Goal: Task Accomplishment & Management: Manage account settings

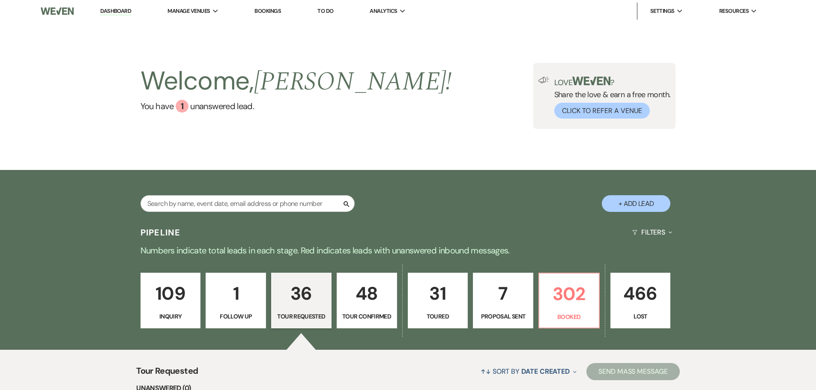
select select "2"
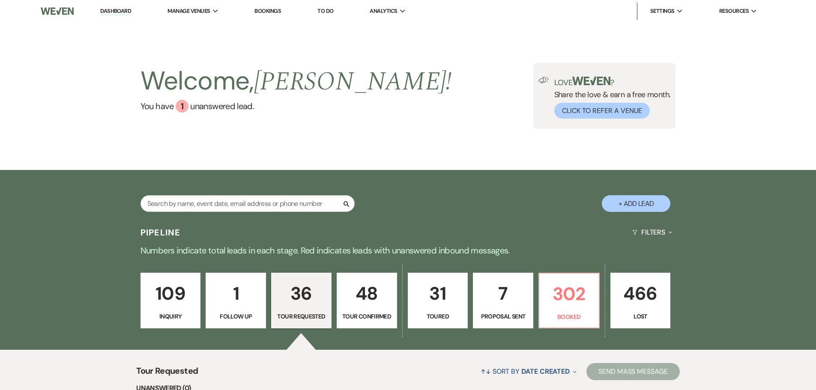
select select "2"
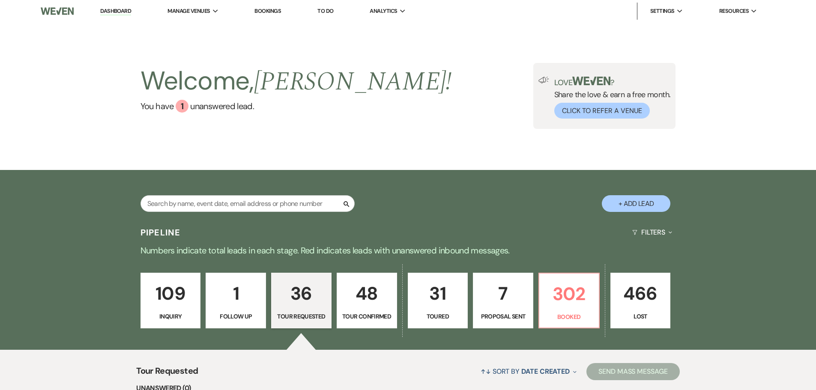
select select "2"
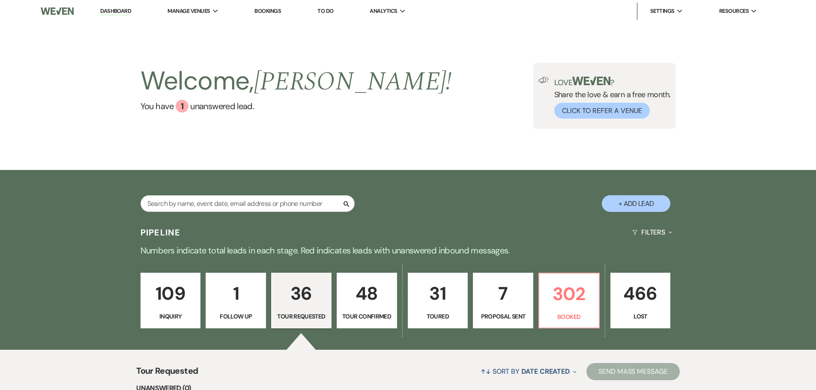
select select "2"
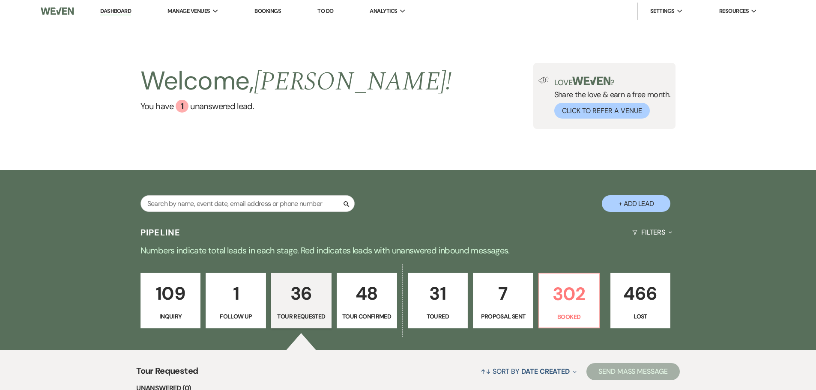
select select "2"
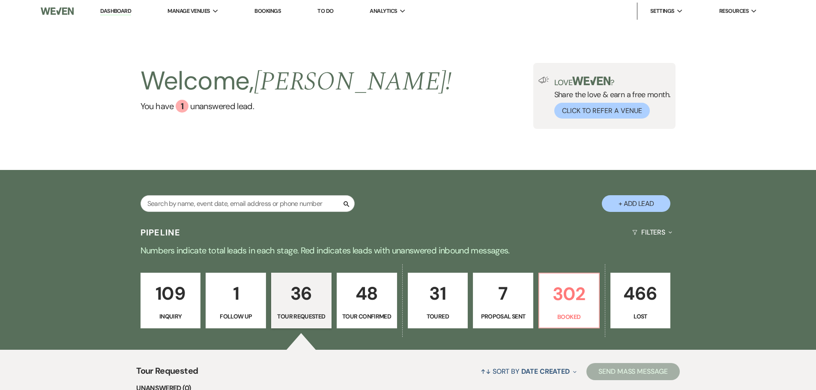
select select "2"
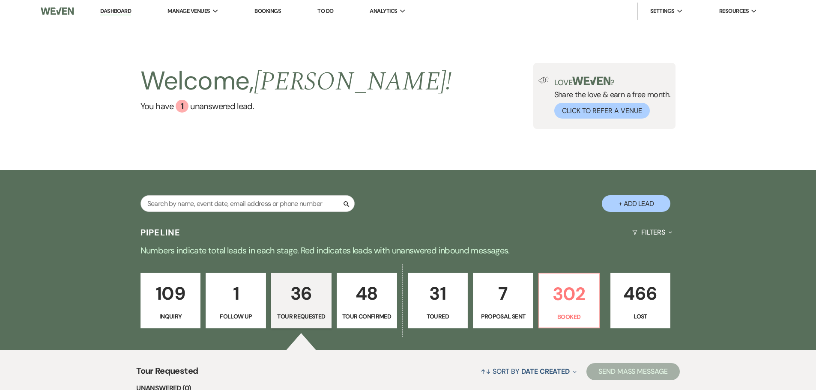
select select "2"
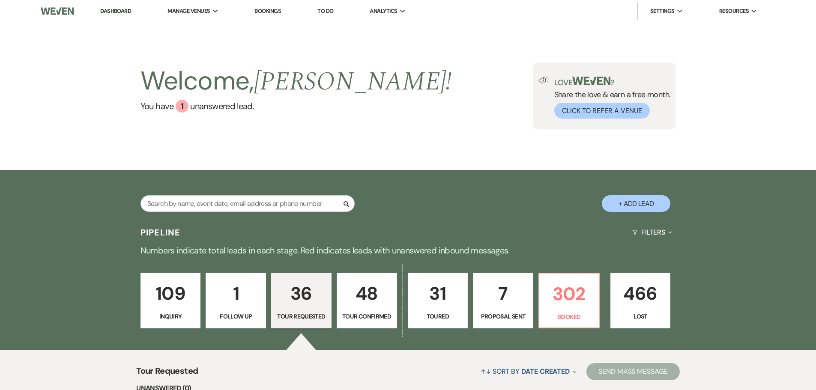
select select "2"
click at [264, 200] on input "text" at bounding box center [247, 203] width 214 height 17
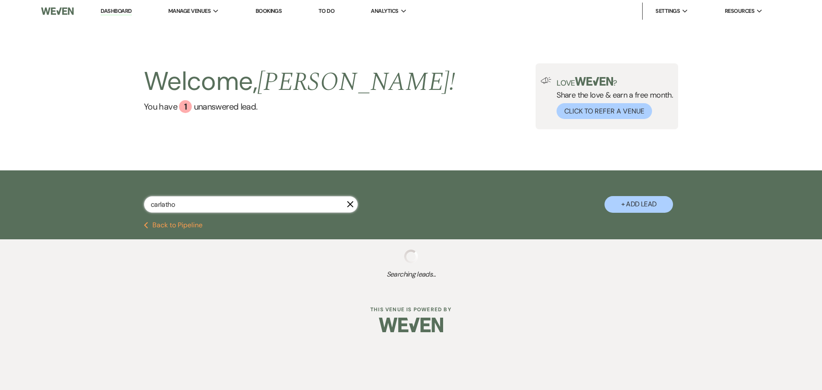
type input "carlathon"
select select "8"
select select "10"
select select "8"
select select "5"
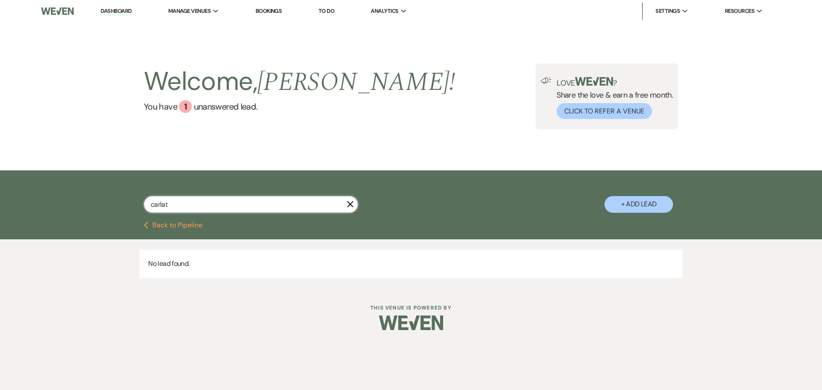
type input "carla"
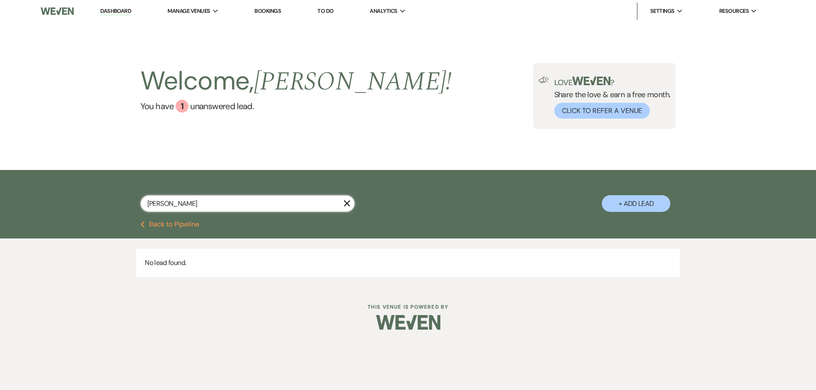
select select "8"
select select "10"
select select "8"
select select "5"
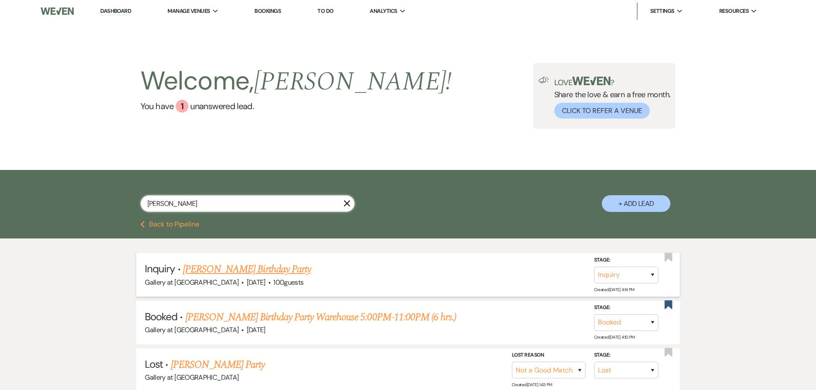
type input "carla"
click at [241, 272] on link "Carla Thomas's Birthday Party" at bounding box center [247, 269] width 128 height 15
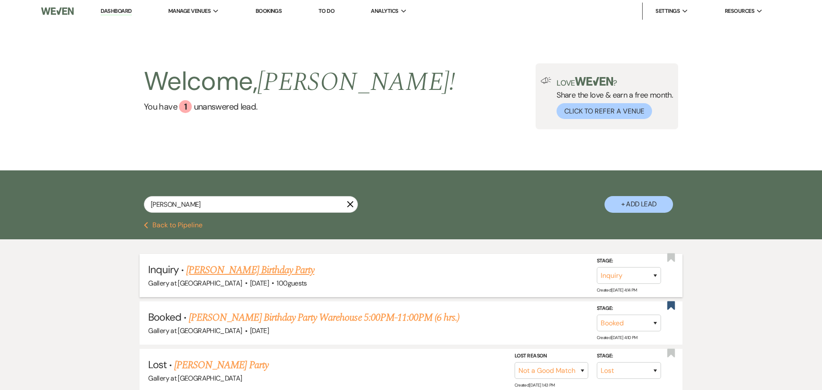
select select "5"
select select "4"
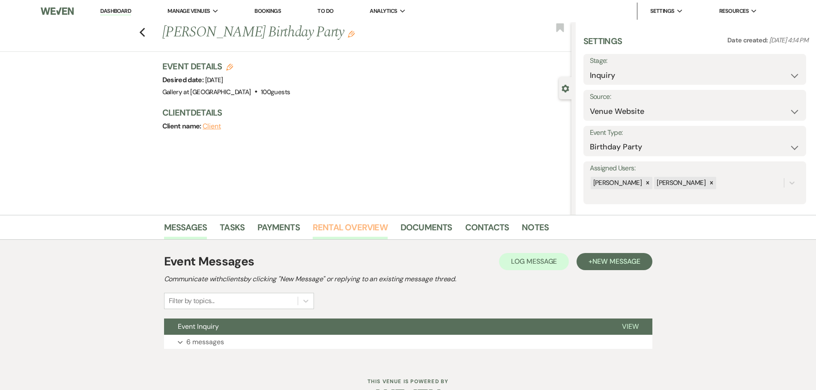
click at [347, 230] on link "Rental Overview" at bounding box center [350, 230] width 75 height 19
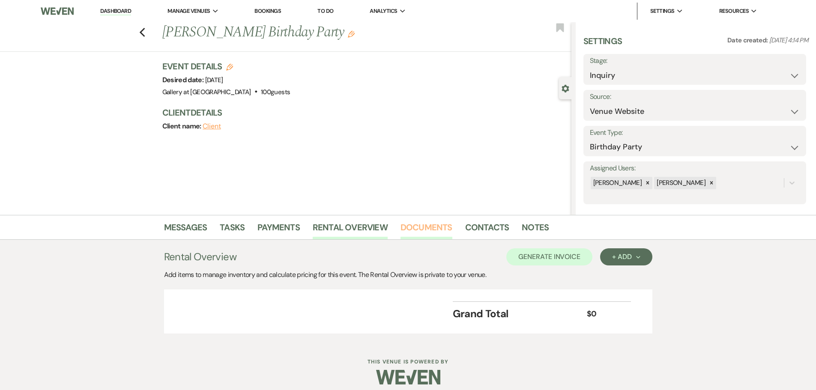
click at [430, 227] on link "Documents" at bounding box center [426, 230] width 52 height 19
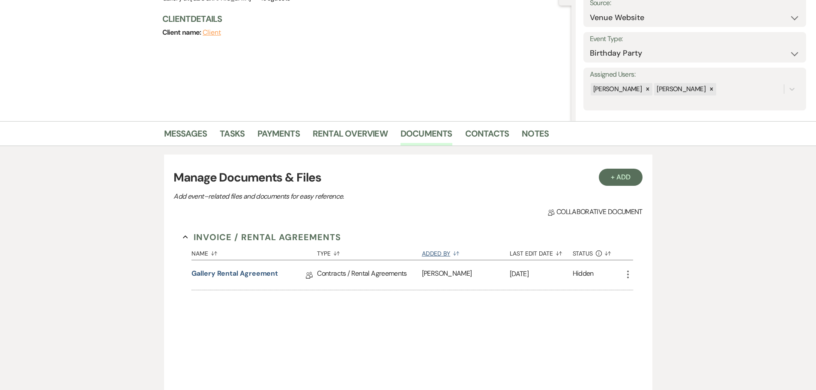
scroll to position [129, 0]
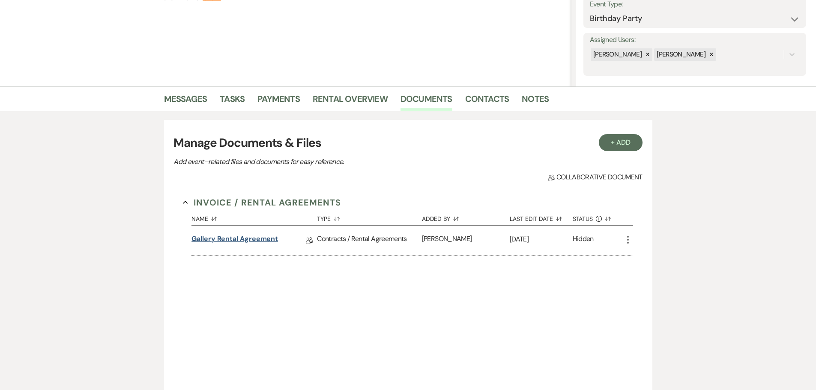
click at [259, 238] on link "Gallery Rental Agreement" at bounding box center [234, 240] width 87 height 13
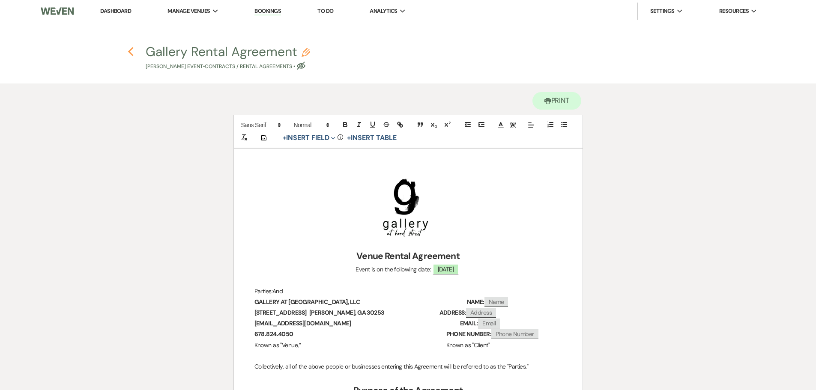
click at [131, 55] on use "button" at bounding box center [131, 51] width 6 height 9
select select "5"
select select "4"
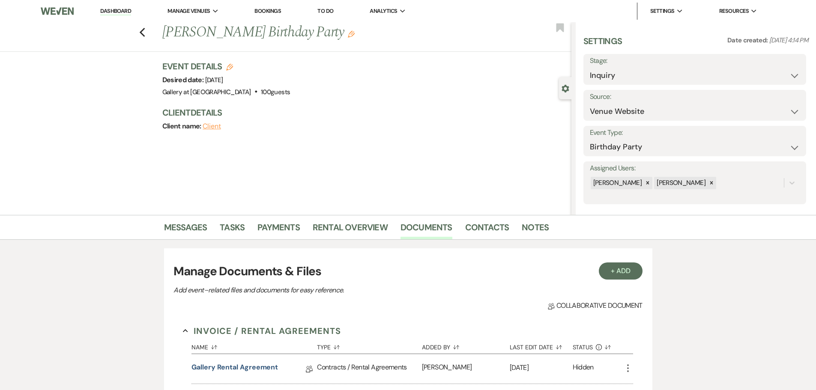
click at [233, 69] on icon "Edit" at bounding box center [229, 67] width 7 height 7
select select "733"
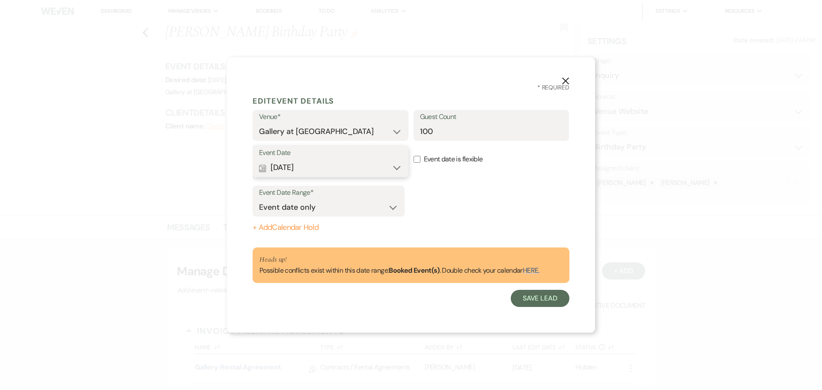
click at [360, 169] on button "Calendar Nov 08, 2025 Expand" at bounding box center [330, 167] width 143 height 17
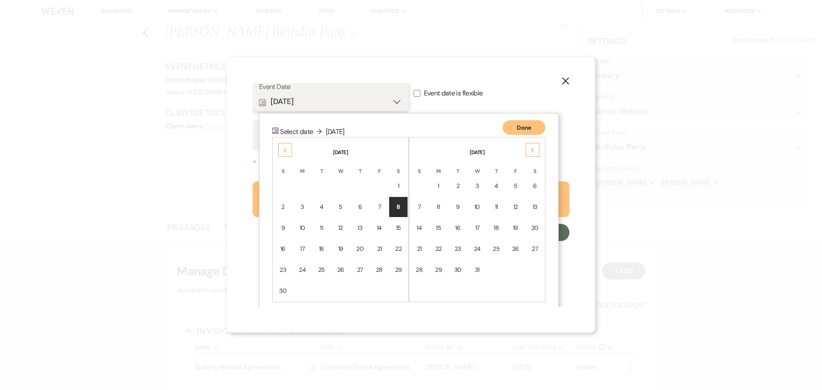
scroll to position [75, 0]
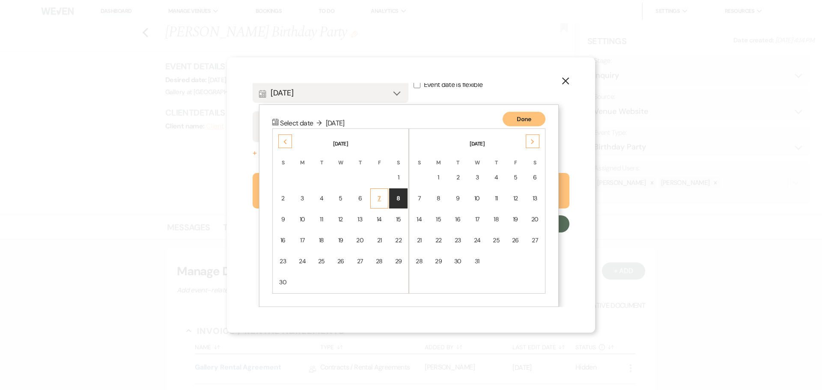
click at [379, 198] on div "7" at bounding box center [379, 198] width 7 height 9
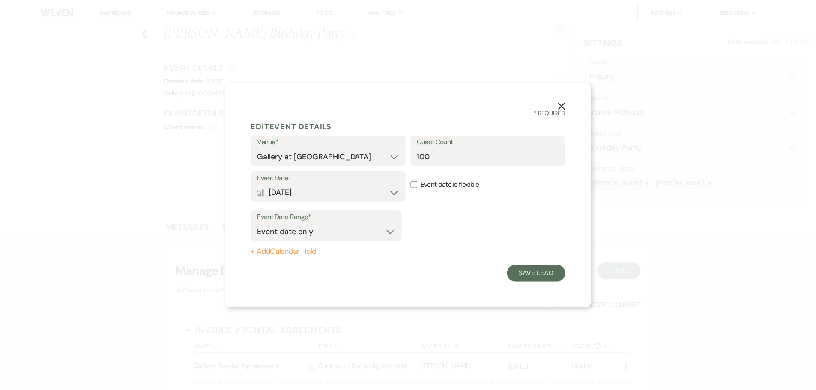
scroll to position [0, 0]
click at [531, 272] on button "Save Lead" at bounding box center [540, 273] width 59 height 17
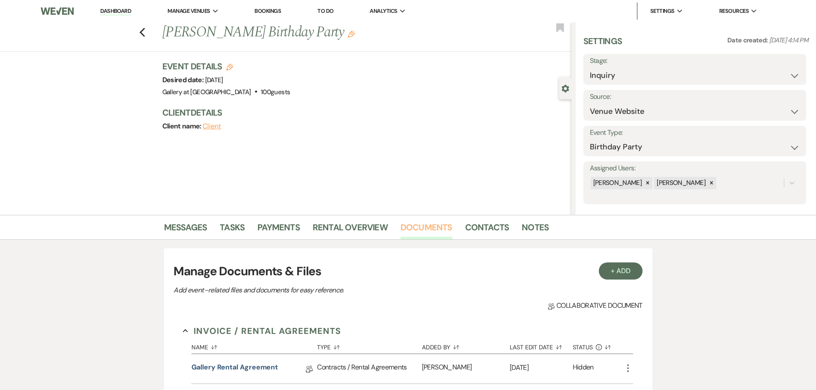
click at [420, 226] on link "Documents" at bounding box center [426, 230] width 52 height 19
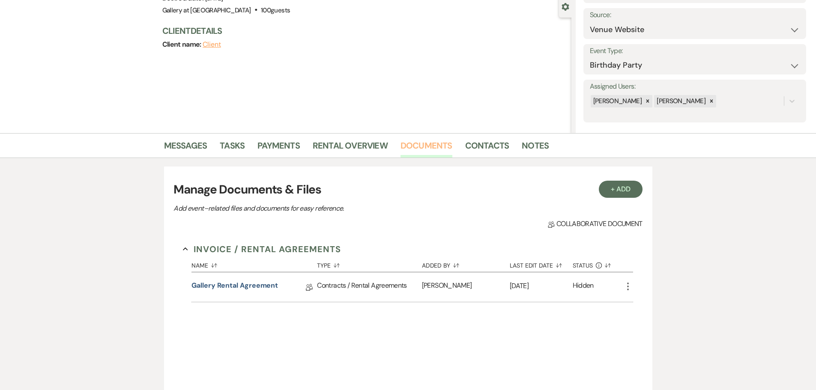
scroll to position [86, 0]
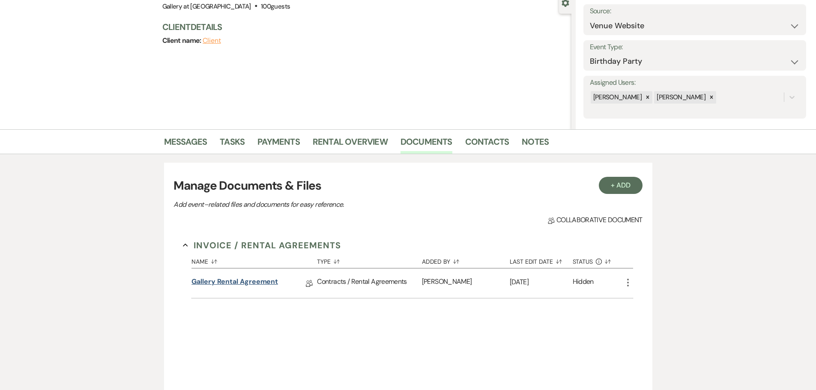
click at [262, 281] on link "Gallery Rental Agreement" at bounding box center [234, 283] width 87 height 13
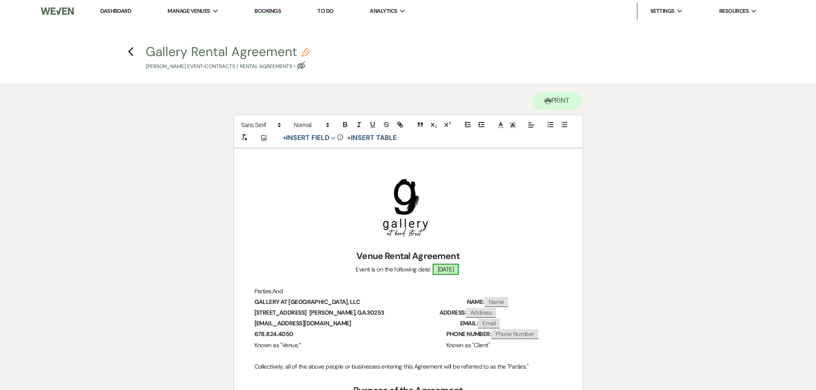
click at [438, 269] on span "11/07/2025" at bounding box center [446, 269] width 27 height 11
select select "smartCustomField"
select select "owner"
select select "{{eventDate}}"
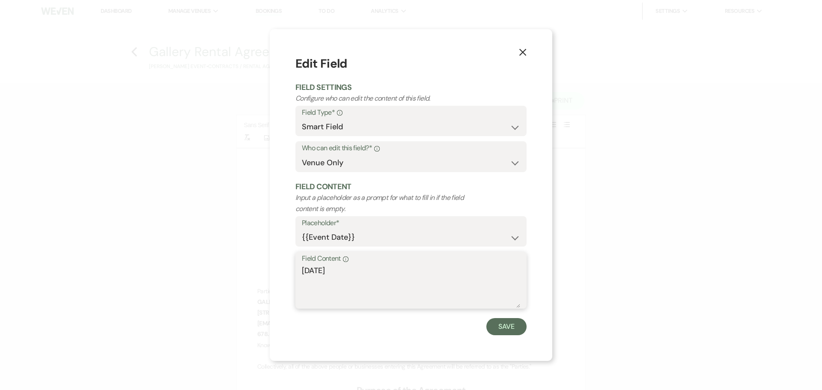
drag, startPoint x: 347, startPoint y: 271, endPoint x: 185, endPoint y: 272, distance: 161.5
click at [185, 272] on div "X Edit Field Field Settings Configure who can edit the content of this field. F…" at bounding box center [411, 195] width 822 height 390
type textarea "FRIDAY, NOVEMBER 7, 2025"
click at [505, 330] on button "Save" at bounding box center [507, 326] width 40 height 17
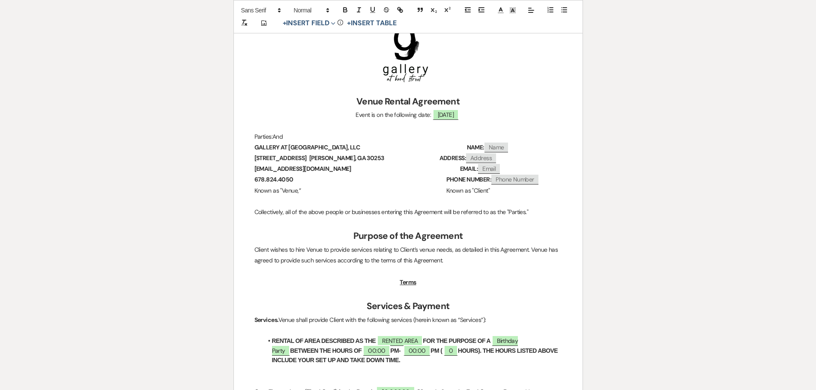
scroll to position [171, 0]
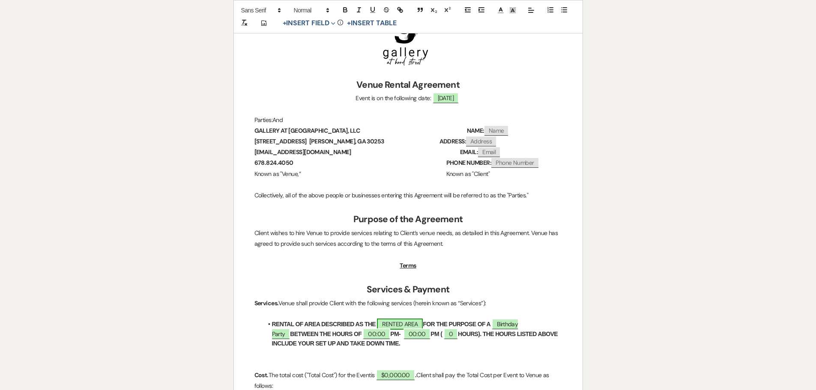
click at [397, 323] on span "RENTED AREA" at bounding box center [400, 324] width 46 height 11
select select "owner"
select select "Location"
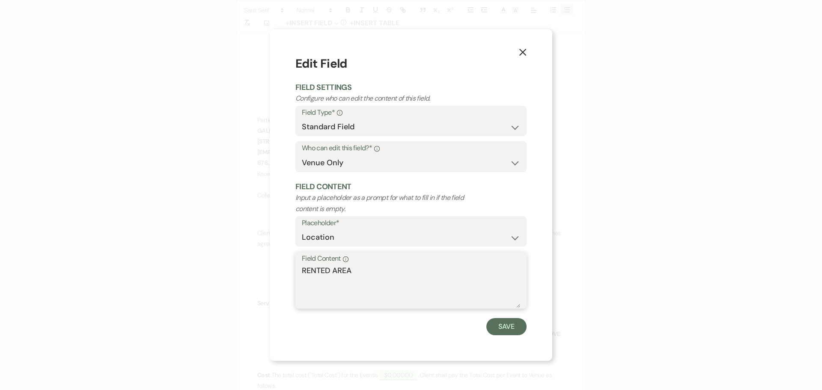
drag, startPoint x: 353, startPoint y: 268, endPoint x: 245, endPoint y: 273, distance: 108.1
click at [245, 273] on div "X Edit Field Field Settings Configure who can edit the content of this field. F…" at bounding box center [411, 195] width 822 height 390
type textarea "WAREHOUSE"
click at [502, 327] on button "Save" at bounding box center [507, 326] width 40 height 17
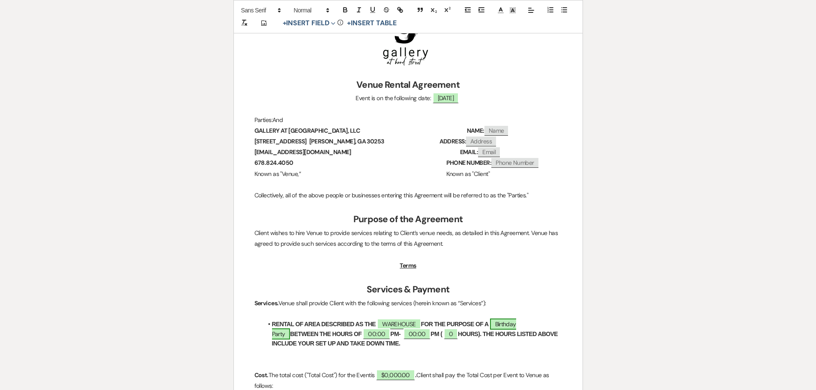
click at [516, 323] on span "Birthday Party" at bounding box center [394, 329] width 244 height 21
select select "smartCustomField"
select select "owner"
select select "{{eventType}}"
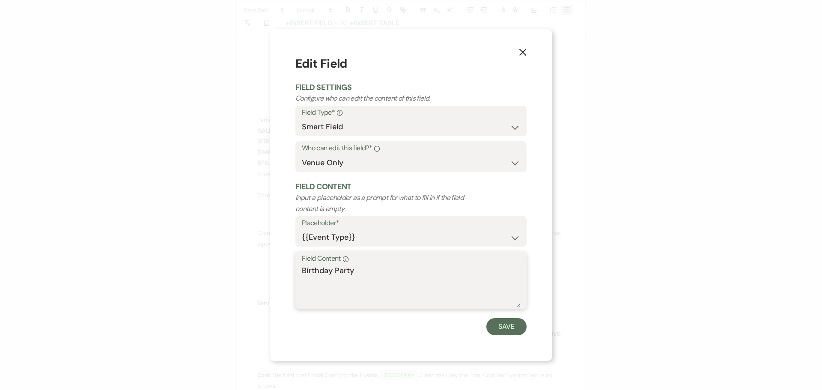
drag, startPoint x: 379, startPoint y: 273, endPoint x: 165, endPoint y: 287, distance: 214.2
click at [165, 287] on div "X Edit Field Field Settings Configure who can edit the content of this field. F…" at bounding box center [411, 195] width 822 height 390
type textarea "SWEET 16 PARTY"
click at [503, 331] on button "Save" at bounding box center [507, 326] width 40 height 17
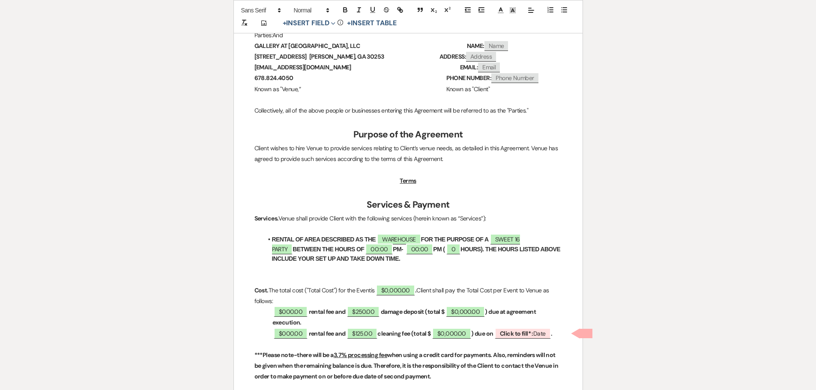
scroll to position [257, 0]
click at [365, 248] on span "00:00" at bounding box center [378, 248] width 27 height 11
select select "owner"
select select "Time"
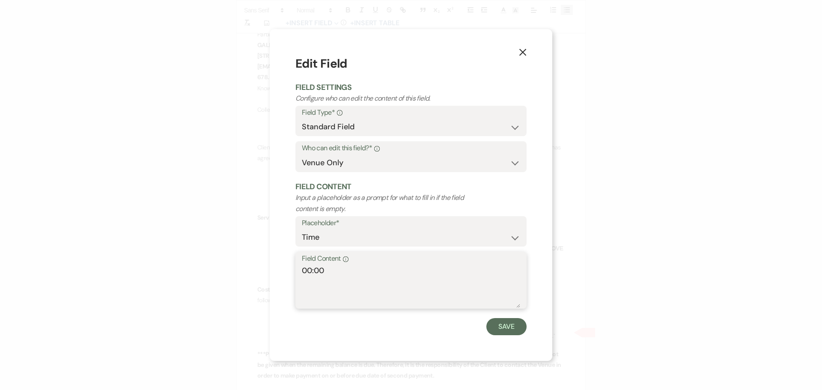
click at [310, 269] on textarea "00:00" at bounding box center [411, 286] width 218 height 43
type textarea "5:00"
click at [499, 326] on button "Save" at bounding box center [507, 326] width 40 height 17
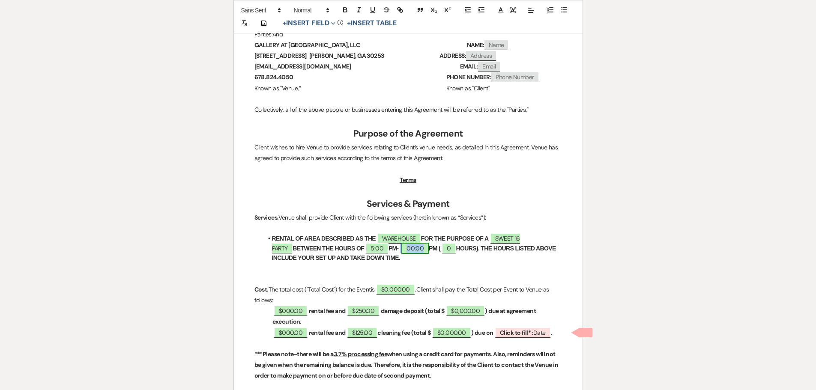
click at [401, 251] on span "00:00" at bounding box center [414, 248] width 27 height 11
select select "owner"
select select "Time"
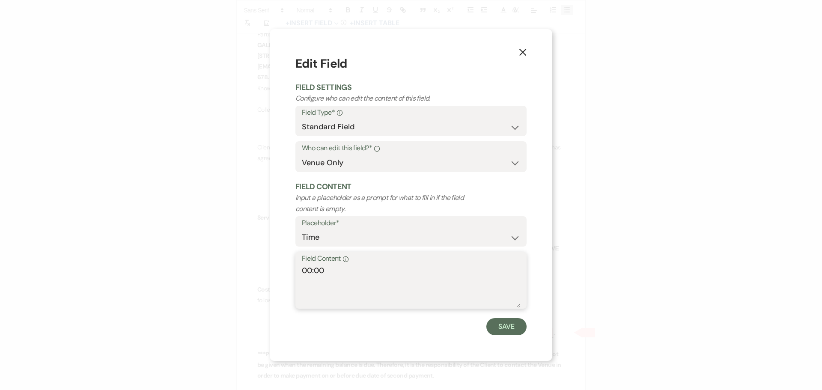
drag, startPoint x: 309, startPoint y: 273, endPoint x: 315, endPoint y: 263, distance: 11.7
click at [310, 272] on textarea "00:00" at bounding box center [411, 286] width 218 height 43
type textarea "12:00"
click at [499, 327] on button "Save" at bounding box center [507, 326] width 40 height 17
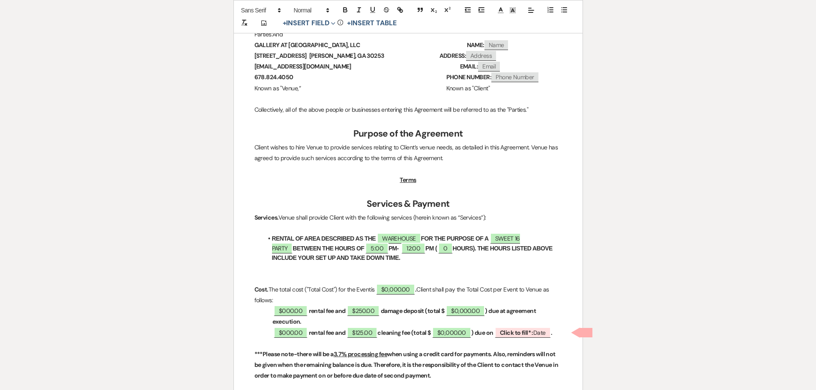
click at [425, 246] on strong "PM (" at bounding box center [431, 248] width 12 height 7
click at [439, 248] on span "0" at bounding box center [446, 248] width 14 height 11
select select "owner"
select select "Number"
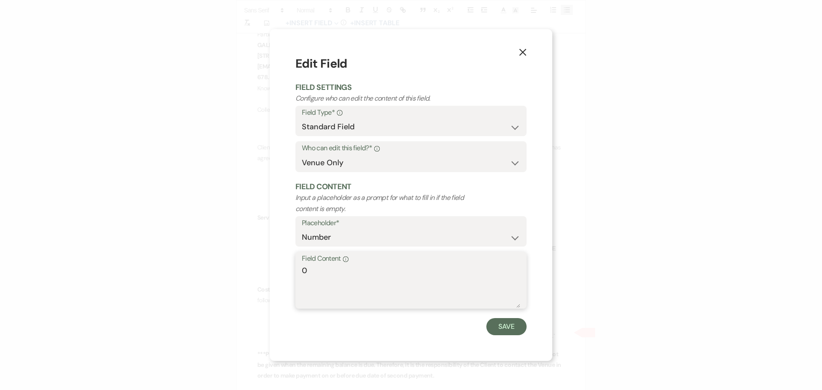
drag, startPoint x: 325, startPoint y: 276, endPoint x: 246, endPoint y: 277, distance: 78.8
click at [246, 277] on div "X Edit Field Field Settings Configure who can edit the content of this field. F…" at bounding box center [411, 195] width 822 height 390
type textarea "7"
click at [509, 323] on button "Save" at bounding box center [507, 326] width 40 height 17
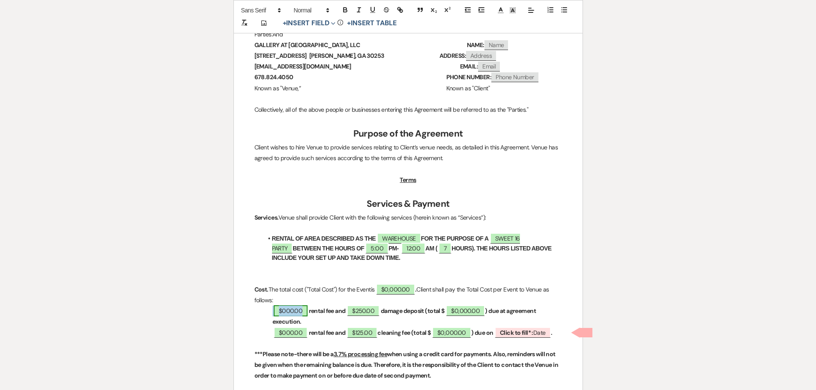
click at [293, 311] on span "$000.00" at bounding box center [291, 310] width 34 height 11
select select "owner"
select select "Amount"
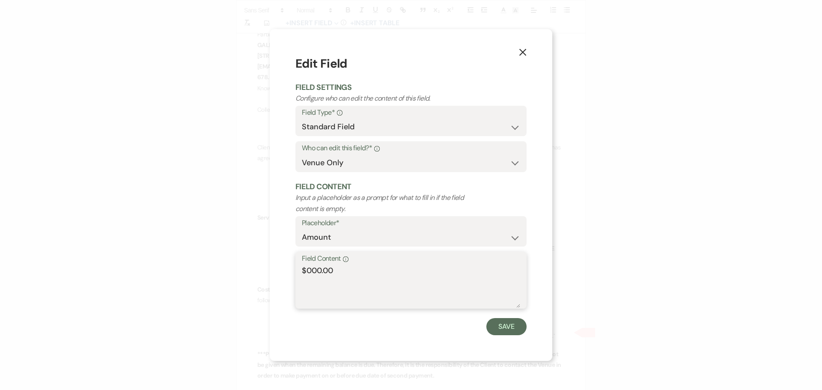
click at [310, 269] on textarea "$000.00" at bounding box center [411, 286] width 218 height 43
type textarea "$700.00"
click at [496, 329] on button "Save" at bounding box center [507, 326] width 40 height 17
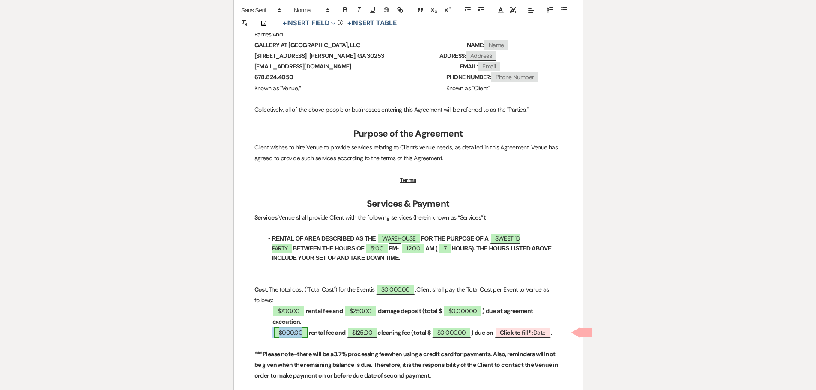
click at [290, 335] on span "$000.00" at bounding box center [291, 332] width 34 height 11
select select "owner"
select select "Amount"
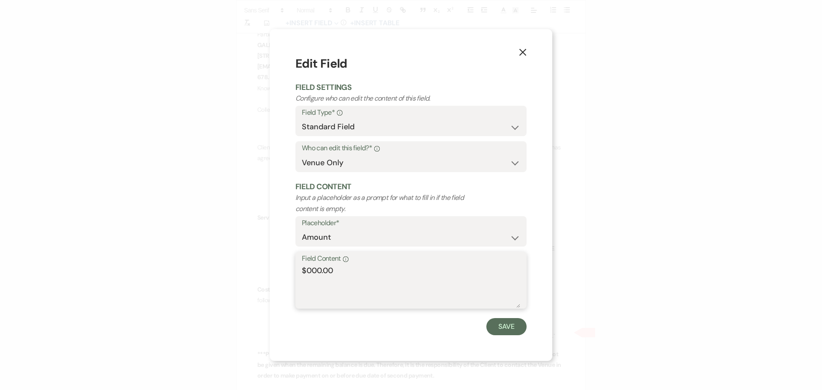
click at [309, 267] on textarea "$000.00" at bounding box center [411, 286] width 218 height 43
type textarea "$700.00"
click at [501, 330] on button "Save" at bounding box center [507, 326] width 40 height 17
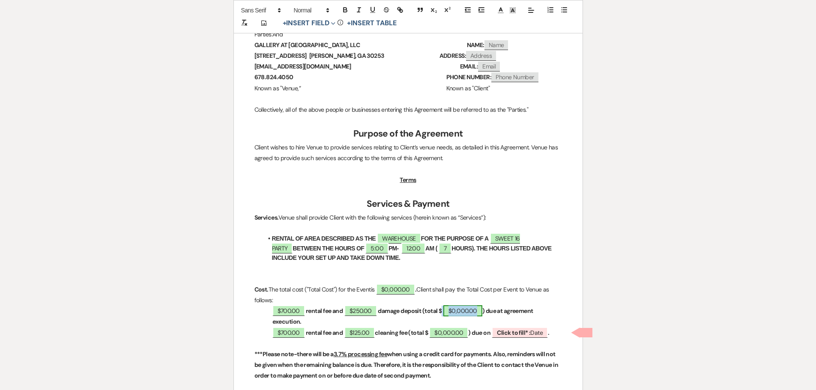
click at [478, 308] on span "$0,000.00" at bounding box center [462, 310] width 39 height 11
select select "owner"
select select "Total"
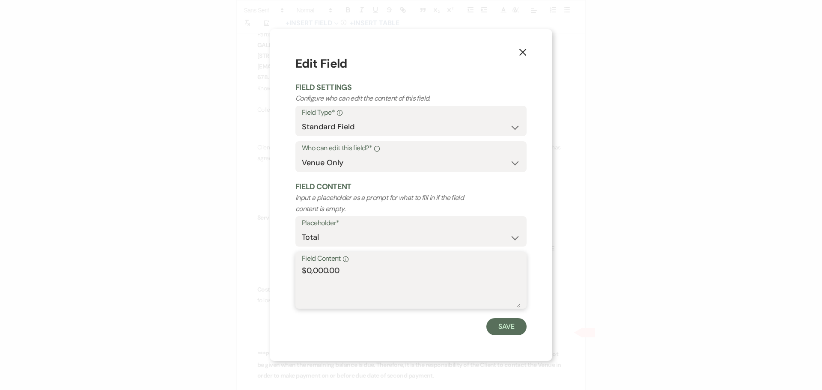
click at [325, 266] on textarea "$0,000.00" at bounding box center [411, 286] width 218 height 43
type textarea "$950.00"
click at [508, 322] on button "Save" at bounding box center [507, 326] width 40 height 17
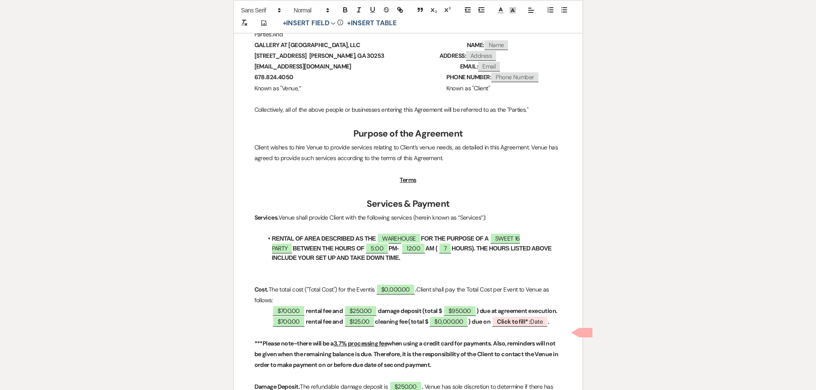
click at [342, 326] on strong "rental fee and" at bounding box center [324, 322] width 37 height 8
click at [313, 24] on button "+ Insert Field Expand" at bounding box center [309, 23] width 59 height 10
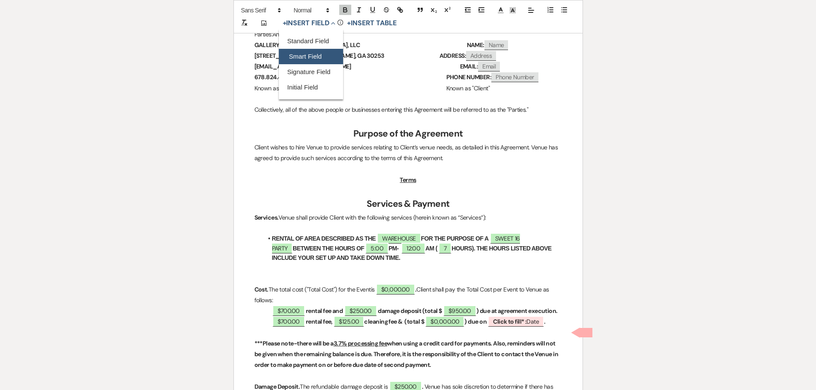
click at [310, 60] on button "Smart Field" at bounding box center [311, 56] width 64 height 15
select select "smartCustomField"
select select "owner"
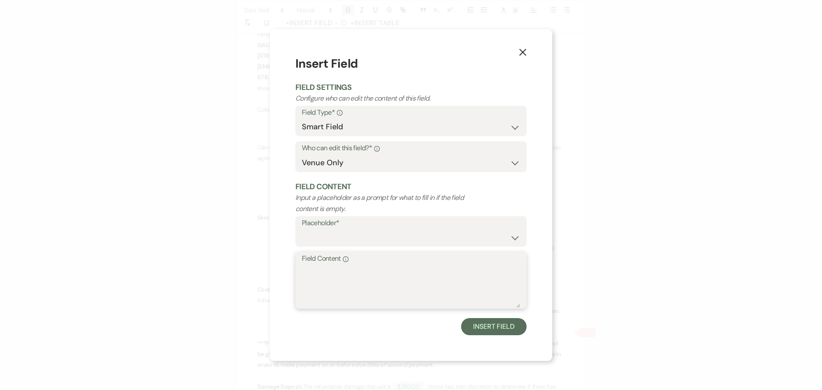
click at [355, 267] on textarea "Field Content Info" at bounding box center [411, 286] width 218 height 43
click at [346, 169] on select "Both Venue & Client Client Only Venue Only" at bounding box center [411, 163] width 218 height 17
click at [335, 122] on select "Standard Field Smart Field Signature Field Initial Field" at bounding box center [411, 127] width 218 height 17
select select "standardCustomField"
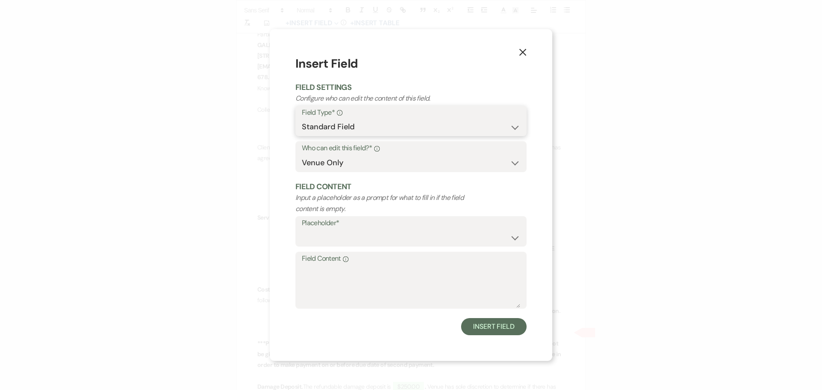
click at [302, 119] on select "Standard Field Smart Field Signature Field Initial Field" at bounding box center [411, 127] width 218 height 17
click at [338, 241] on select "Custom Placeholder Date Time Name Location Venue Name Type Number Budget Addres…" at bounding box center [411, 237] width 218 height 17
click at [302, 229] on select "Custom Placeholder Date Time Name Location Venue Name Type Number Budget Addres…" at bounding box center [411, 237] width 218 height 17
select select "Amount"
click at [360, 271] on textarea "Field Content Info" at bounding box center [411, 286] width 218 height 43
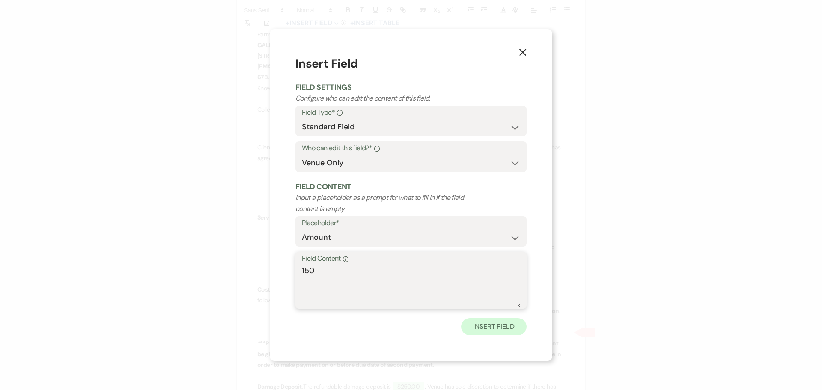
type textarea "150"
click at [490, 328] on button "Insert Field" at bounding box center [494, 326] width 66 height 17
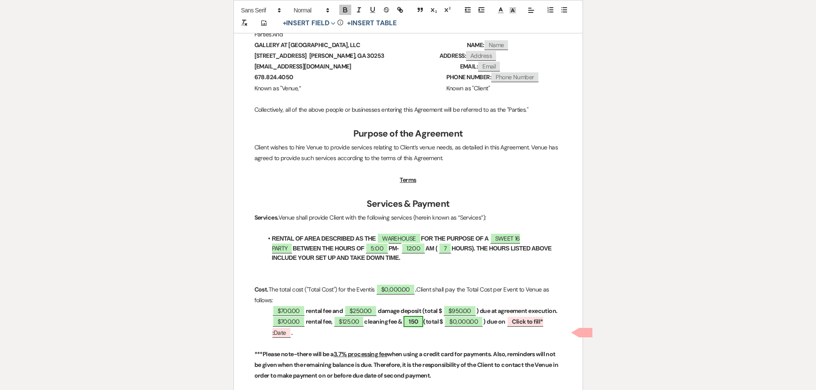
click at [423, 327] on span "150" at bounding box center [413, 321] width 20 height 11
select select "owner"
select select "Amount"
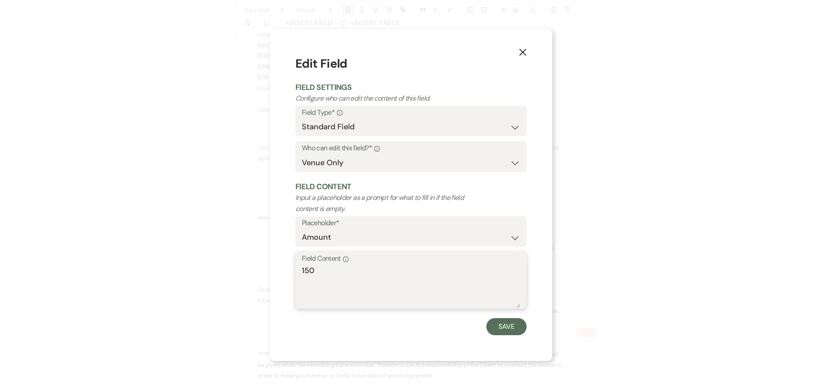
click at [347, 274] on textarea "150" at bounding box center [411, 286] width 218 height 43
type textarea "$150.00"
click at [503, 325] on button "Save" at bounding box center [507, 326] width 40 height 17
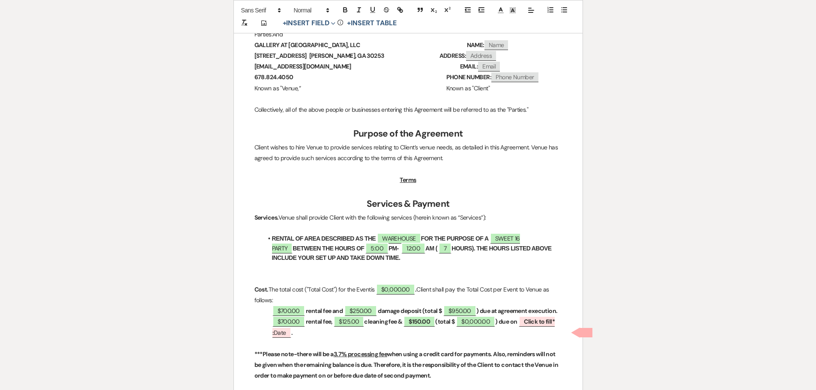
click at [401, 338] on p "$700.00 rental fee, ﻿ $125.00 ﻿ cleaning fee & $150.00 (total $ ﻿ $0,000.00 ﻿ )…" at bounding box center [408, 327] width 308 height 21
click at [423, 327] on span "$150.00" at bounding box center [419, 321] width 32 height 11
select select "owner"
select select "Amount"
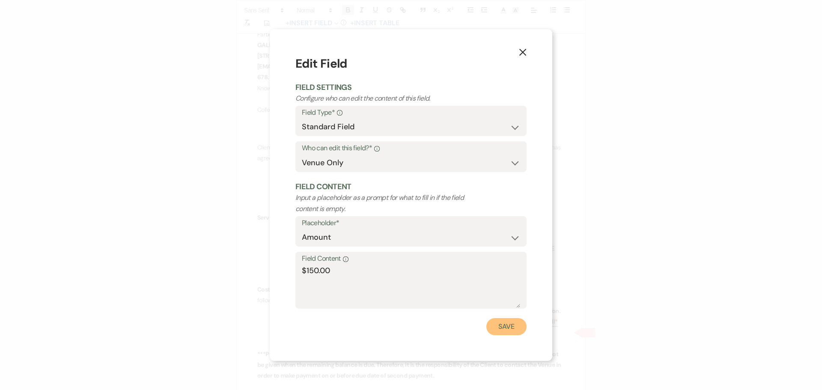
click at [511, 323] on button "Save" at bounding box center [507, 326] width 40 height 17
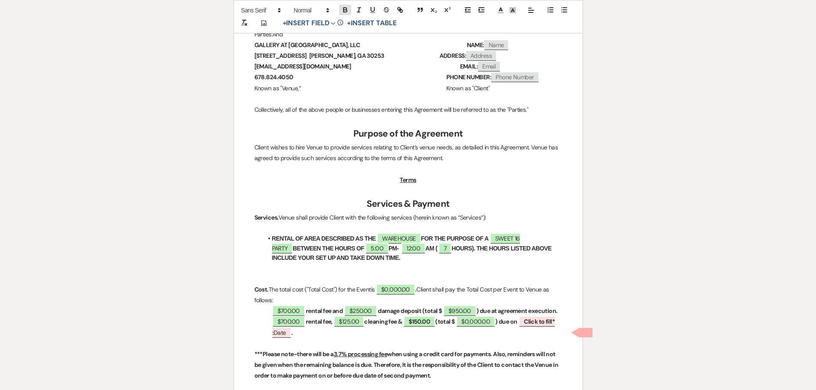
click at [347, 8] on icon "button" at bounding box center [345, 10] width 8 height 8
click at [443, 326] on strong "(total $" at bounding box center [445, 322] width 20 height 8
click at [535, 317] on p "$700.00 rental fee and ﻿ $250.00 ﻿ damage deposit (total $ $950.00 ) due at agr…" at bounding box center [408, 311] width 308 height 11
click at [537, 327] on span "$0,000.00" at bounding box center [533, 321] width 39 height 11
select select "owner"
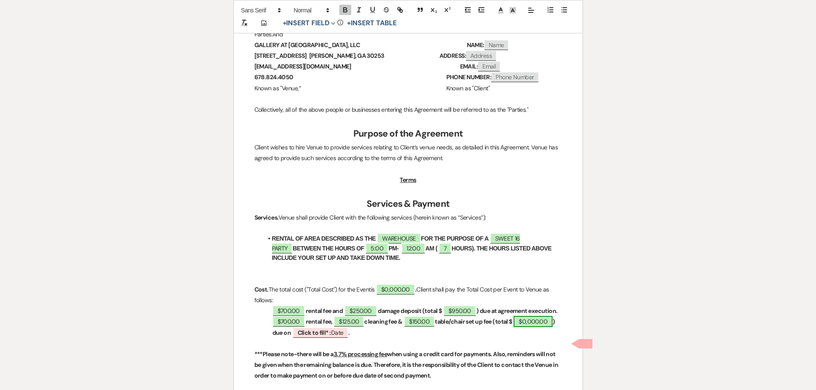
select select "Total"
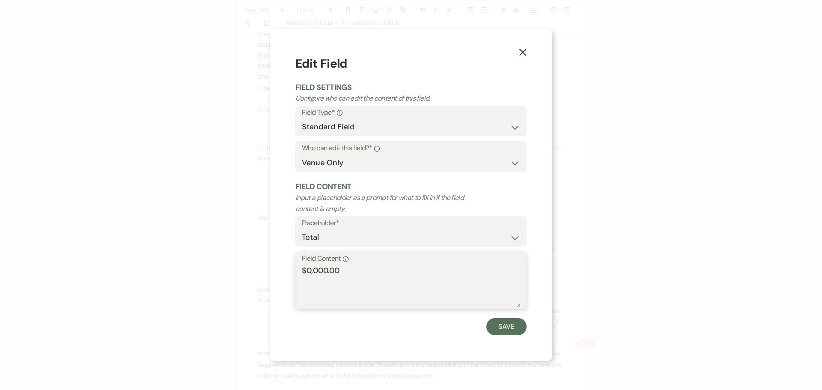
drag, startPoint x: 327, startPoint y: 269, endPoint x: 308, endPoint y: 271, distance: 19.4
click at [308, 271] on textarea "$0,000.00" at bounding box center [411, 286] width 218 height 43
click at [319, 265] on textarea "$0,000.00" at bounding box center [411, 286] width 218 height 43
drag, startPoint x: 326, startPoint y: 271, endPoint x: 308, endPoint y: 270, distance: 18.9
click at [308, 270] on textarea "$0,000.00" at bounding box center [411, 286] width 218 height 43
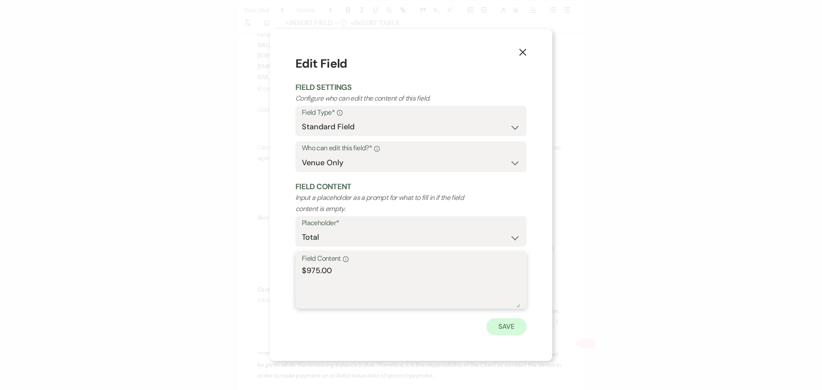
type textarea "$975.00"
click at [504, 329] on button "Save" at bounding box center [507, 326] width 40 height 17
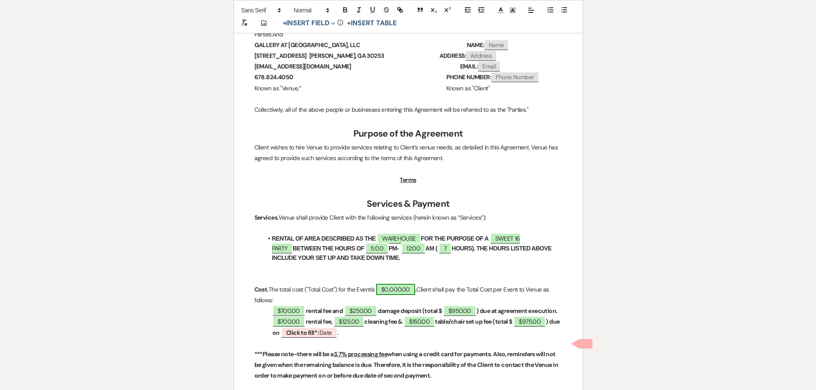
click at [407, 294] on span "$0,000.00" at bounding box center [395, 289] width 39 height 11
select select "owner"
select select "Total"
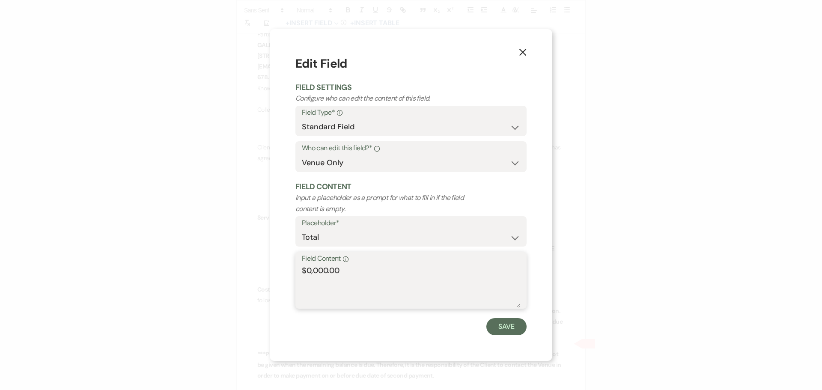
drag, startPoint x: 327, startPoint y: 269, endPoint x: 305, endPoint y: 270, distance: 21.9
click at [305, 270] on textarea "$0,000.00" at bounding box center [411, 286] width 218 height 43
type textarea "$1925.00"
click at [506, 328] on button "Save" at bounding box center [507, 326] width 40 height 17
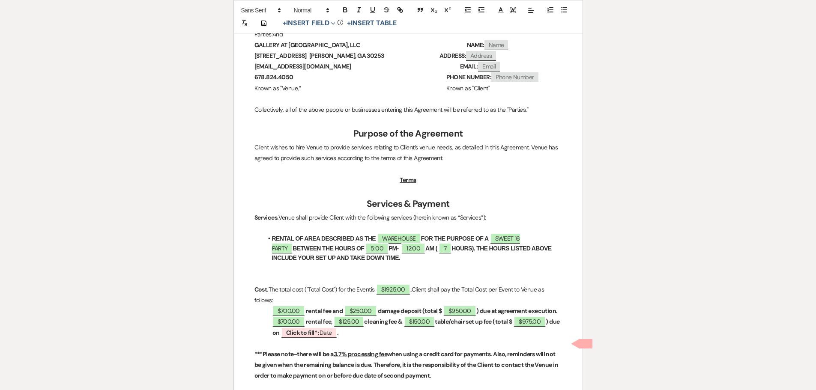
drag, startPoint x: 687, startPoint y: 333, endPoint x: 532, endPoint y: 362, distance: 156.8
click at [317, 337] on b "Click to fill* :" at bounding box center [302, 333] width 33 height 8
select select "owner"
select select "Date"
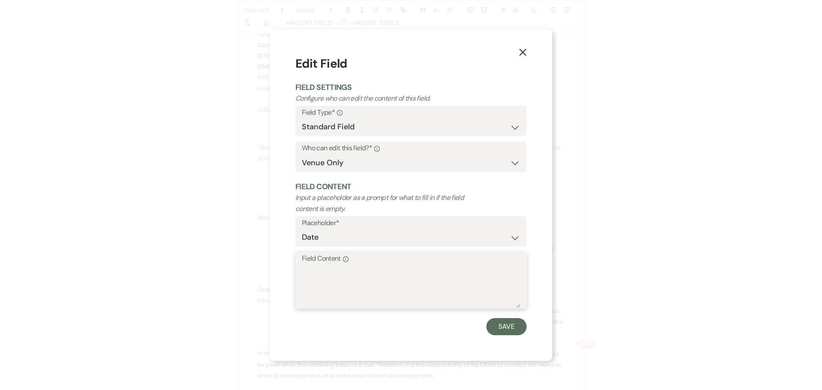
click at [372, 266] on textarea "Field Content Info" at bounding box center [411, 286] width 218 height 43
click at [394, 272] on textarea "Field Content Info" at bounding box center [411, 286] width 218 height 43
type textarea "OCTOBER 10, 2025"
click at [509, 325] on button "Save" at bounding box center [507, 326] width 40 height 17
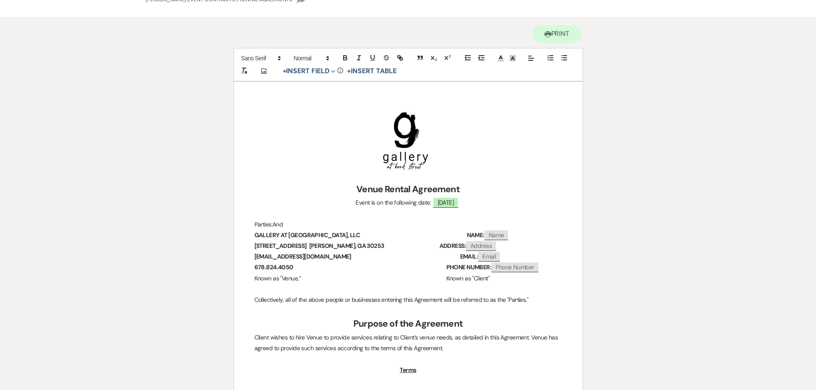
scroll to position [0, 0]
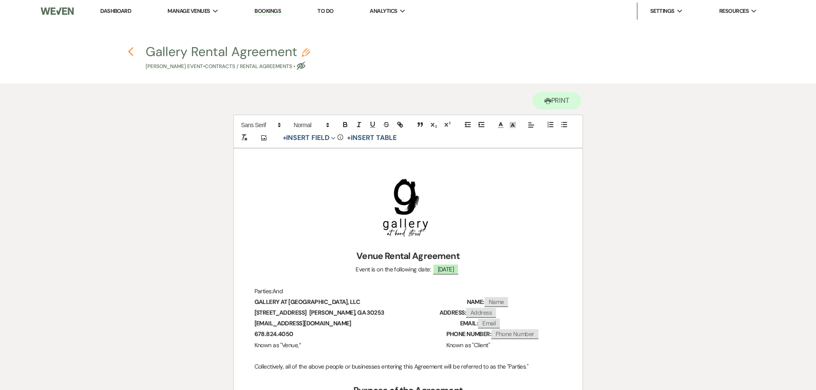
click at [129, 57] on icon "Previous" at bounding box center [131, 52] width 6 height 10
select select "5"
select select "4"
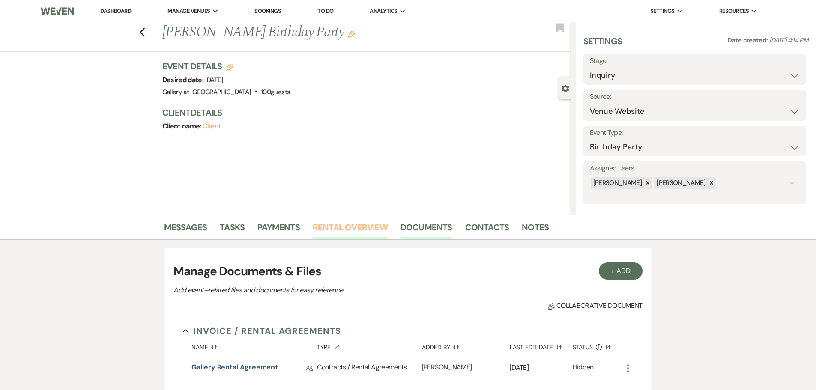
click at [346, 230] on link "Rental Overview" at bounding box center [350, 230] width 75 height 19
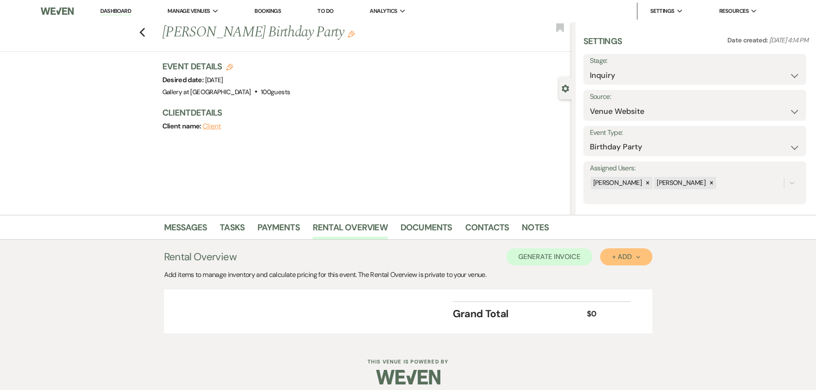
click at [628, 254] on div "+ Add Next" at bounding box center [626, 257] width 28 height 7
click at [623, 272] on button "Item" at bounding box center [621, 276] width 43 height 13
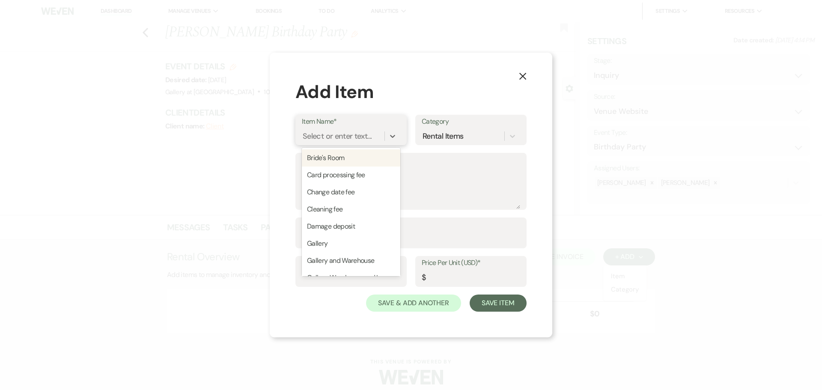
click at [355, 142] on div "Select or enter text..." at bounding box center [337, 137] width 69 height 12
click at [339, 252] on div "Warehouse" at bounding box center [351, 243] width 99 height 17
type input "200"
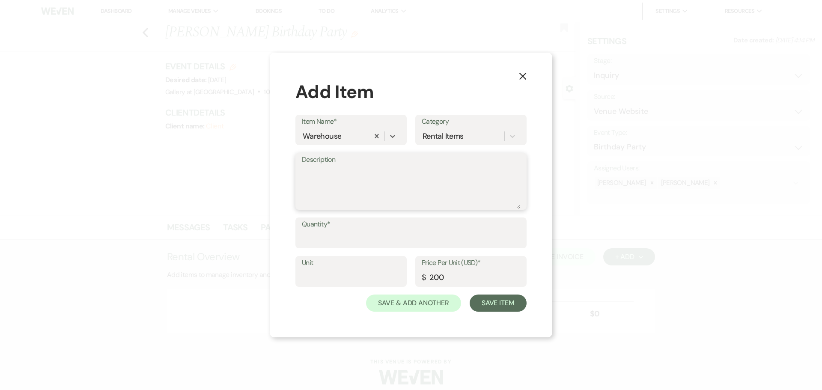
click at [319, 187] on textarea "Description" at bounding box center [411, 187] width 218 height 43
drag, startPoint x: 321, startPoint y: 245, endPoint x: 323, endPoint y: 241, distance: 4.5
click at [321, 245] on input "Quantity*" at bounding box center [411, 239] width 218 height 17
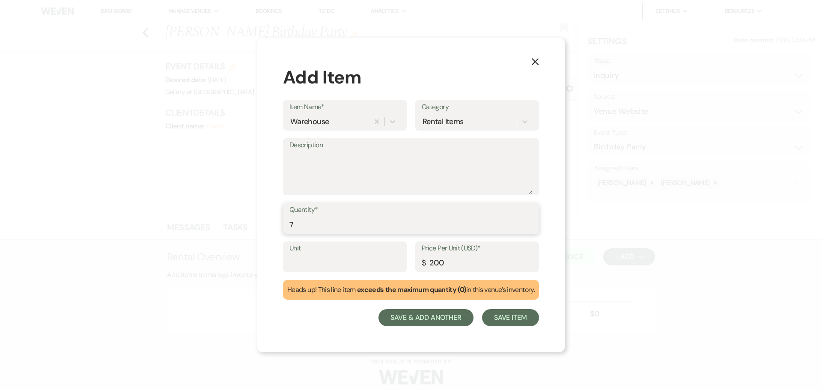
type input "7"
click at [445, 320] on button "Save & Add Another" at bounding box center [426, 317] width 95 height 17
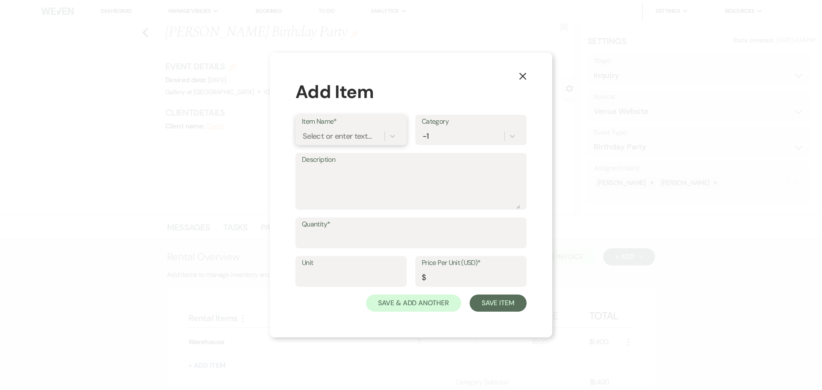
click at [369, 139] on div "Select or enter text..." at bounding box center [337, 137] width 69 height 12
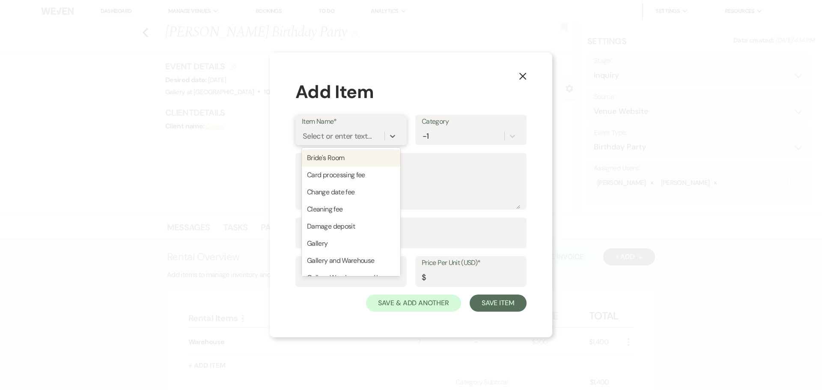
type input "D"
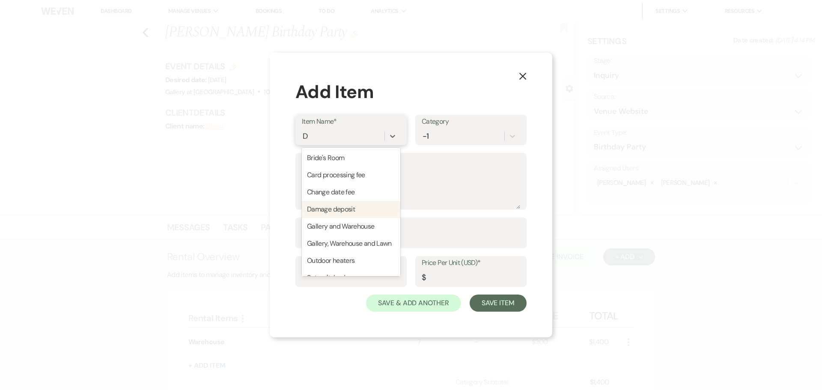
click at [354, 206] on div "Damage deposit" at bounding box center [351, 209] width 99 height 17
type input "250"
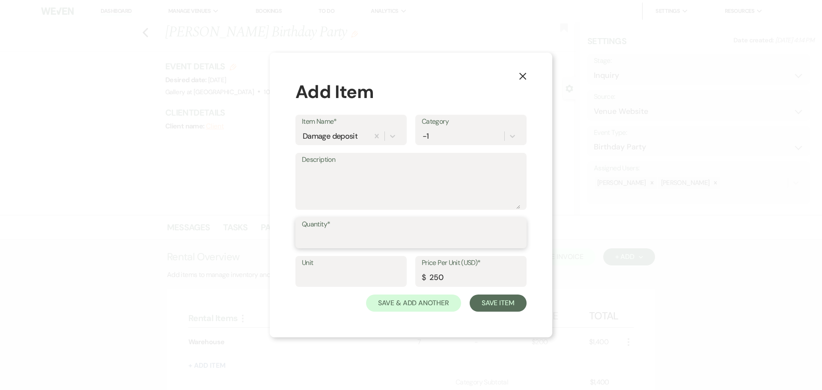
click at [356, 232] on input "Quantity*" at bounding box center [411, 239] width 218 height 17
type input "1"
click at [398, 303] on button "Save & Add Another" at bounding box center [413, 303] width 95 height 17
click at [310, 131] on div "Select or enter text..." at bounding box center [337, 137] width 69 height 12
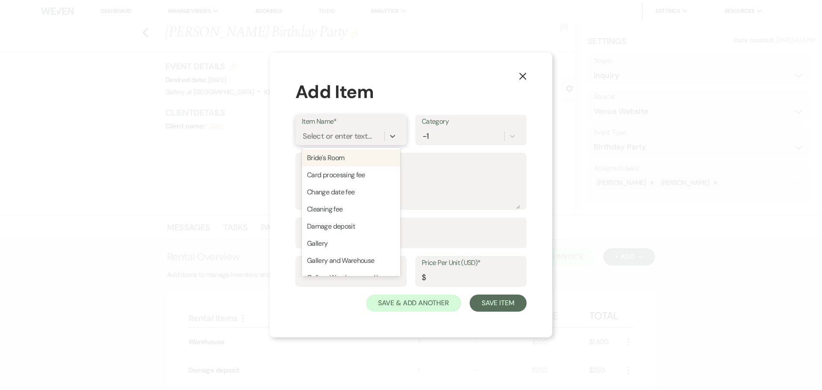
type input "C"
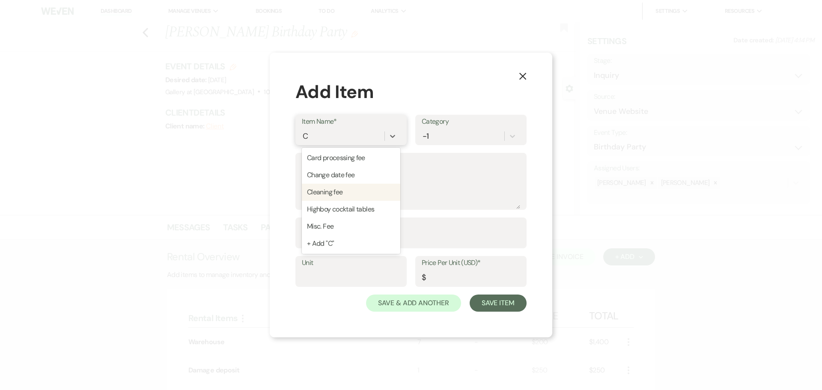
click at [344, 193] on div "Cleaning fee" at bounding box center [351, 192] width 99 height 17
type input "125"
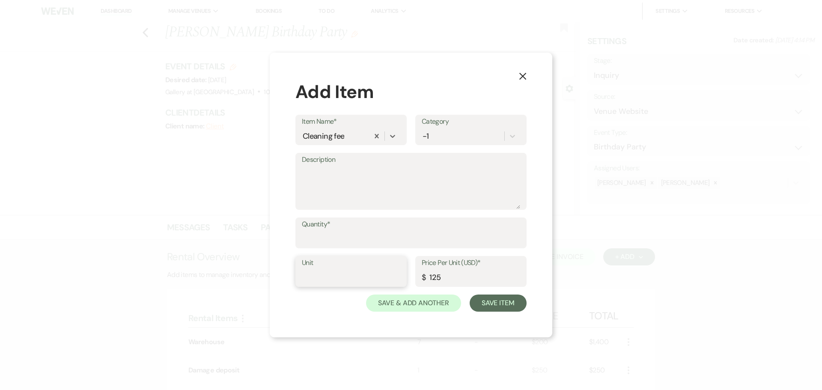
click at [339, 280] on input "Unit" at bounding box center [351, 277] width 99 height 17
click at [338, 236] on input "Quantity*" at bounding box center [411, 239] width 218 height 17
type input "1"
click at [422, 304] on button "Save & Add Another" at bounding box center [413, 303] width 95 height 17
click at [340, 137] on div "Select or enter text..." at bounding box center [337, 137] width 69 height 12
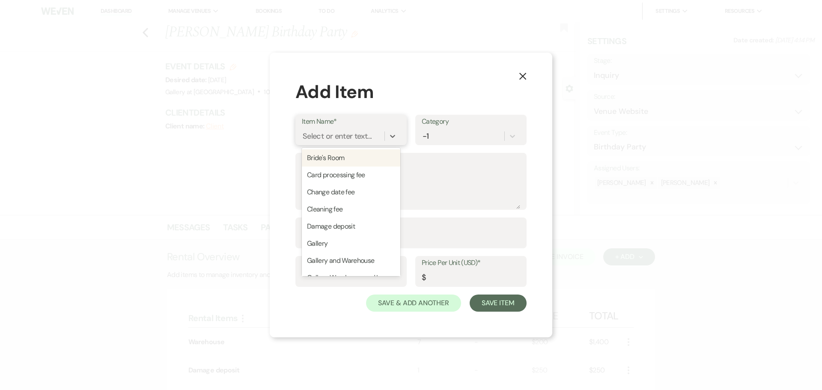
type input "SET"
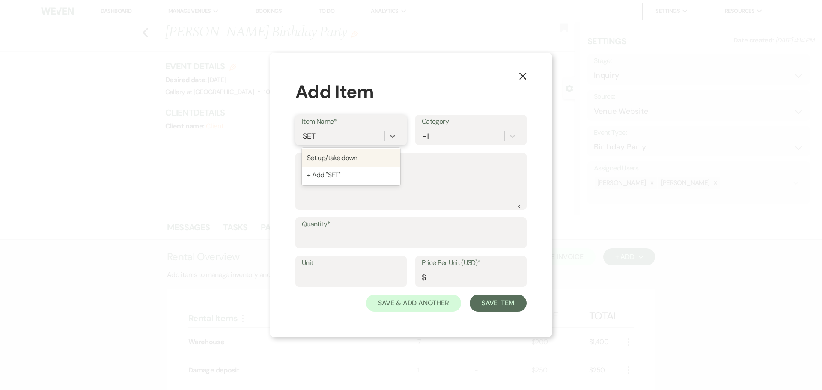
click at [345, 156] on div "Set up/take down" at bounding box center [351, 157] width 99 height 17
type input "150"
click at [338, 242] on input "Quantity*" at bounding box center [411, 239] width 218 height 17
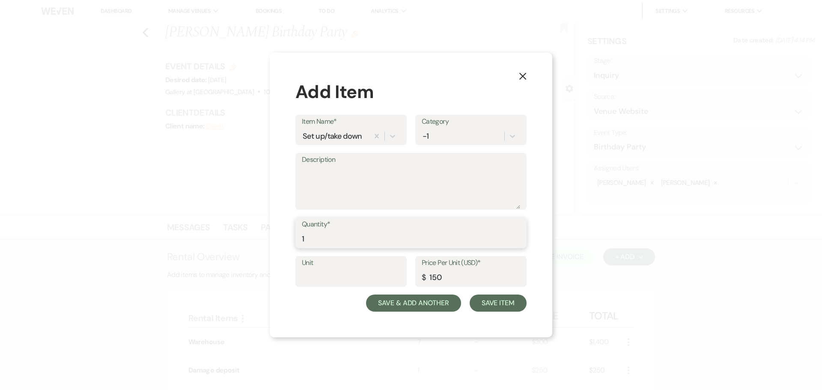
type input "1"
click at [409, 301] on button "Save & Add Another" at bounding box center [413, 303] width 95 height 17
click at [522, 74] on icon "X" at bounding box center [523, 76] width 8 height 8
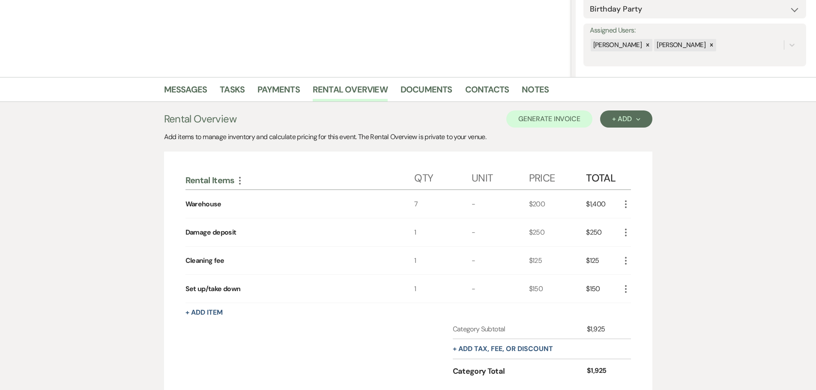
scroll to position [28, 0]
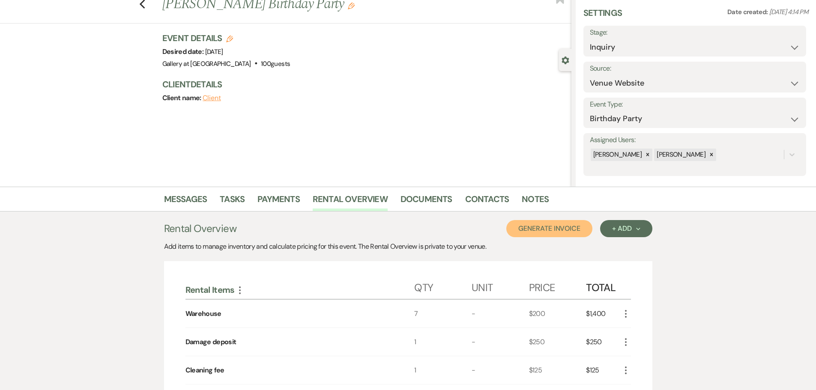
click at [555, 227] on button "Generate Invoice" at bounding box center [549, 228] width 86 height 17
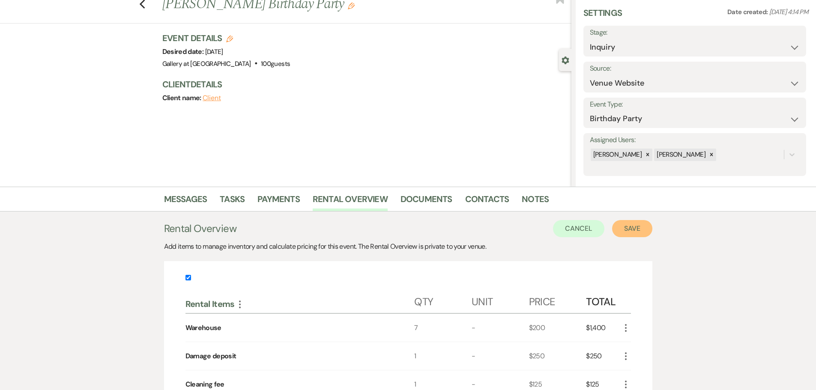
click at [626, 229] on button "Save" at bounding box center [632, 228] width 40 height 17
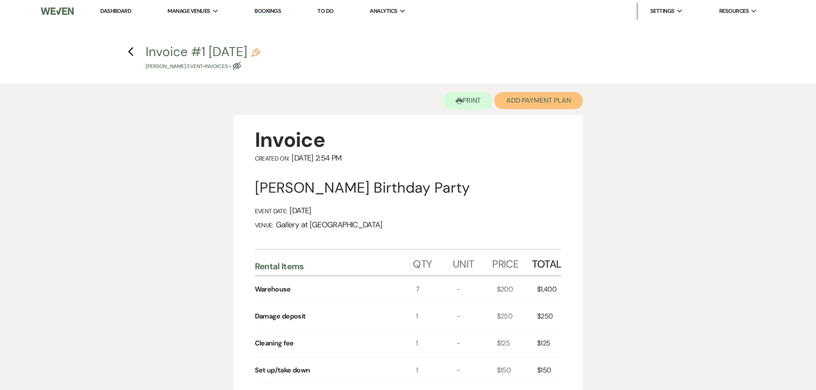
click at [520, 99] on button "Add Payment Plan" at bounding box center [538, 100] width 89 height 17
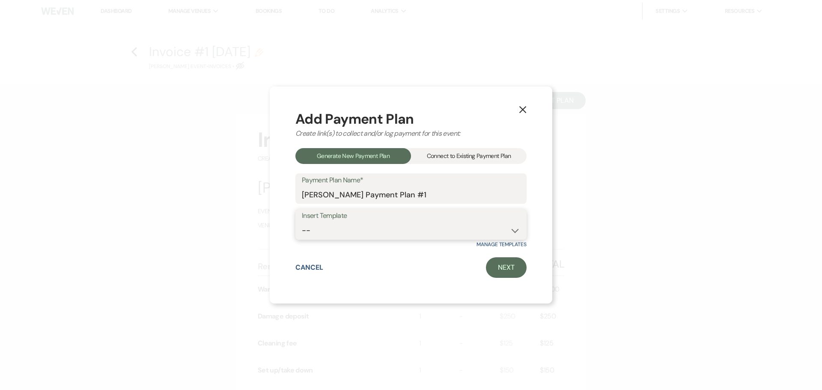
click at [354, 231] on select "-- Warehouse 4 hour rental-no set up/take down Gallery 4 hour rental-no set up/…" at bounding box center [411, 230] width 218 height 17
select select "61"
click at [302, 222] on select "-- Warehouse 4 hour rental-no set up/take down Gallery 4 hour rental-no set up/…" at bounding box center [411, 230] width 218 height 17
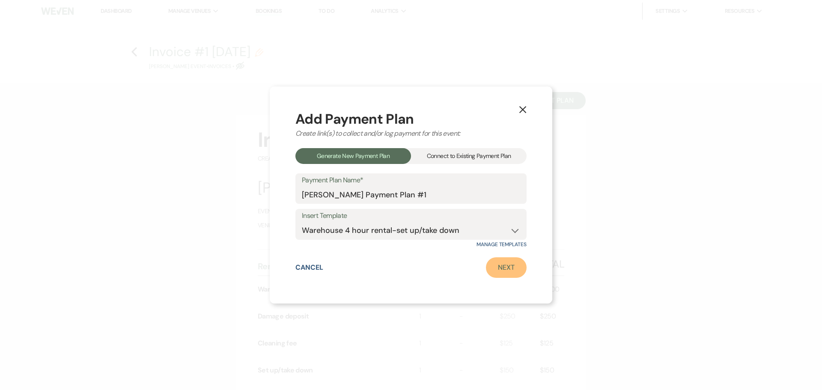
click at [507, 263] on link "Next" at bounding box center [506, 267] width 41 height 21
select select "28670"
select select "2"
select select "flat"
select select "true"
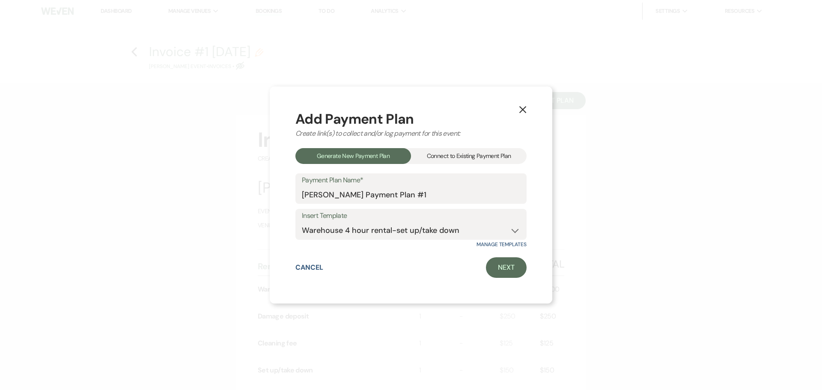
select select "both"
select select "days"
select select "afterDueDate"
select select "2"
select select "flat"
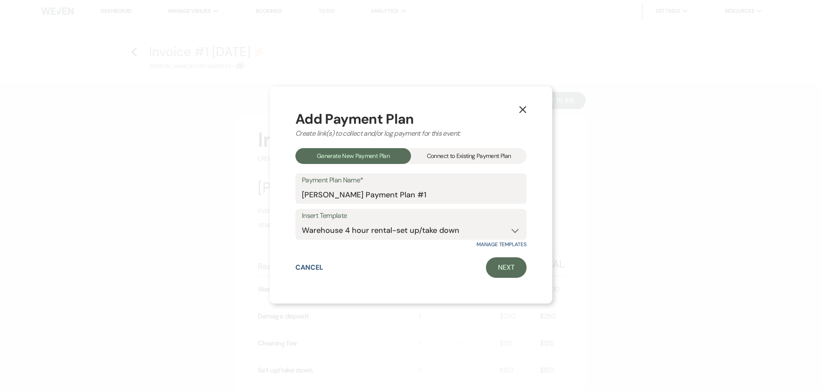
select select "true"
select select "both"
select select "weeks"
select select "both"
select select "weeks"
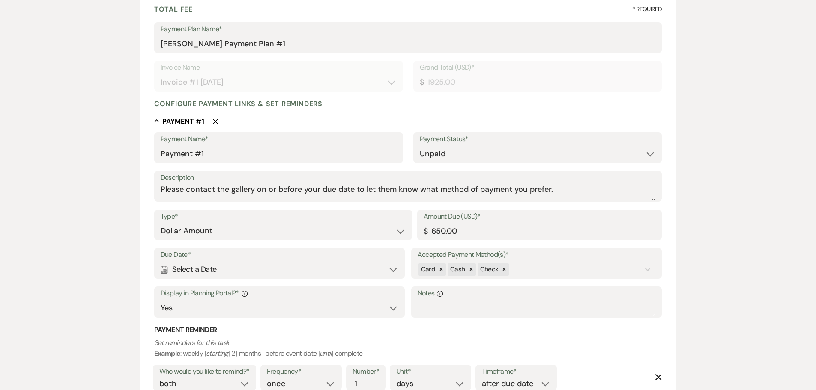
scroll to position [129, 0]
click at [434, 227] on input "650.00" at bounding box center [540, 230] width 232 height 17
type input "950.00"
click at [173, 266] on div "Calendar Select a Date Expand" at bounding box center [280, 269] width 238 height 17
select select "day"
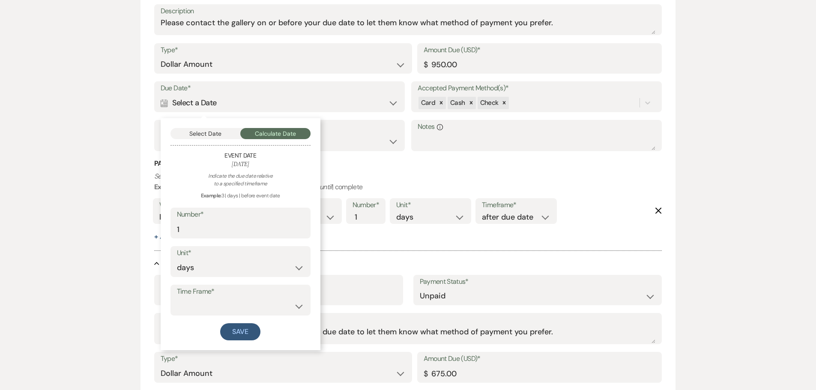
scroll to position [300, 0]
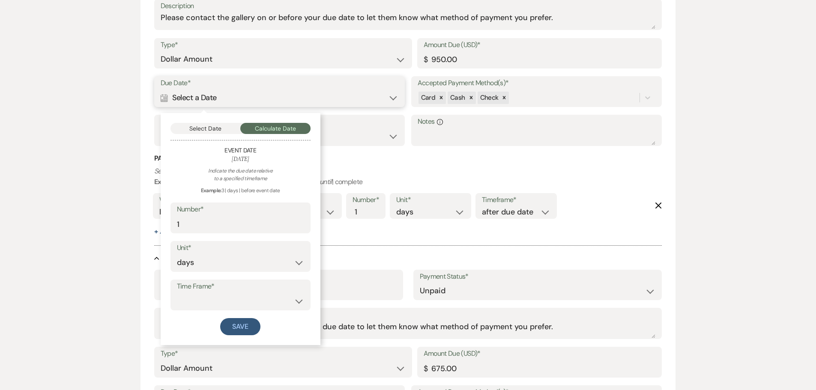
click at [215, 131] on button "Select Date" at bounding box center [205, 128] width 70 height 11
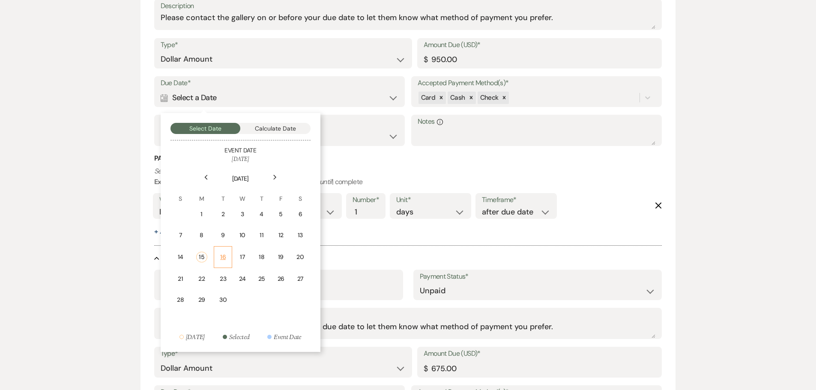
click at [225, 256] on div "16" at bounding box center [223, 257] width 8 height 9
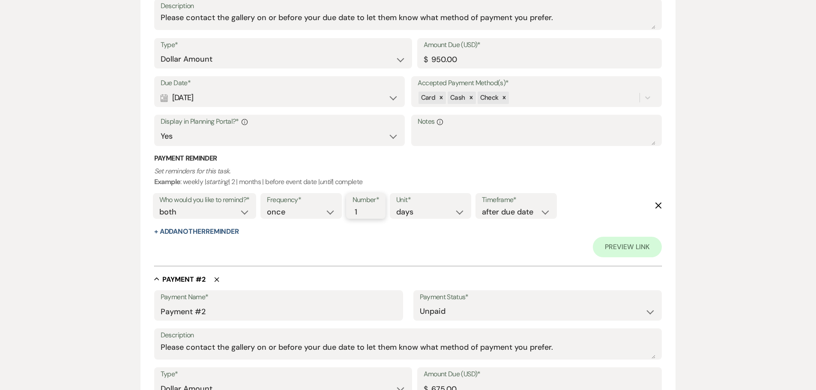
drag, startPoint x: 364, startPoint y: 213, endPoint x: 354, endPoint y: 213, distance: 9.9
click at [354, 213] on input "1" at bounding box center [362, 212] width 18 height 12
type input "2"
click at [366, 209] on input "2" at bounding box center [362, 212] width 18 height 12
click at [359, 250] on div "Preview Link" at bounding box center [408, 247] width 508 height 21
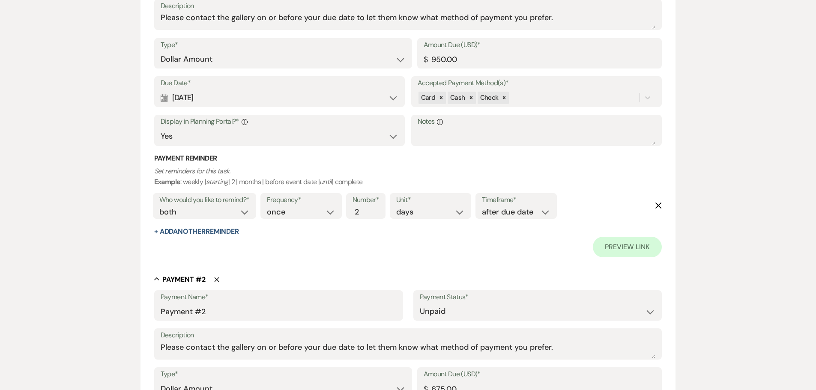
scroll to position [471, 0]
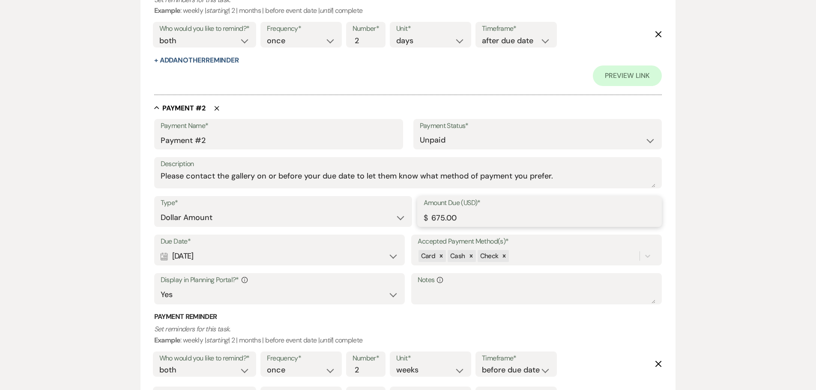
click at [436, 216] on input "675.00" at bounding box center [540, 217] width 232 height 17
type input "875.00"
click at [164, 253] on icon "Calendar" at bounding box center [164, 257] width 7 height 8
select select "week"
select select "beforeEventDate"
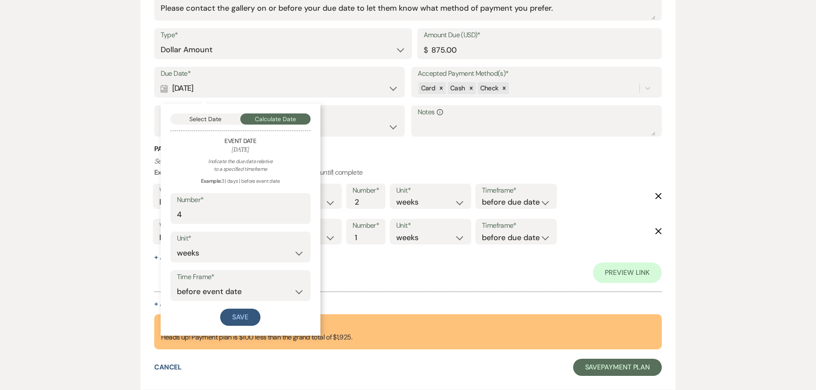
scroll to position [643, 0]
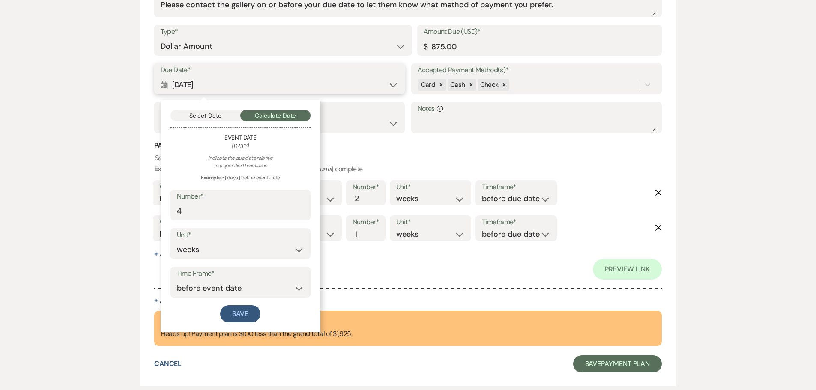
click at [203, 117] on button "Select Date" at bounding box center [205, 115] width 70 height 11
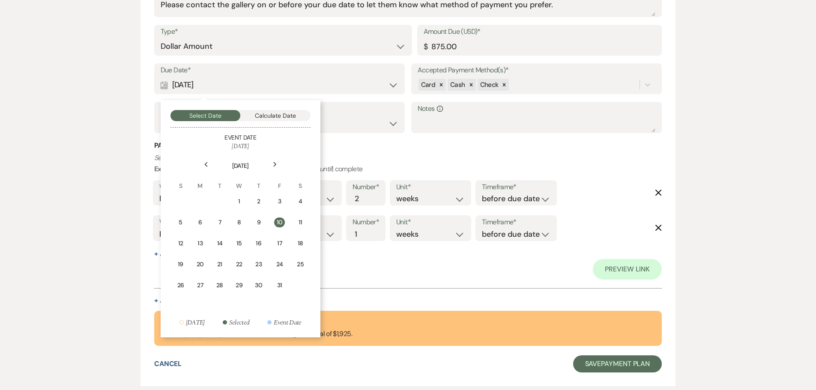
click at [280, 221] on div "10" at bounding box center [279, 223] width 11 height 10
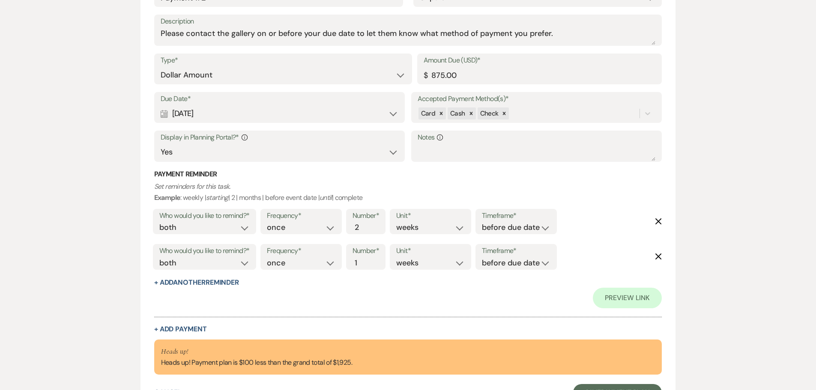
scroll to position [514, 0]
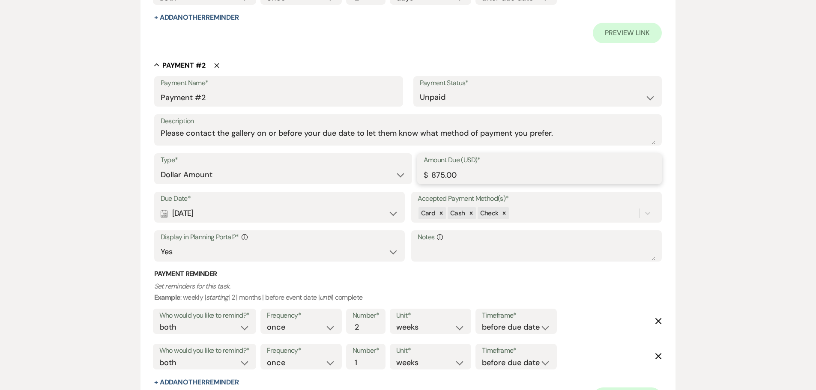
click at [441, 176] on input "875.00" at bounding box center [540, 175] width 232 height 17
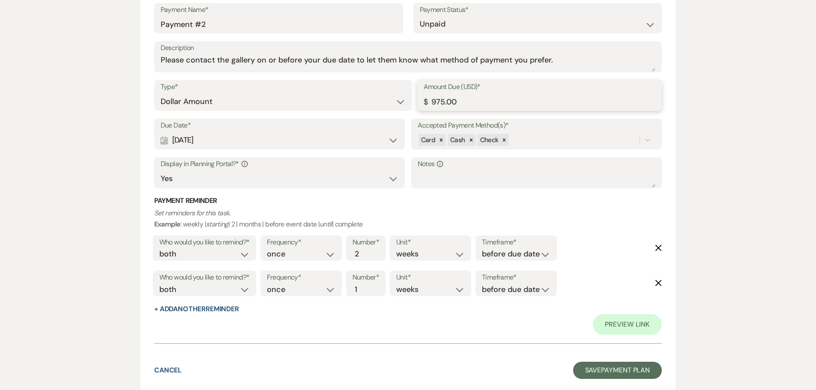
scroll to position [645, 0]
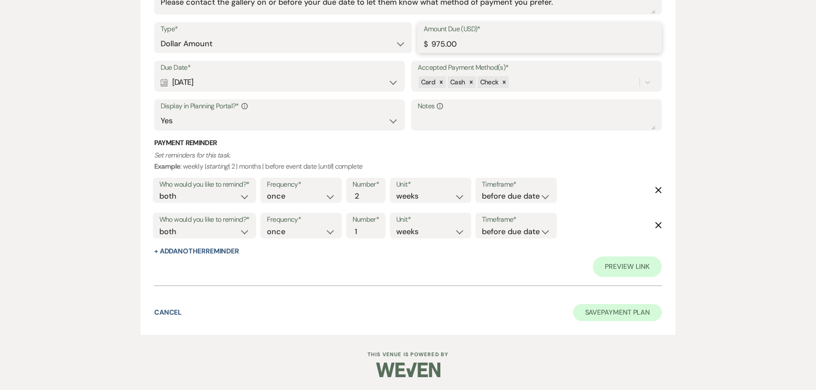
type input "975.00"
click at [595, 312] on button "Save Payment Plan" at bounding box center [617, 312] width 89 height 17
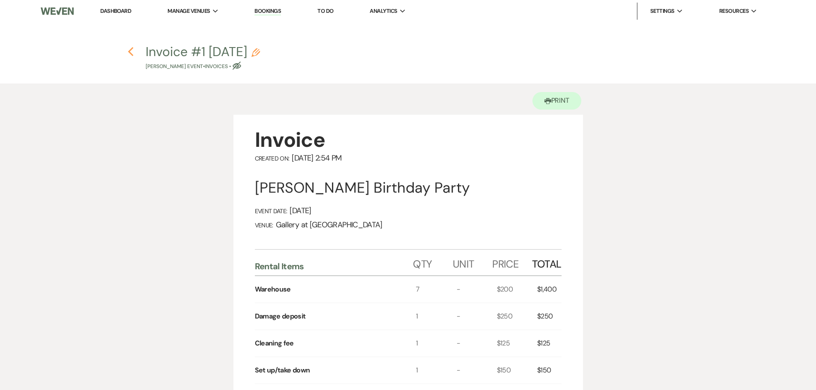
click at [130, 54] on use "button" at bounding box center [131, 51] width 6 height 9
select select "5"
select select "4"
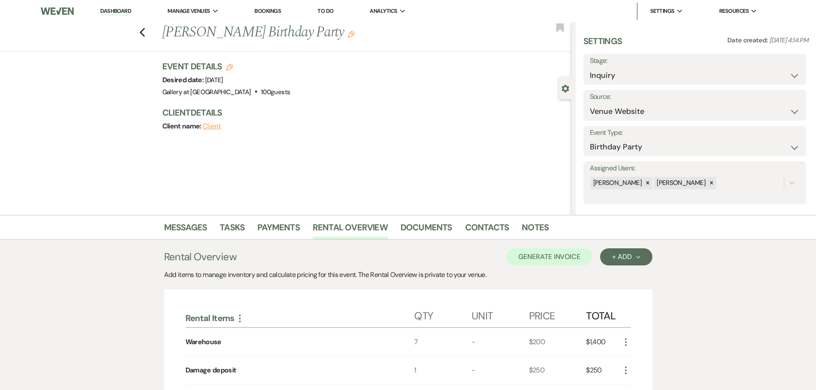
scroll to position [28, 0]
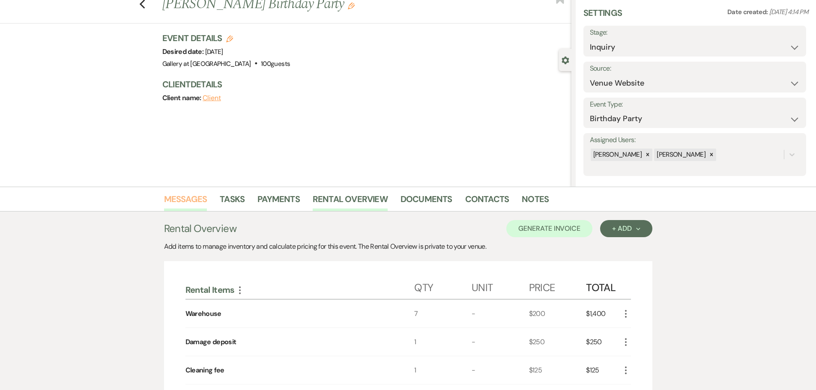
click at [194, 198] on link "Messages" at bounding box center [185, 201] width 43 height 19
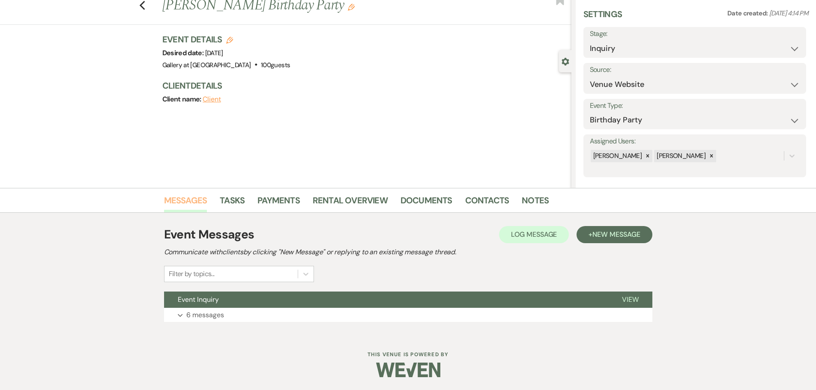
scroll to position [27, 0]
click at [621, 236] on span "New Message" at bounding box center [616, 234] width 48 height 9
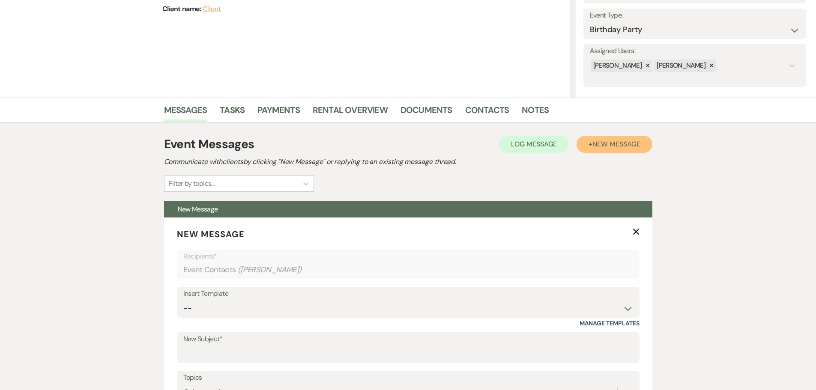
scroll to position [241, 0]
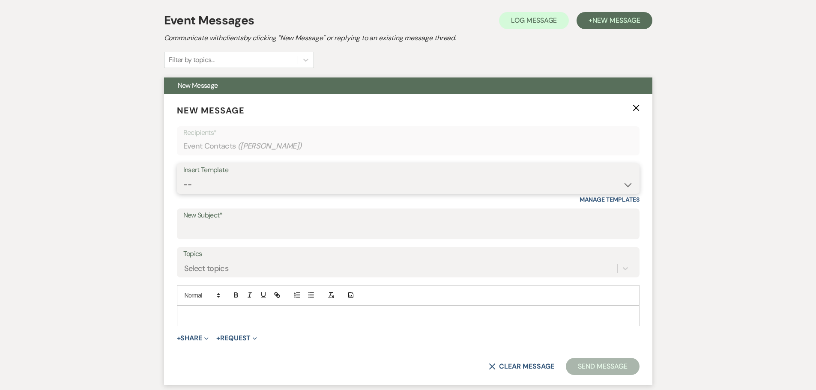
click at [216, 185] on select "-- Initial Inquiry Response-DATE IS AVAILABLE Initial Inquiry Response-DATE NOT…" at bounding box center [408, 184] width 450 height 17
select select "2825"
click at [183, 176] on select "-- Initial Inquiry Response-DATE IS AVAILABLE Initial Inquiry Response-DATE NOT…" at bounding box center [408, 184] width 450 height 17
type input "Booking your event!"
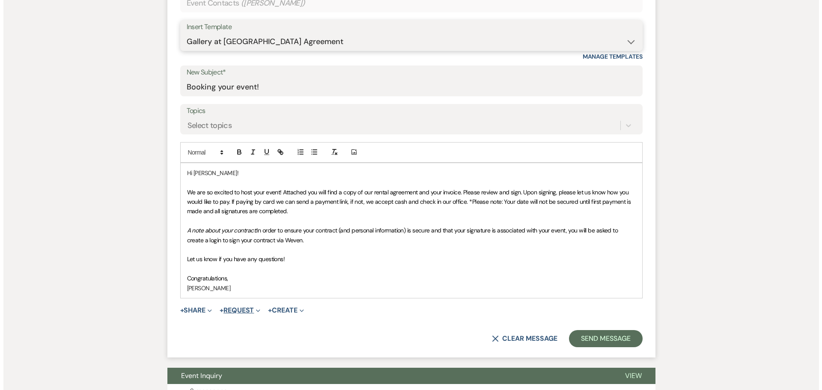
scroll to position [412, 0]
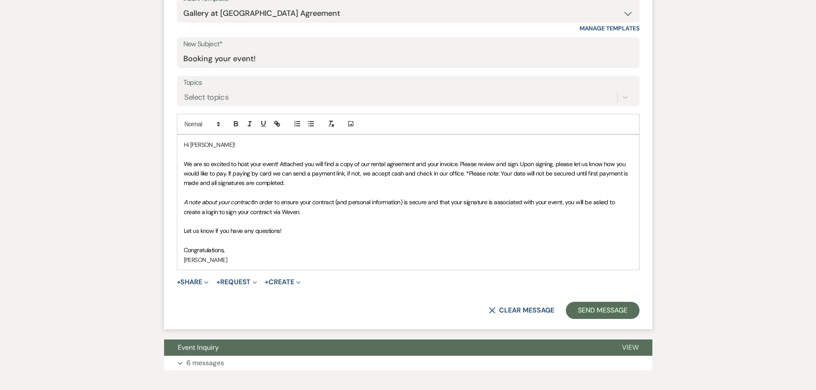
click at [182, 275] on form "New Message X Draft saved! Recipients* Event Contacts ( Carla Thomas ) Insert T…" at bounding box center [408, 125] width 488 height 407
click at [187, 281] on button "+ Share Expand" at bounding box center [193, 282] width 32 height 7
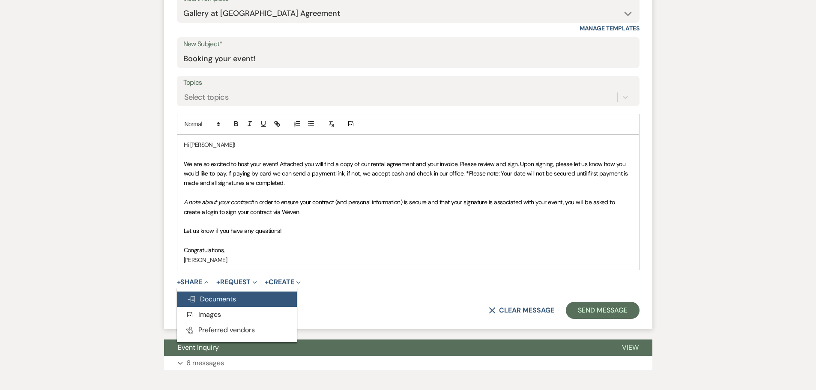
click at [201, 302] on span "Doc Upload Documents" at bounding box center [211, 299] width 49 height 9
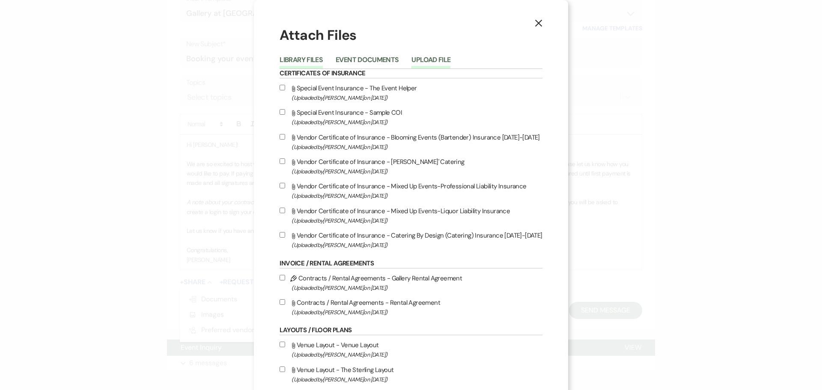
click at [433, 57] on button "Upload File" at bounding box center [431, 63] width 39 height 12
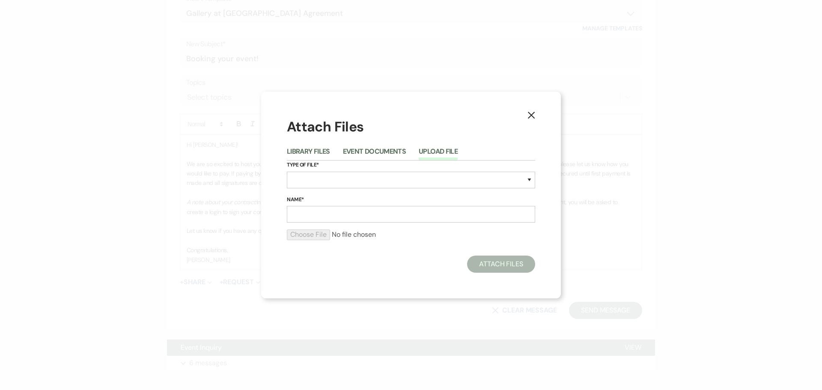
click at [530, 115] on icon "X" at bounding box center [532, 115] width 8 height 8
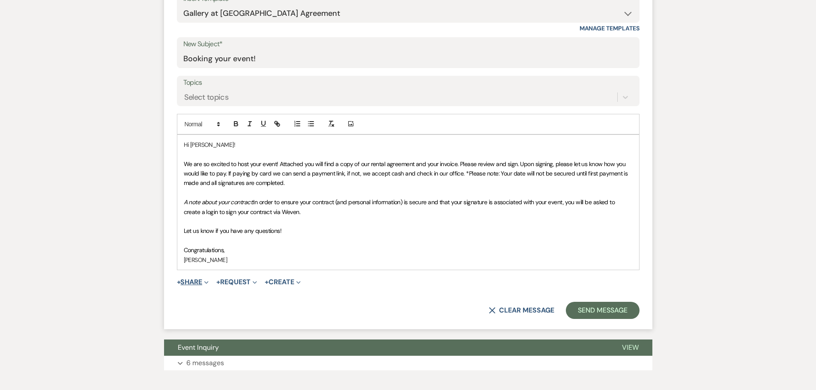
click at [192, 284] on button "+ Share Expand" at bounding box center [193, 282] width 32 height 7
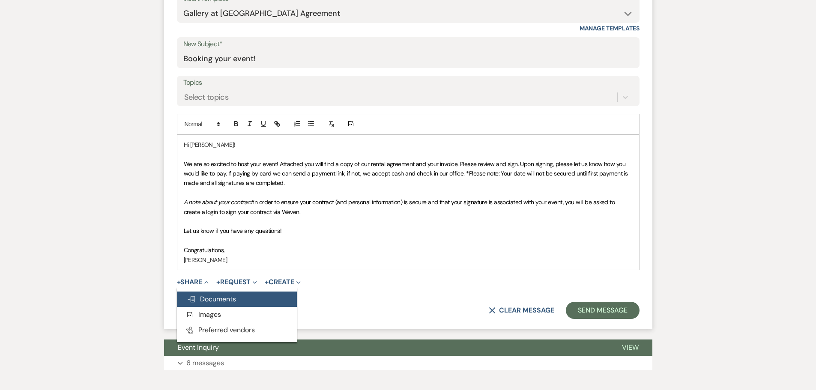
click at [211, 302] on span "Doc Upload Documents" at bounding box center [211, 299] width 49 height 9
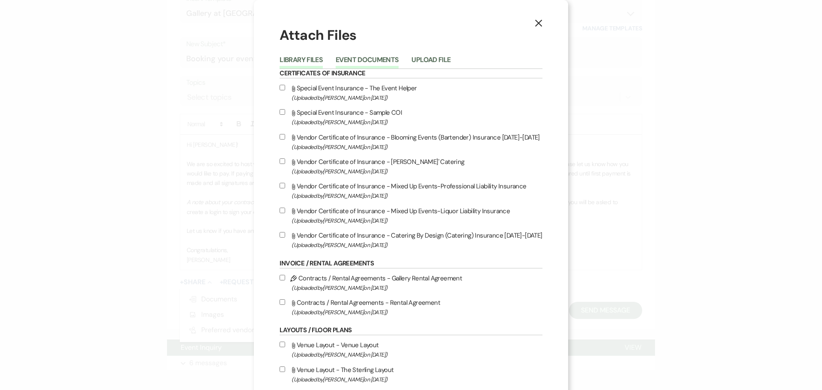
click at [362, 60] on button "Event Documents" at bounding box center [367, 63] width 63 height 12
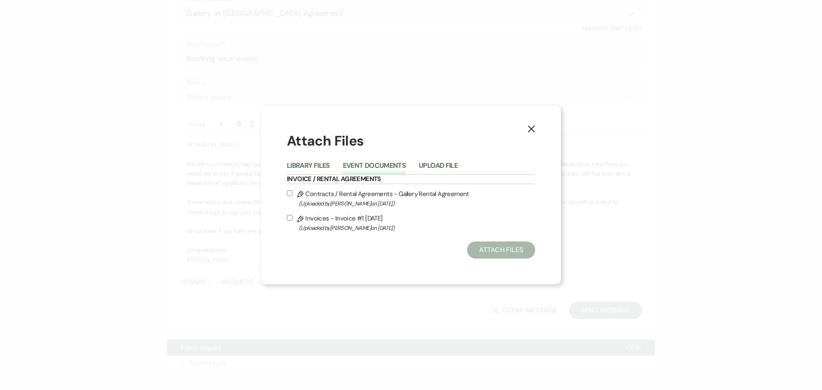
click at [318, 199] on span "(Uploaded by Shelby on Sep 15th, 2025 )" at bounding box center [417, 204] width 236 height 10
click at [293, 196] on input "Pencil Contracts / Rental Agreements - Gallery Rental Agreement (Uploaded by Sh…" at bounding box center [290, 194] width 6 height 6
checkbox input "true"
click at [309, 221] on label "Pencil Invoices - Invoice #1 9-15-2025 (Uploaded by Julie Kelley on Sep 15th, 2…" at bounding box center [411, 223] width 248 height 20
click at [293, 221] on input "Pencil Invoices - Invoice #1 9-15-2025 (Uploaded by Julie Kelley on Sep 15th, 2…" at bounding box center [290, 218] width 6 height 6
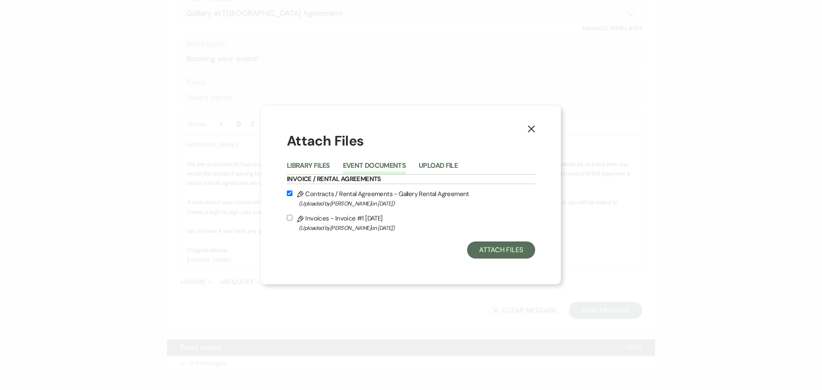
checkbox input "true"
click at [498, 251] on button "Attach Files" at bounding box center [501, 250] width 68 height 17
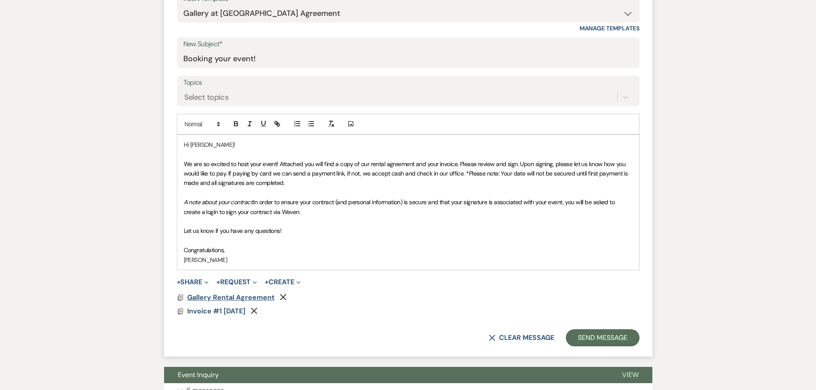
click at [243, 300] on span "Gallery Rental Agreement" at bounding box center [230, 297] width 87 height 9
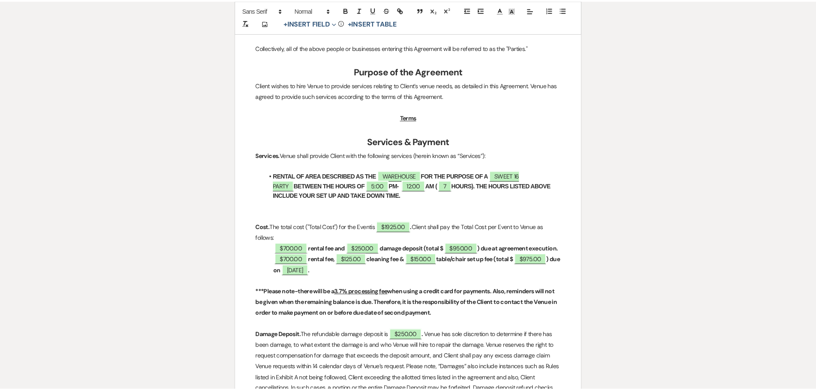
scroll to position [0, 0]
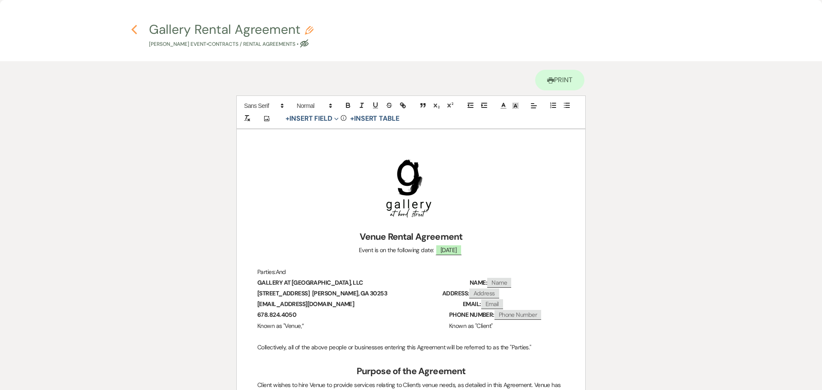
click at [131, 29] on icon "Previous" at bounding box center [134, 29] width 6 height 10
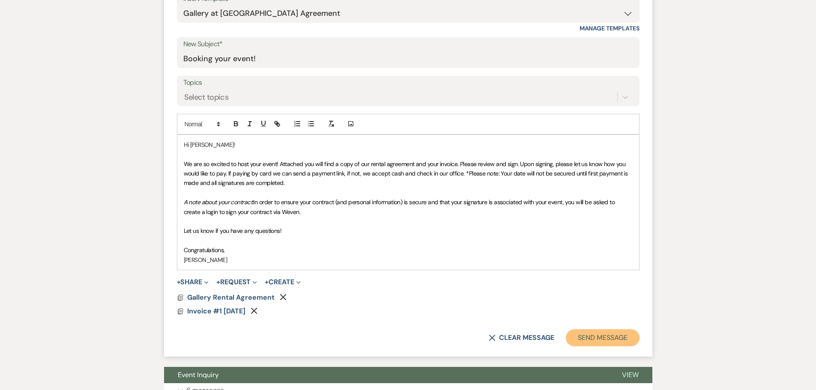
click at [589, 336] on button "Send Message" at bounding box center [602, 337] width 73 height 17
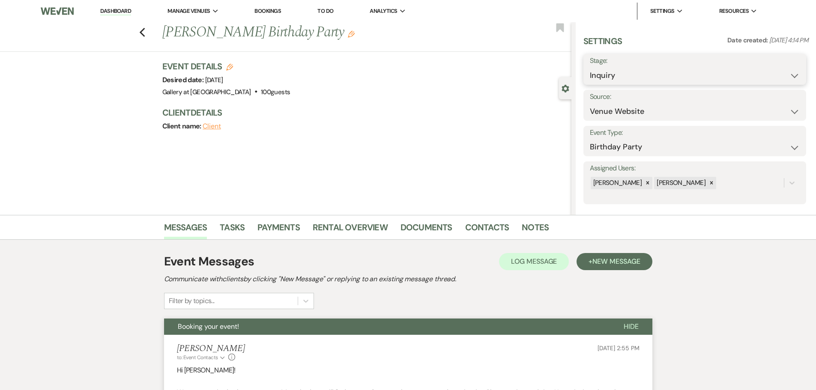
click at [664, 77] on select "Inquiry Follow Up Tour Requested Tour Confirmed Toured Proposal Sent Booked Lost" at bounding box center [695, 75] width 210 height 17
select select "6"
click at [590, 67] on select "Inquiry Follow Up Tour Requested Tour Confirmed Toured Proposal Sent Booked Lost" at bounding box center [695, 75] width 210 height 17
click at [783, 71] on button "Save" at bounding box center [782, 69] width 48 height 17
click at [142, 31] on div "Previous Carla Thomas's Birthday Party Edit Bookmark" at bounding box center [284, 37] width 576 height 30
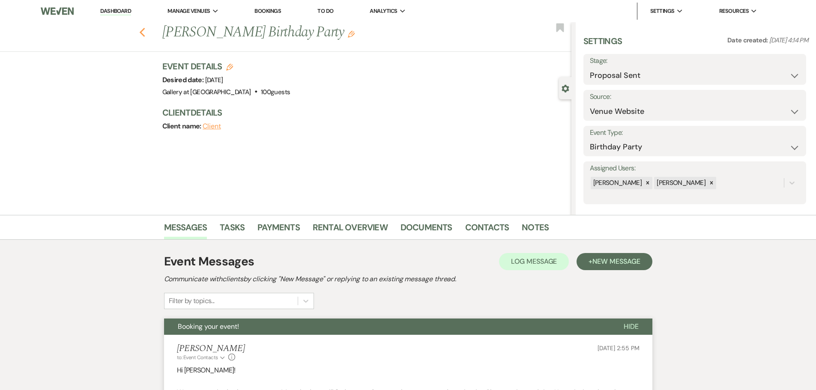
click at [144, 33] on use "button" at bounding box center [142, 32] width 6 height 9
select select "6"
select select "8"
select select "10"
select select "8"
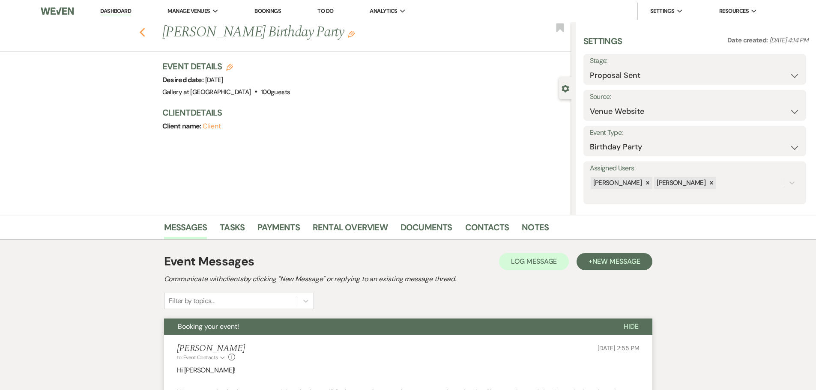
select select "5"
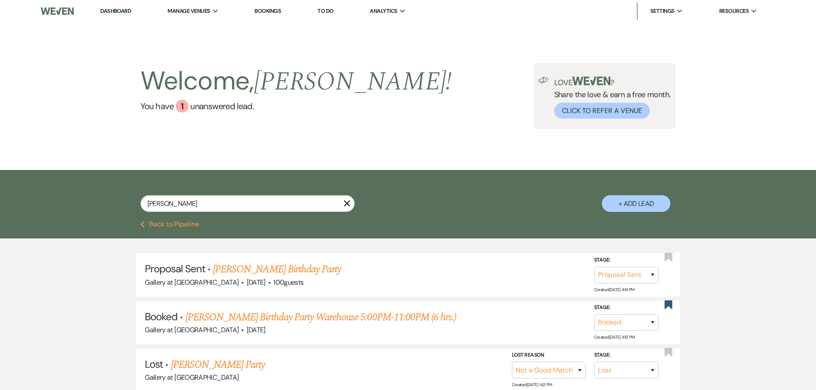
click at [346, 201] on icon "X" at bounding box center [347, 203] width 7 height 7
select select "2"
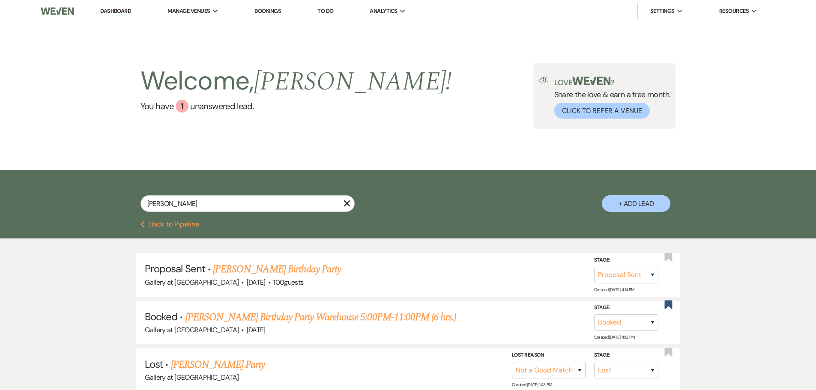
select select "2"
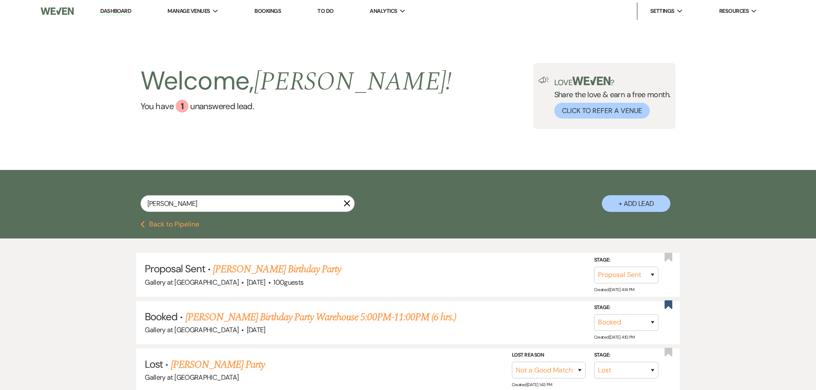
select select "2"
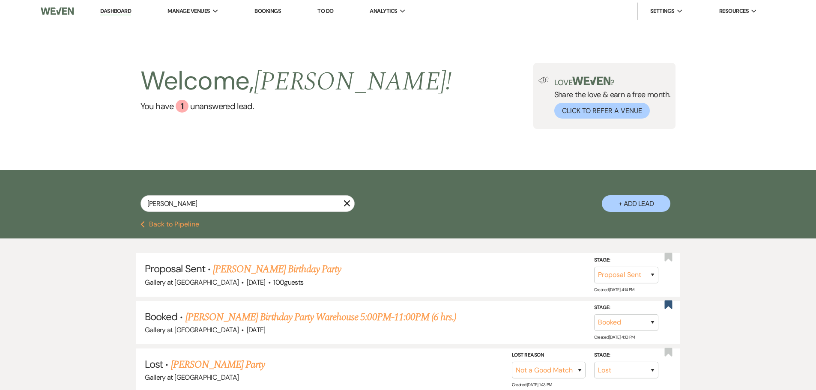
select select "2"
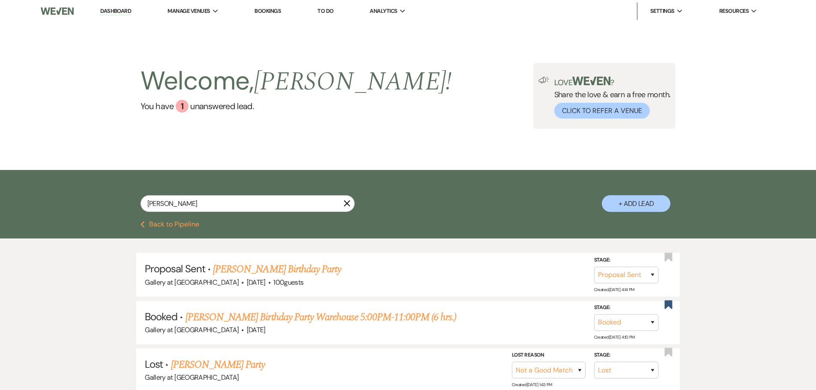
select select "2"
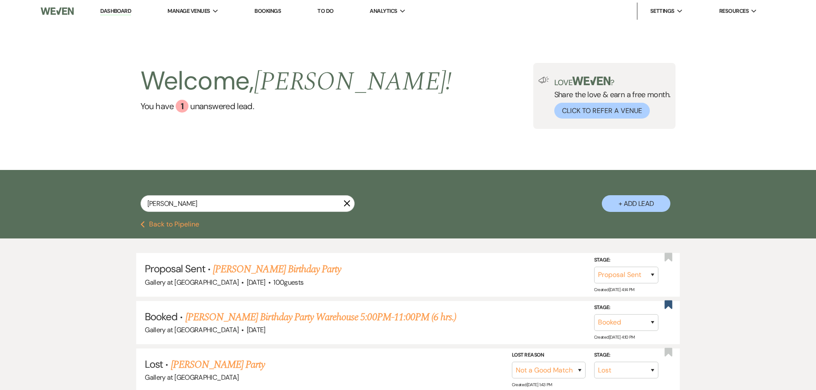
select select "2"
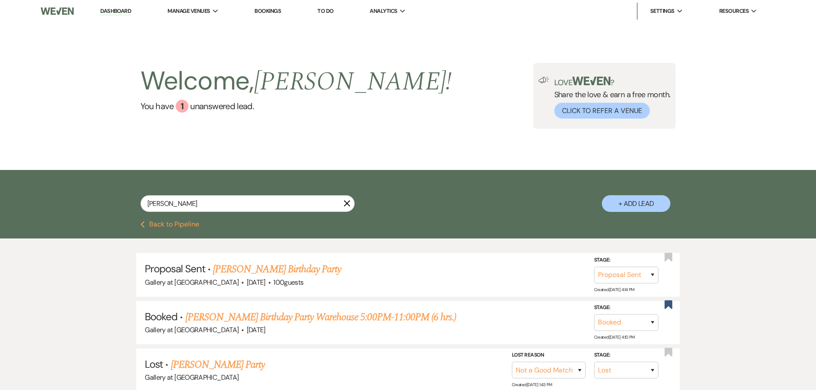
select select "2"
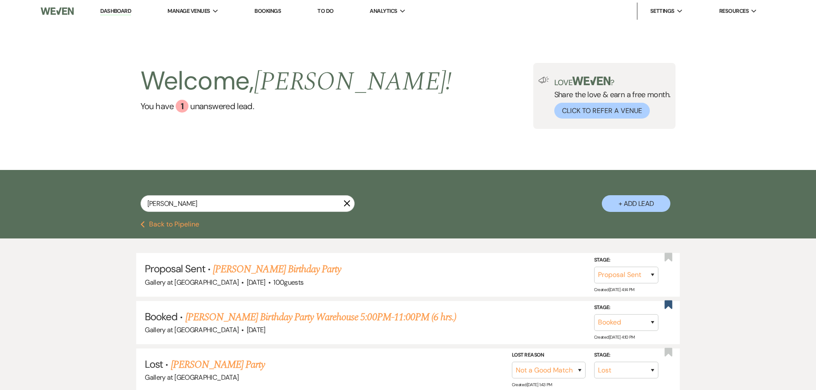
select select "2"
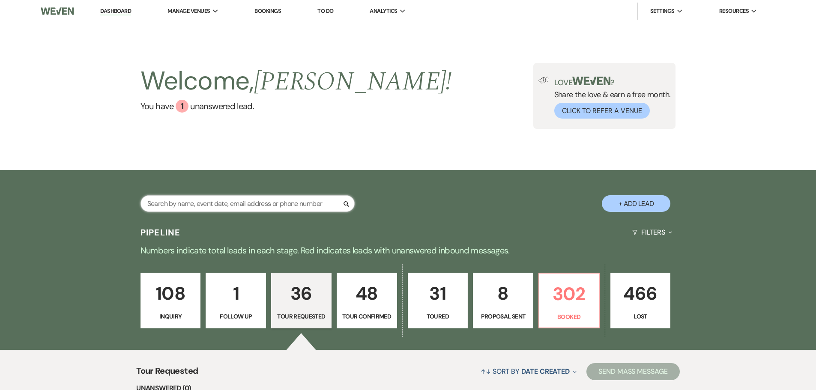
click at [196, 205] on input "text" at bounding box center [247, 203] width 214 height 17
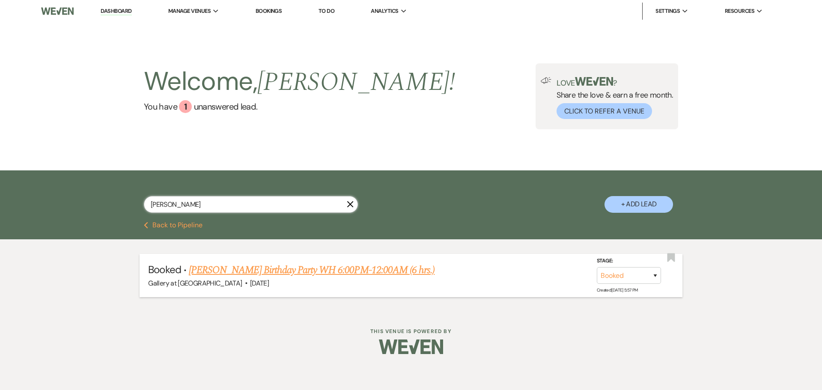
type input "canty"
click at [205, 272] on link "Harvey Canty's Birthday Party WH 6:00PM-12:00AM (6 hrs.)" at bounding box center [312, 270] width 246 height 15
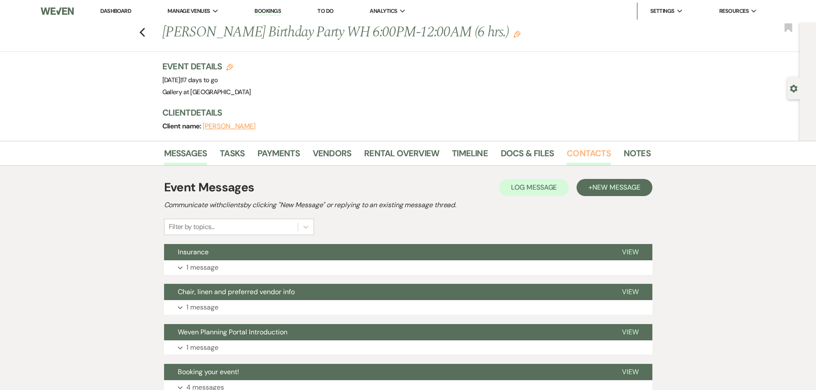
click at [582, 154] on link "Contacts" at bounding box center [589, 155] width 44 height 19
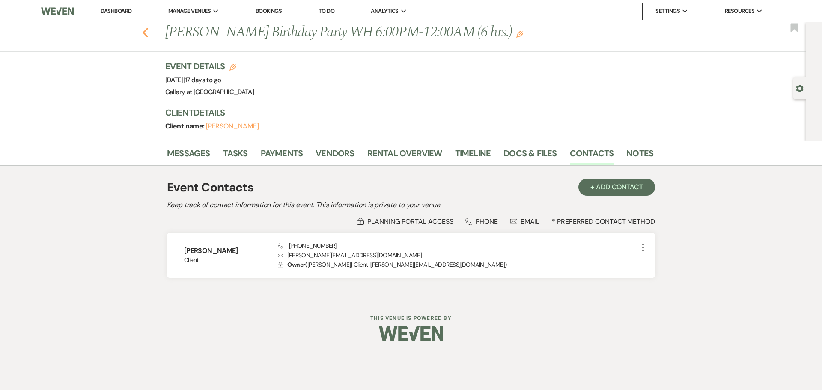
click at [143, 32] on use "button" at bounding box center [146, 32] width 6 height 9
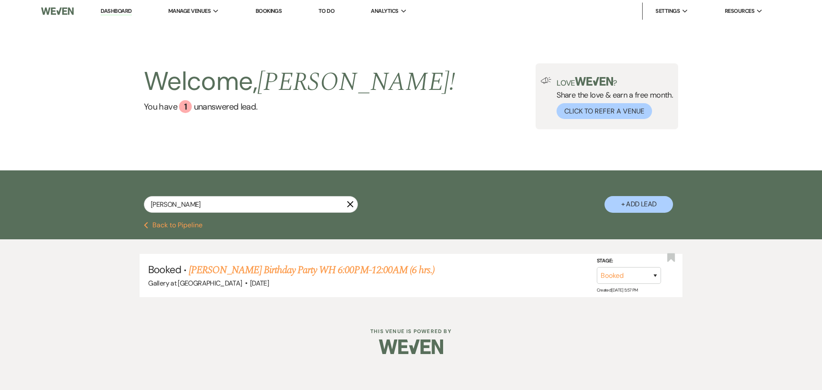
click at [349, 202] on icon "X" at bounding box center [350, 204] width 7 height 7
select select "2"
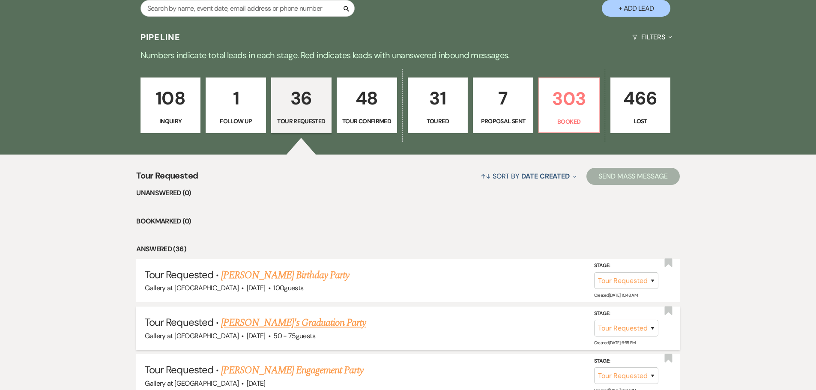
scroll to position [214, 0]
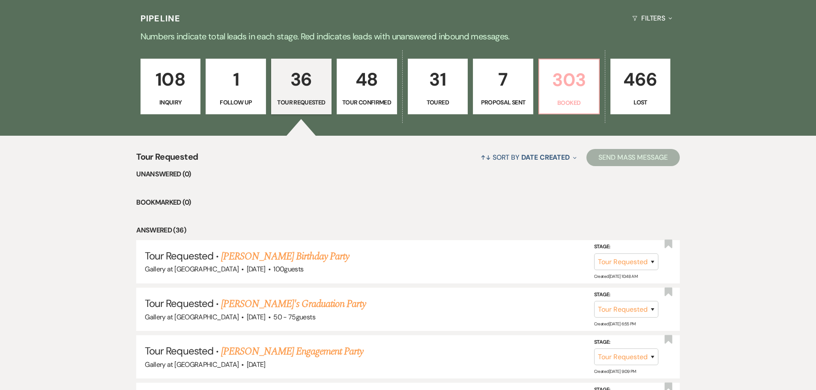
click at [565, 92] on p "303" at bounding box center [568, 80] width 49 height 29
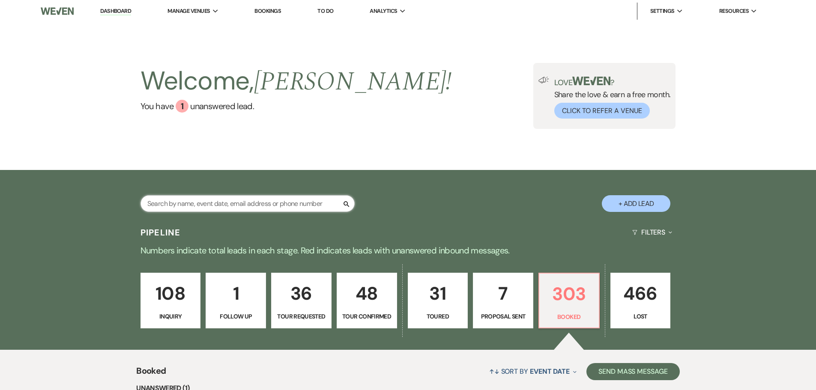
click at [178, 203] on input "text" at bounding box center [247, 203] width 214 height 17
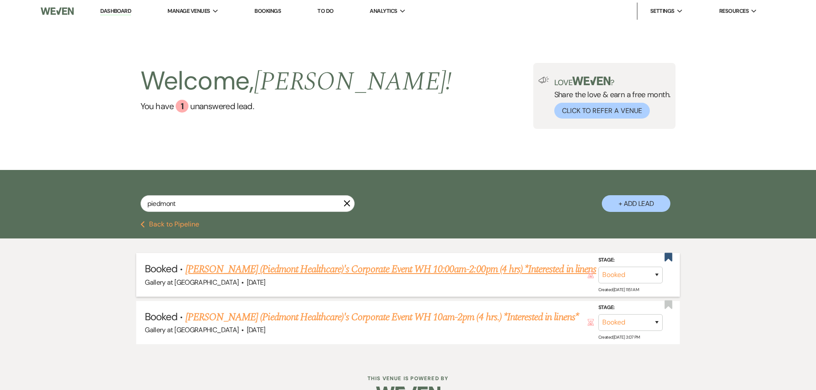
click at [267, 268] on link "Jana Warren (Piedmont Healthcare)'s Corporate Event WH 10:00am-2:00pm (4 hrs) *…" at bounding box center [390, 269] width 411 height 15
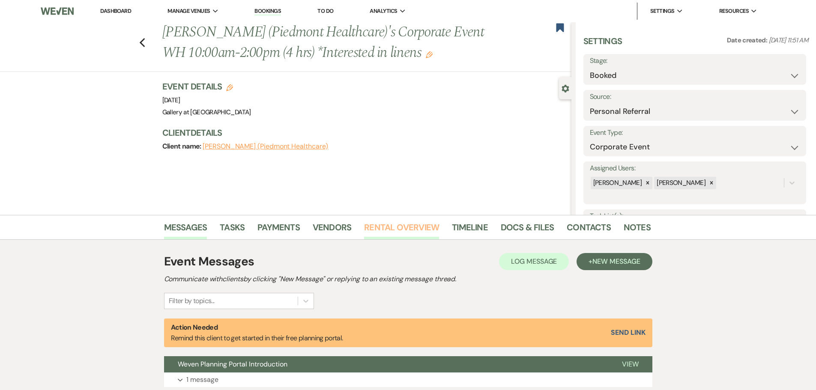
click at [388, 229] on link "Rental Overview" at bounding box center [401, 230] width 75 height 19
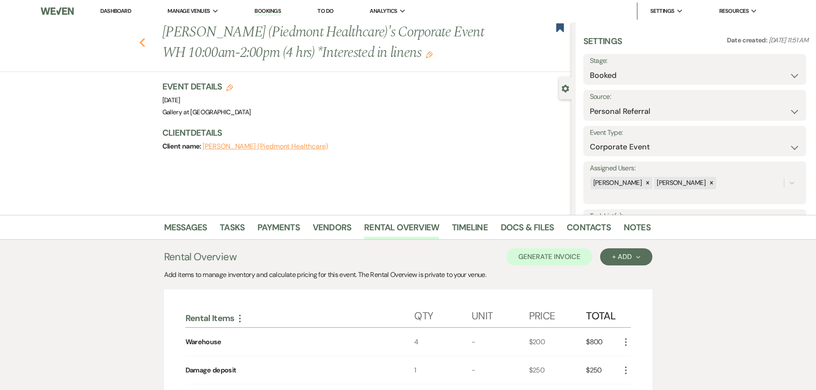
click at [146, 45] on icon "Previous" at bounding box center [142, 43] width 6 height 10
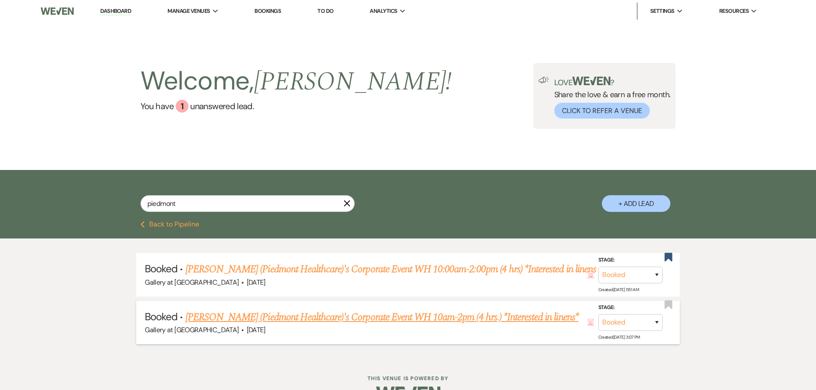
click at [347, 313] on link "Jana Warren (Piedmont Healthcare)'s Corporate Event WH 10am-2pm (4 hrs.) *Inter…" at bounding box center [381, 317] width 393 height 15
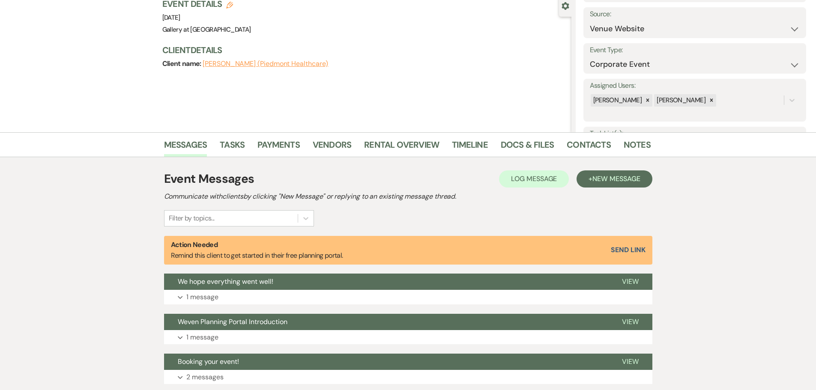
scroll to position [145, 0]
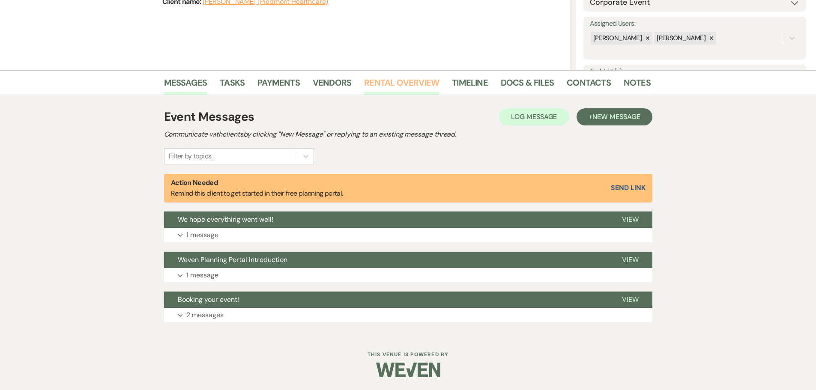
click at [390, 78] on link "Rental Overview" at bounding box center [401, 85] width 75 height 19
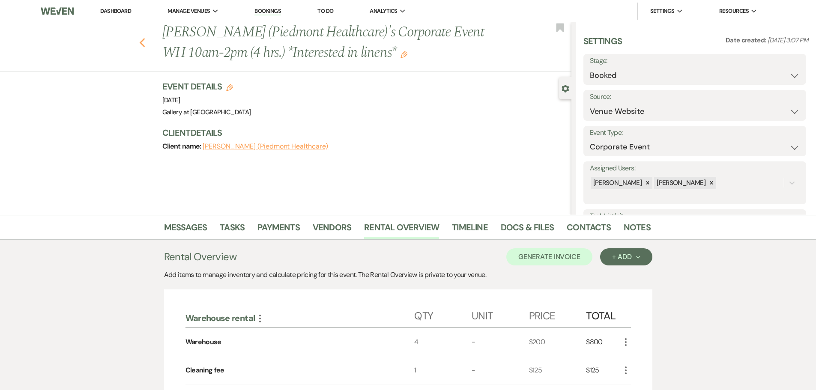
click at [144, 42] on use "button" at bounding box center [142, 42] width 6 height 9
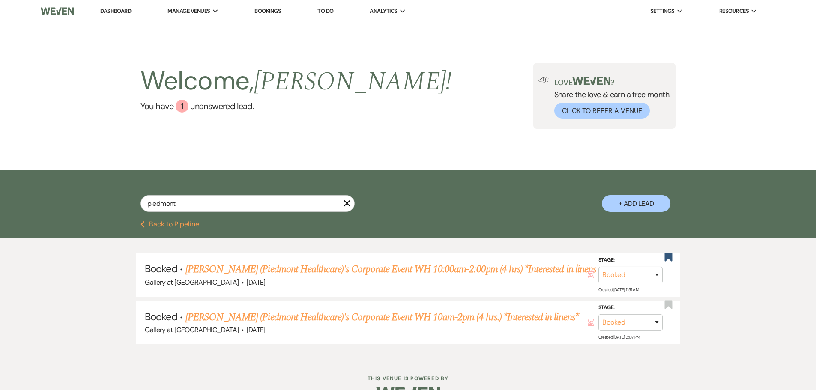
click at [347, 202] on icon "X" at bounding box center [347, 203] width 7 height 7
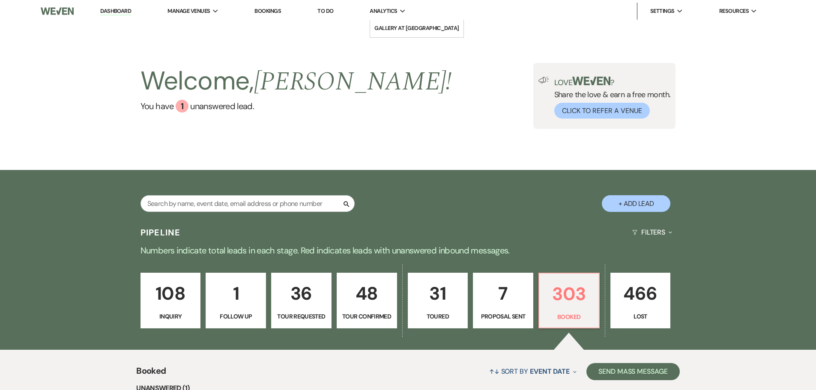
click at [388, 13] on span "Analytics" at bounding box center [383, 11] width 27 height 9
click at [390, 30] on li "Gallery at [GEOGRAPHIC_DATA]" at bounding box center [416, 28] width 85 height 9
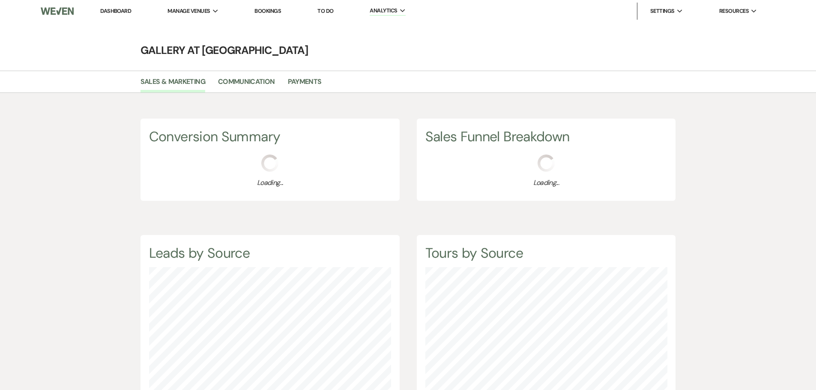
scroll to position [390, 816]
click at [297, 82] on link "Payments" at bounding box center [305, 84] width 34 height 16
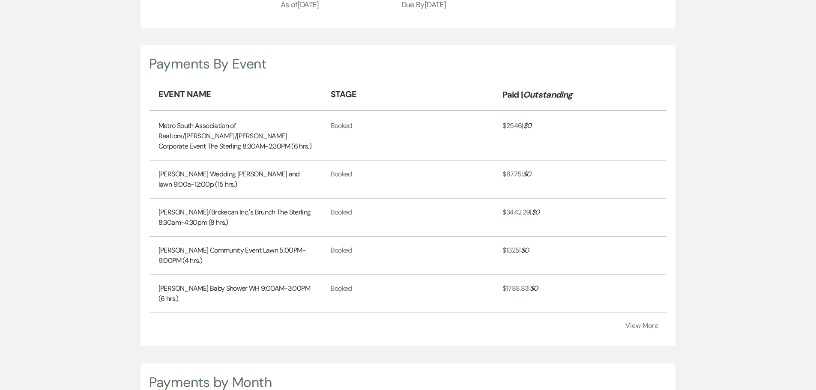
scroll to position [214, 0]
click at [643, 324] on button "View More" at bounding box center [641, 326] width 33 height 7
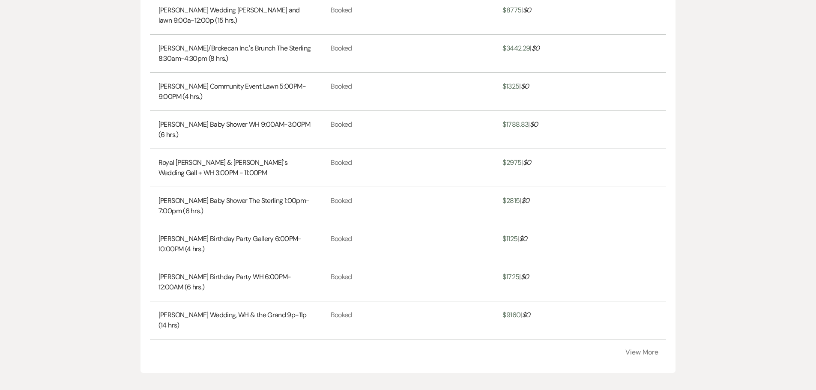
scroll to position [386, 0]
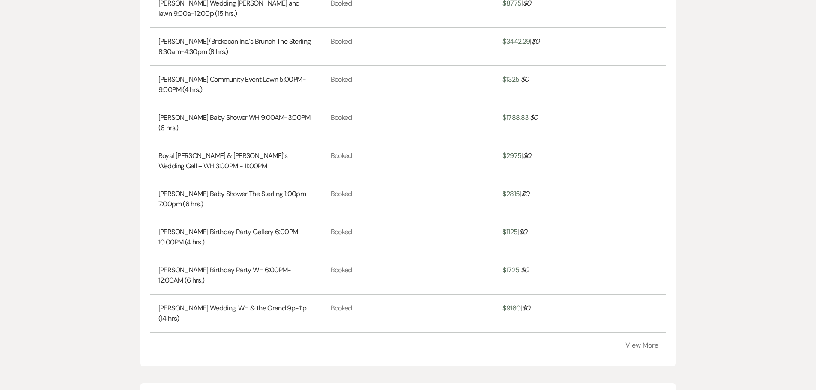
click at [649, 346] on button "View More" at bounding box center [641, 345] width 33 height 7
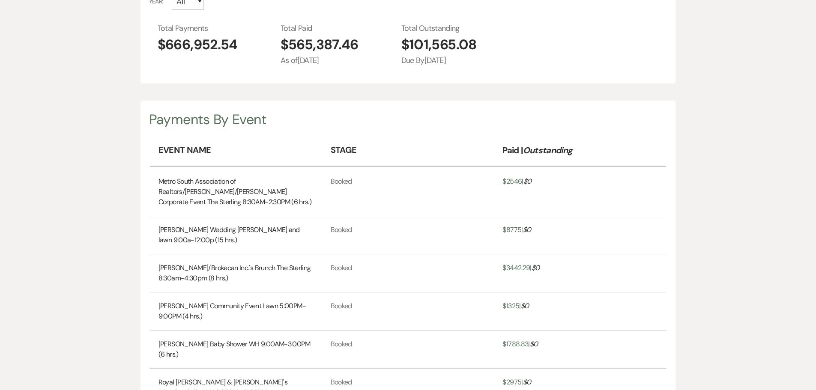
scroll to position [0, 0]
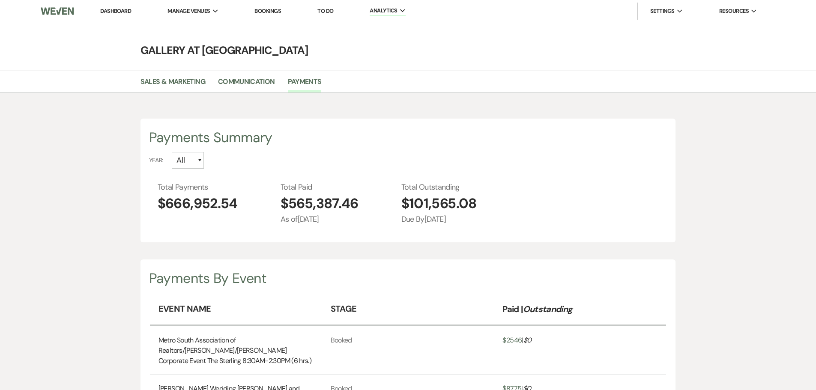
click at [113, 10] on link "Dashboard" at bounding box center [115, 10] width 31 height 7
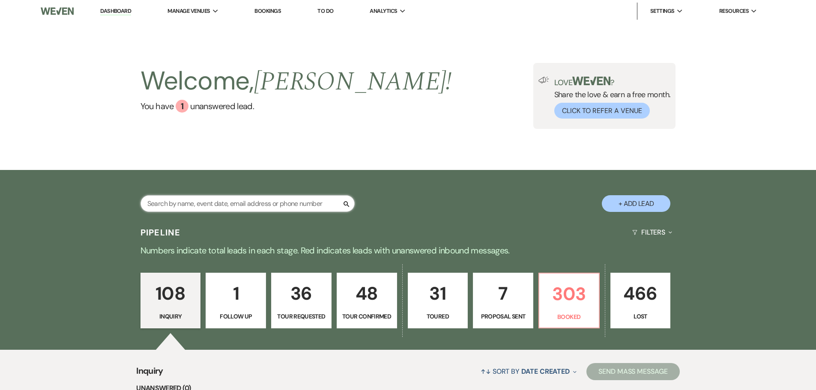
click at [235, 205] on input "text" at bounding box center [247, 203] width 214 height 17
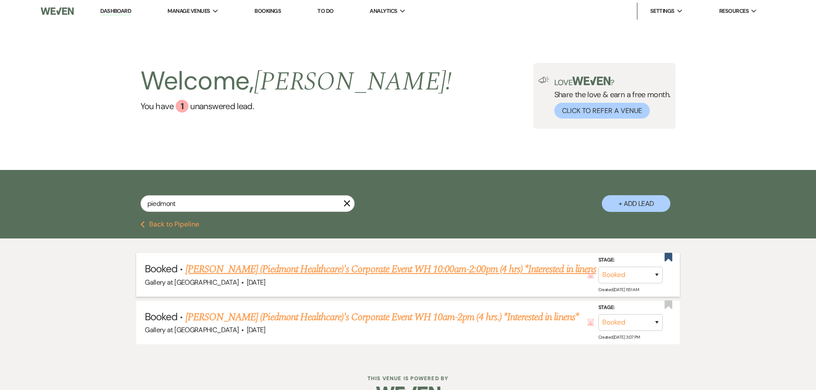
click at [264, 267] on link "Jana Warren (Piedmont Healthcare)'s Corporate Event WH 10:00am-2:00pm (4 hrs) *…" at bounding box center [390, 269] width 411 height 15
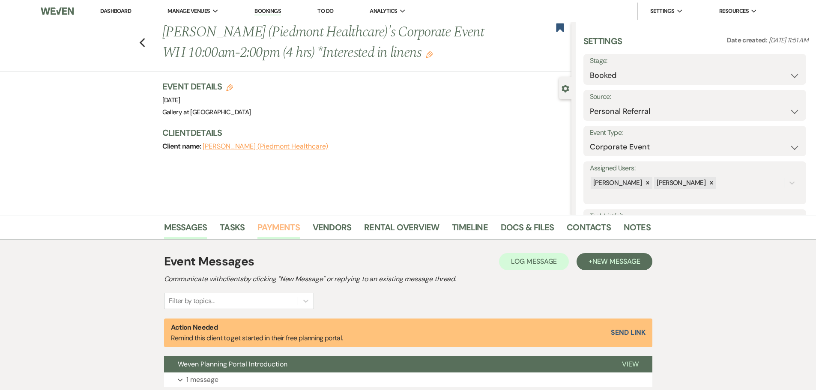
click at [268, 232] on link "Payments" at bounding box center [278, 230] width 42 height 19
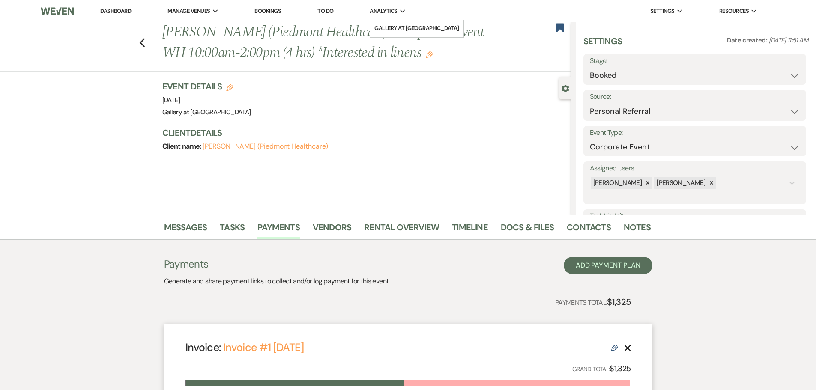
click at [391, 10] on span "Analytics" at bounding box center [383, 11] width 27 height 9
click at [145, 41] on use "button" at bounding box center [142, 42] width 6 height 9
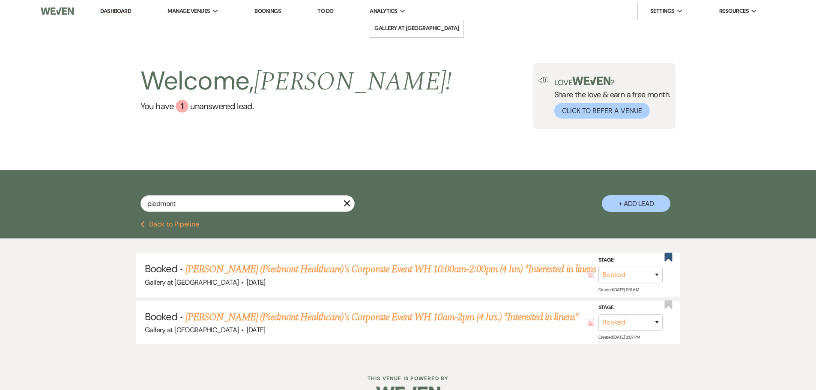
click at [397, 9] on span "Analytics" at bounding box center [383, 11] width 27 height 9
click at [394, 35] on link "Gallery at [GEOGRAPHIC_DATA]" at bounding box center [416, 28] width 93 height 17
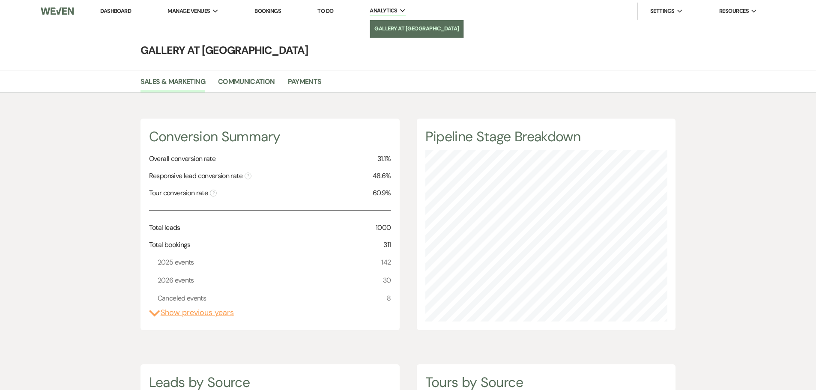
scroll to position [390, 816]
click at [301, 83] on link "Payments" at bounding box center [305, 84] width 34 height 16
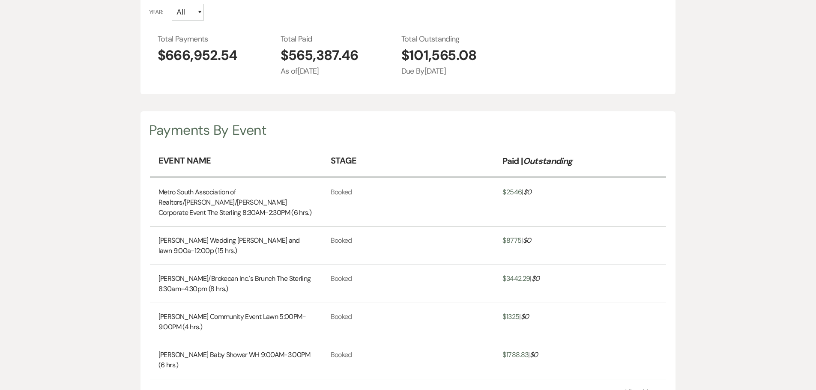
scroll to position [257, 0]
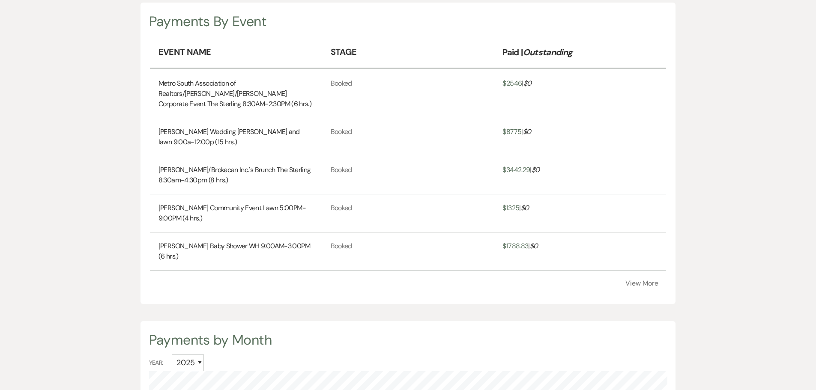
click at [657, 281] on button "View More" at bounding box center [641, 283] width 33 height 7
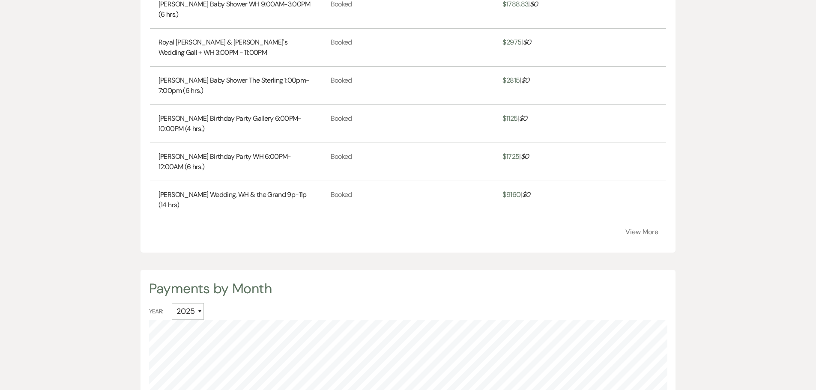
scroll to position [514, 0]
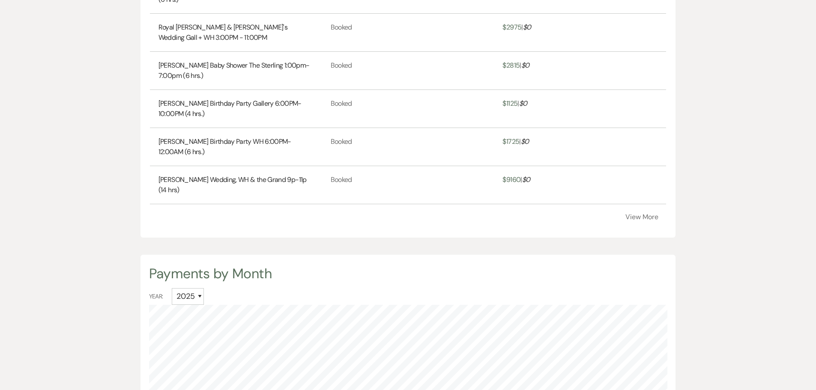
click at [652, 219] on button "View More" at bounding box center [641, 217] width 33 height 7
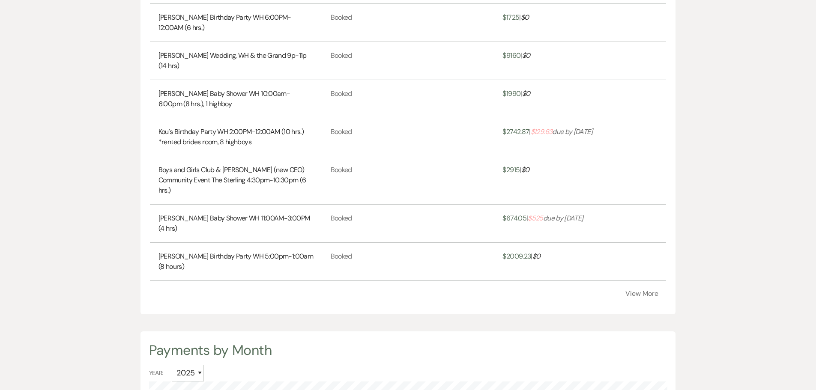
scroll to position [643, 0]
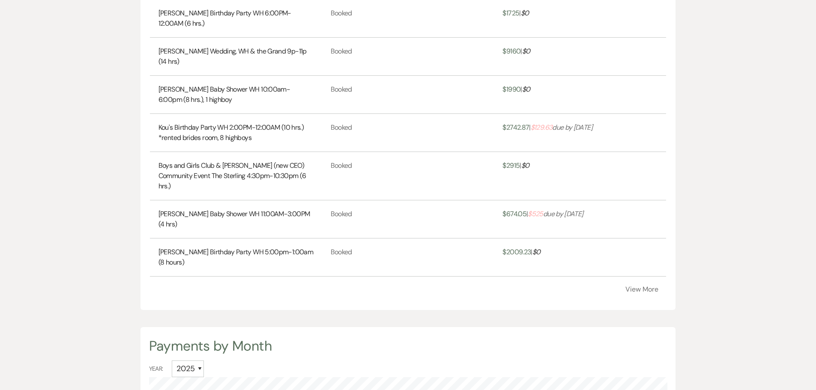
click at [239, 127] on link "Kou's Birthday Party WH 2:00PM-12:00AM (10 hrs.) *rented brides room, 8 highboys" at bounding box center [235, 133] width 155 height 21
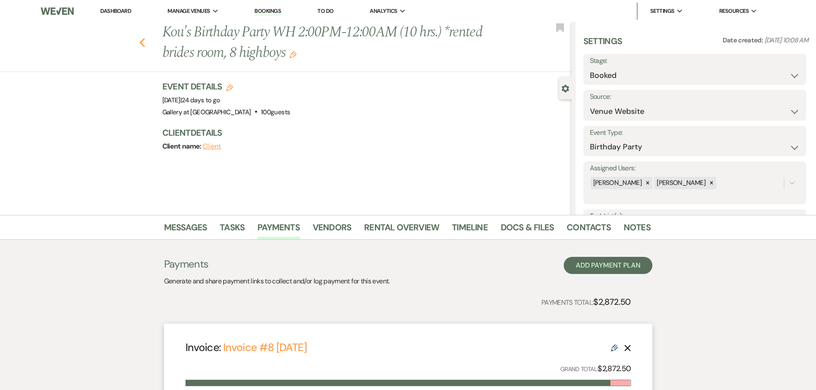
click at [143, 44] on icon "Previous" at bounding box center [142, 43] width 6 height 10
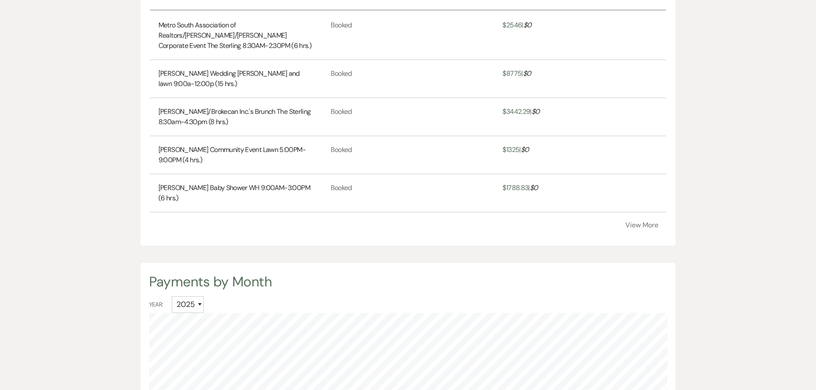
scroll to position [214, 0]
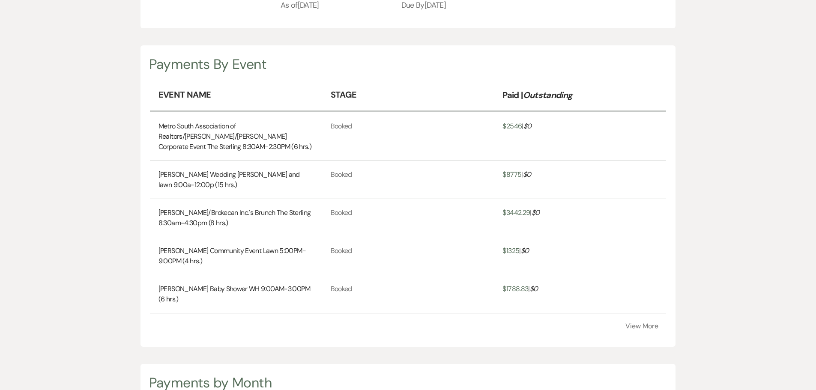
click at [630, 323] on button "View More" at bounding box center [641, 326] width 33 height 7
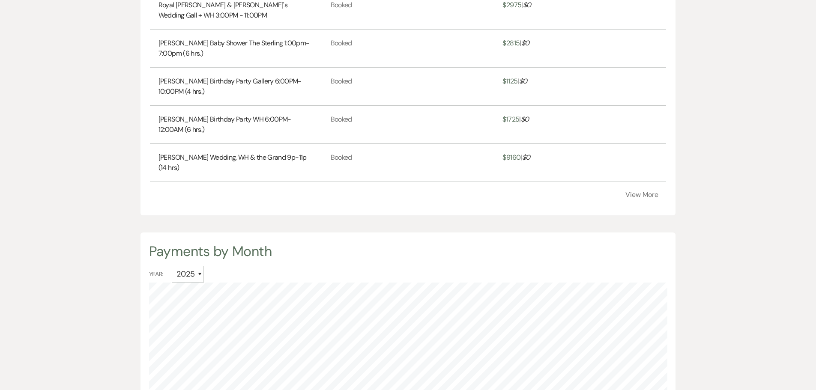
scroll to position [557, 0]
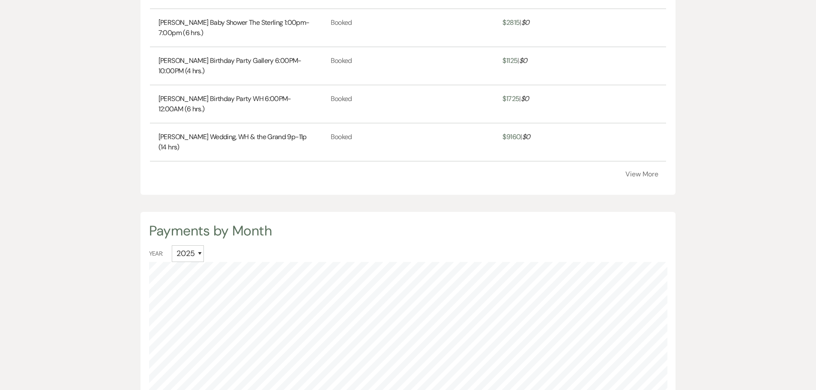
click at [637, 171] on button "View More" at bounding box center [641, 174] width 33 height 7
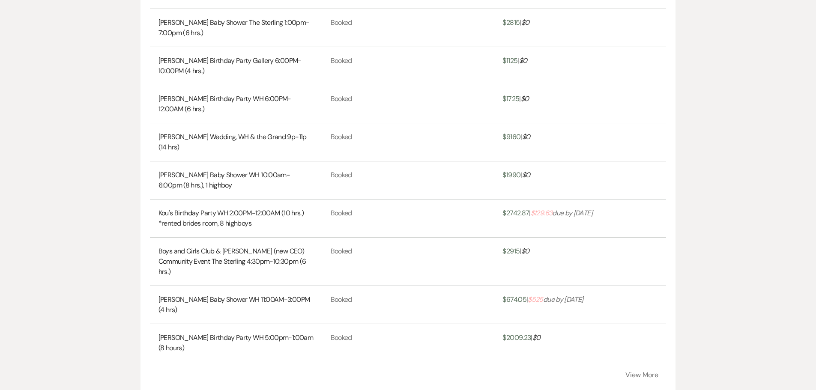
click at [196, 298] on link "[PERSON_NAME] Baby Shower WH 11:00AM-3:00PM (4 hrs)" at bounding box center [235, 305] width 155 height 21
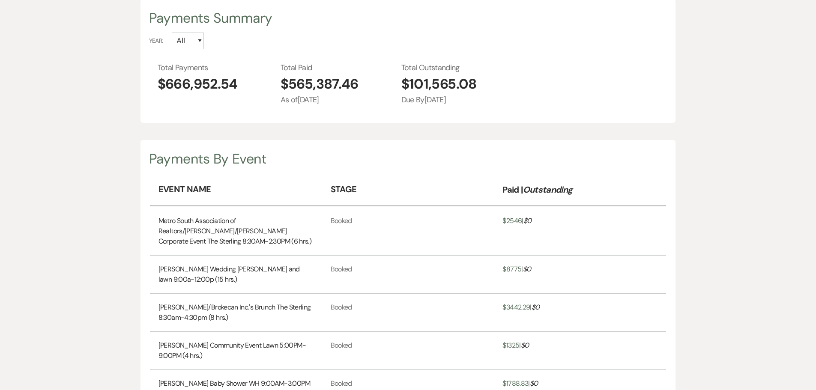
scroll to position [0, 0]
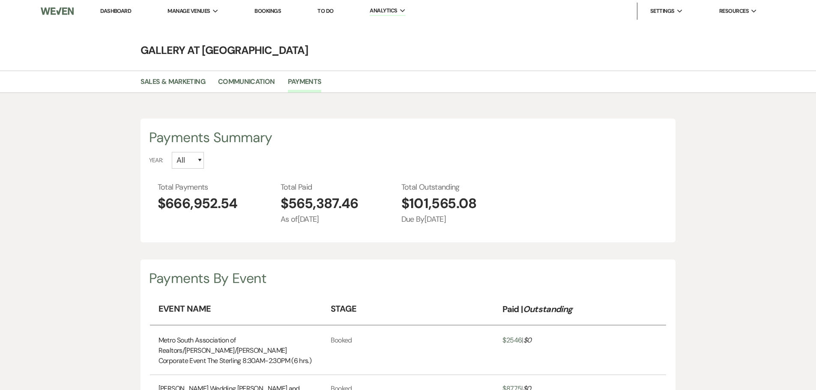
click at [110, 7] on link "Dashboard" at bounding box center [115, 10] width 31 height 7
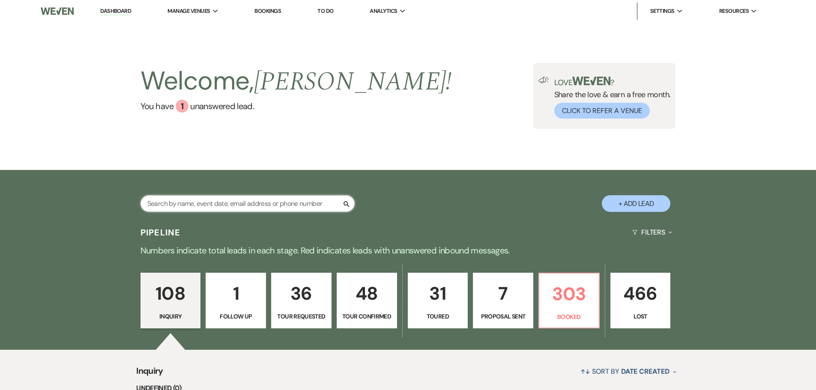
click at [181, 203] on input "text" at bounding box center [247, 203] width 214 height 17
type input "nicole"
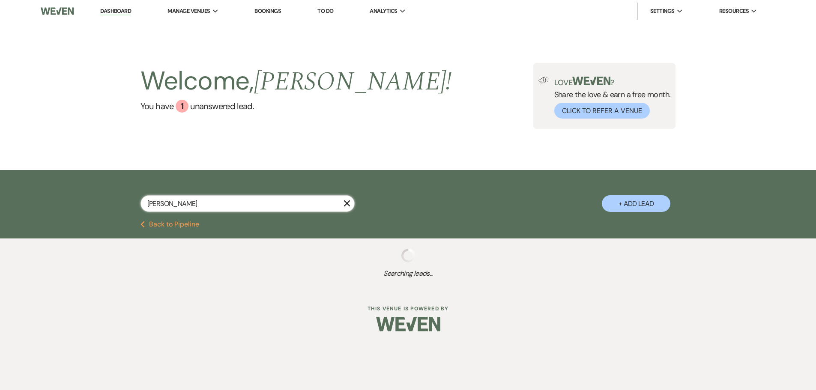
select select "8"
select select "5"
select select "8"
select select "5"
select select "8"
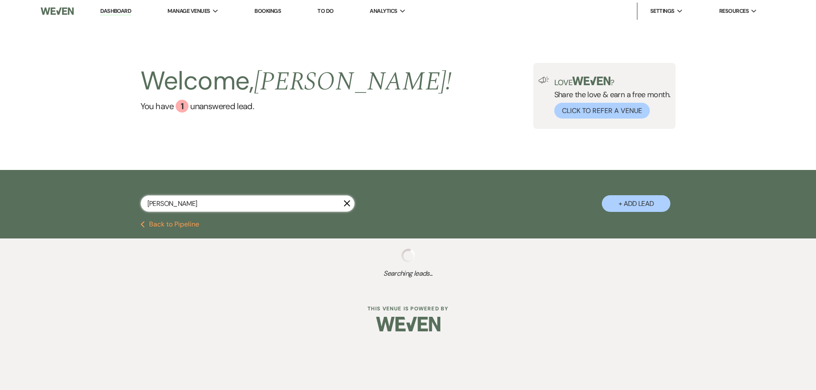
select select "5"
select select "8"
select select "5"
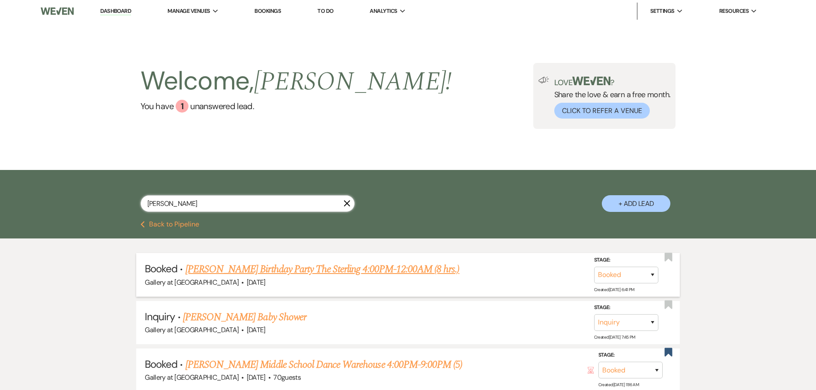
type input "nicole"
click at [278, 269] on link "Nicole Randall's Birthday Party The Sterling 4:00PM-12:00AM (8 hrs.)" at bounding box center [322, 269] width 274 height 15
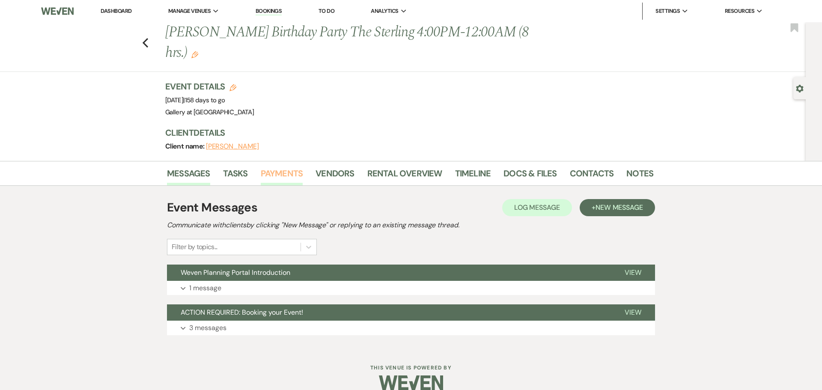
click at [279, 167] on link "Payments" at bounding box center [282, 176] width 42 height 19
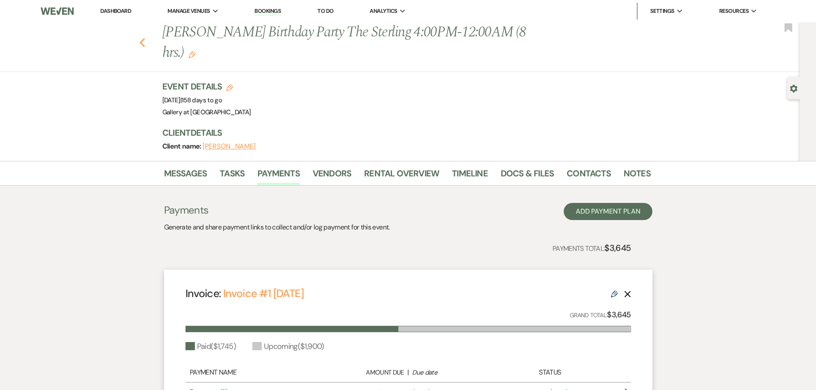
click at [144, 38] on use "button" at bounding box center [142, 42] width 6 height 9
select select "8"
select select "5"
select select "8"
select select "5"
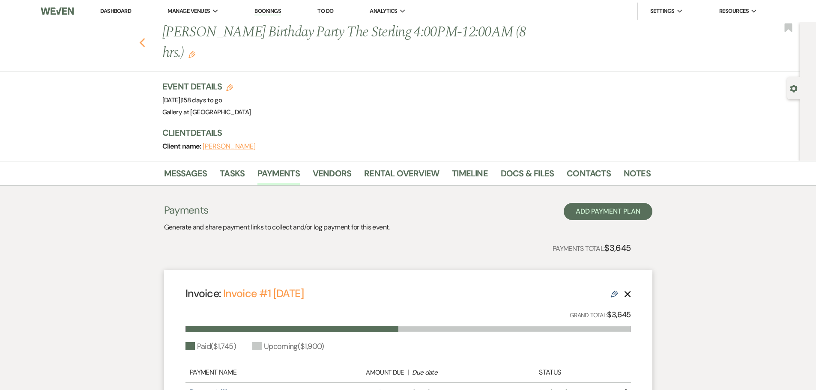
select select "8"
select select "5"
select select "8"
select select "5"
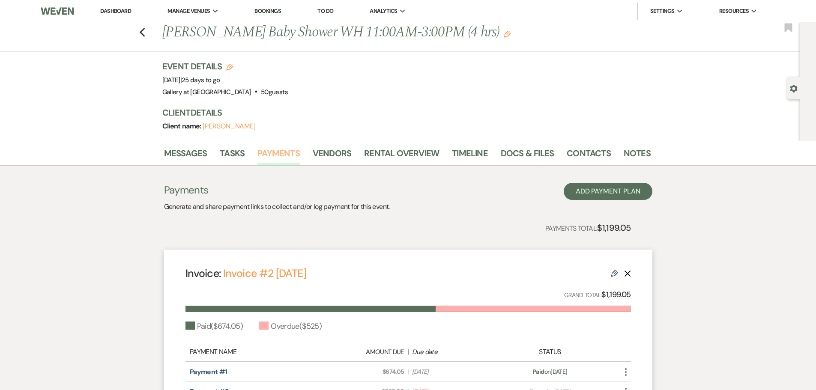
click at [281, 150] on link "Payments" at bounding box center [278, 155] width 42 height 19
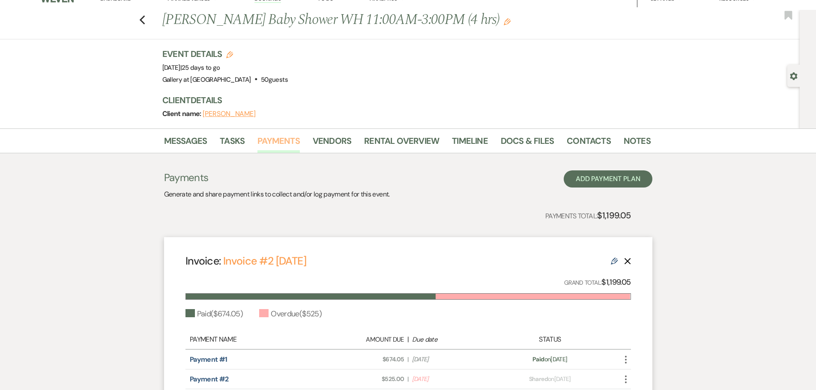
scroll to position [115, 0]
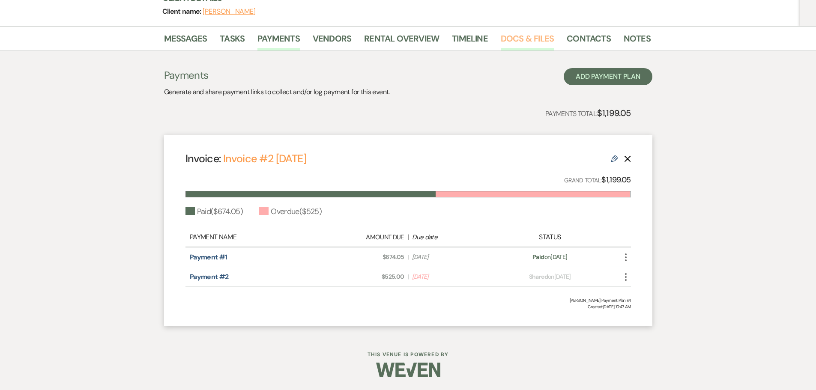
click at [520, 35] on link "Docs & Files" at bounding box center [527, 41] width 53 height 19
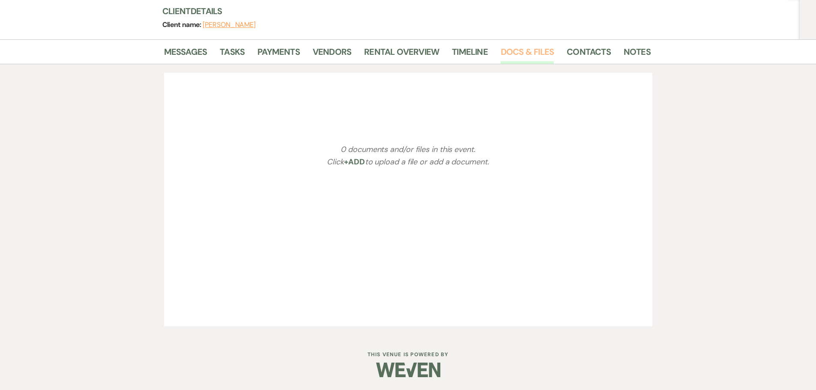
scroll to position [115, 0]
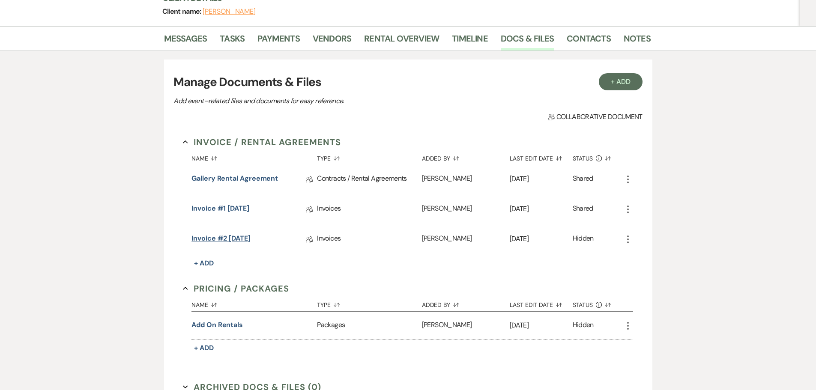
click at [236, 240] on link "Invoice #2 [DATE]" at bounding box center [220, 239] width 59 height 13
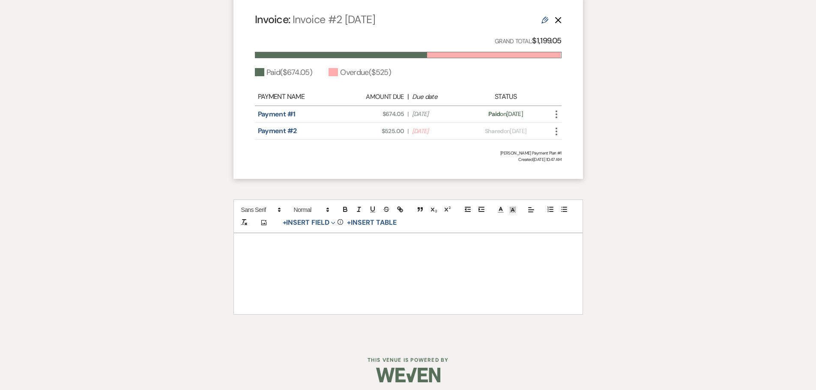
scroll to position [514, 0]
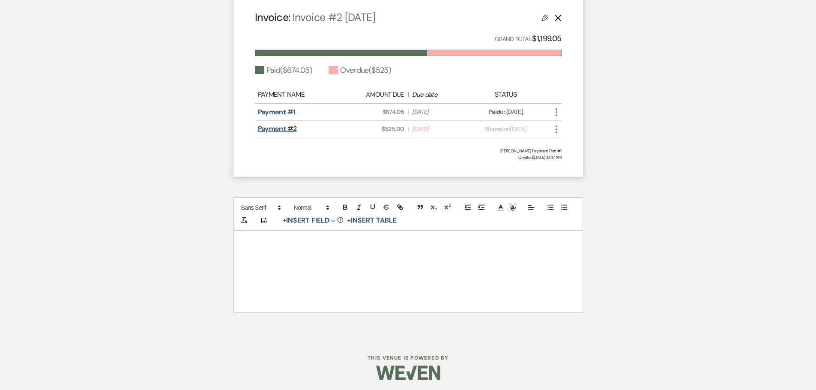
click at [290, 128] on link "Payment #2" at bounding box center [277, 128] width 39 height 9
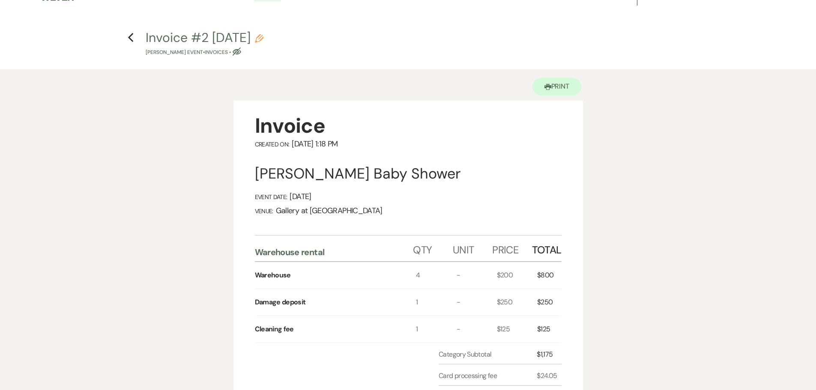
scroll to position [0, 0]
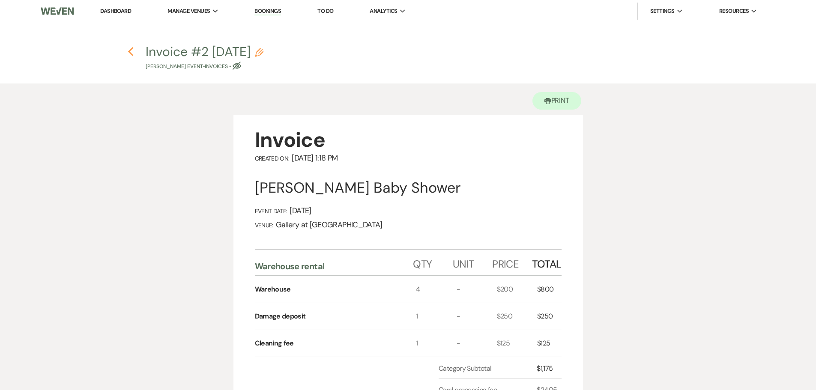
click at [133, 54] on icon "Previous" at bounding box center [131, 52] width 6 height 10
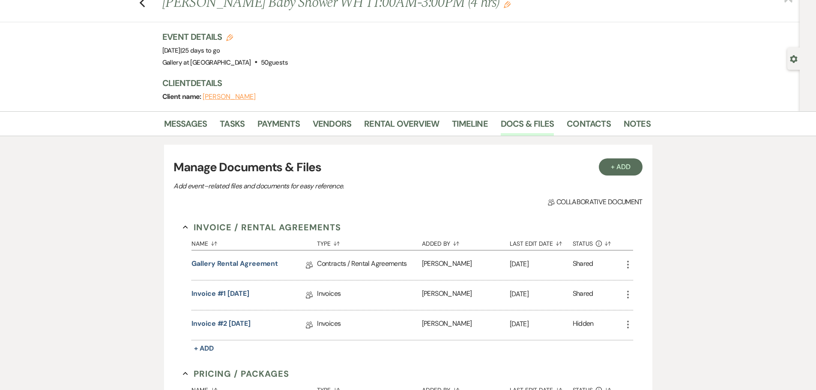
scroll to position [29, 0]
click at [194, 125] on link "Messages" at bounding box center [185, 126] width 43 height 19
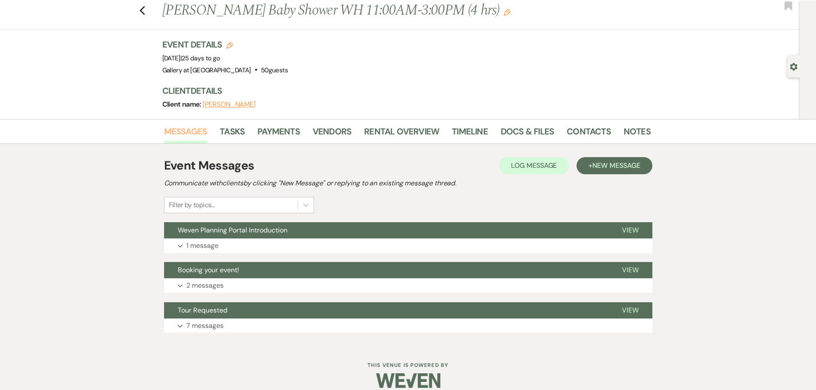
scroll to position [33, 0]
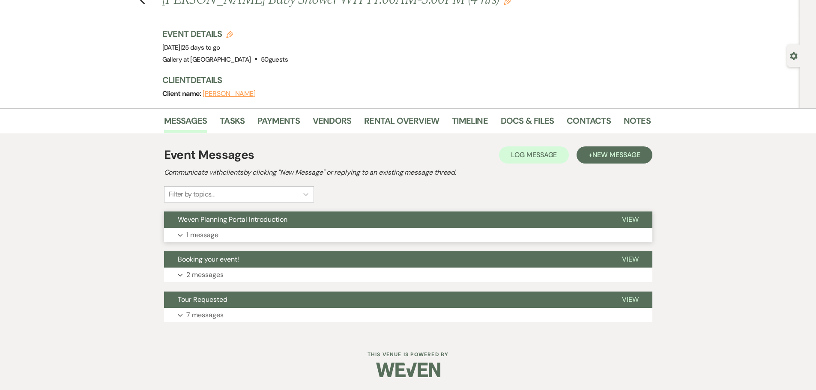
click at [191, 232] on p "1 message" at bounding box center [202, 235] width 32 height 11
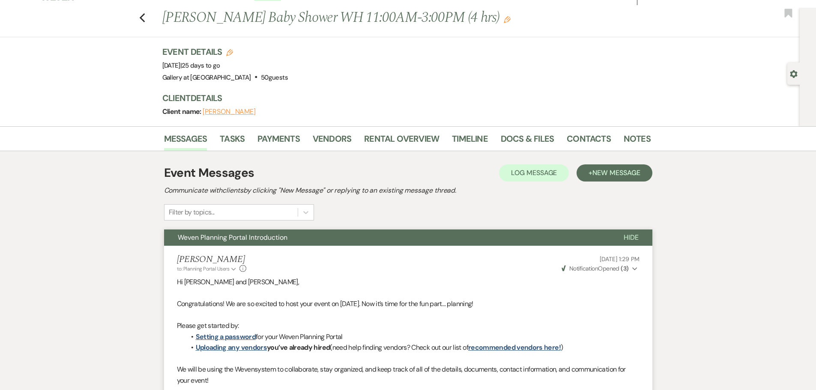
scroll to position [0, 0]
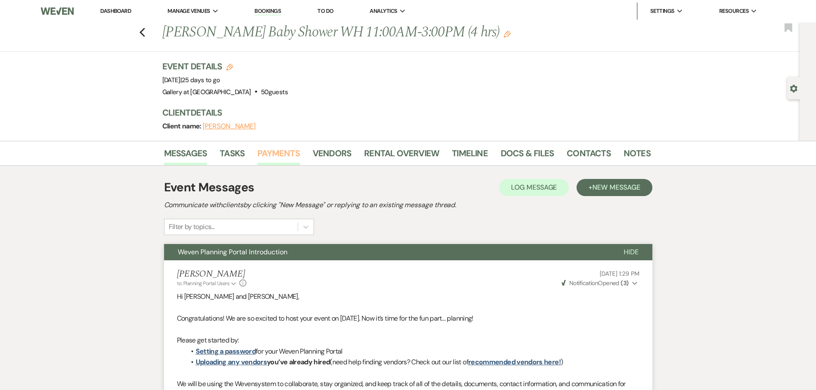
click at [281, 152] on link "Payments" at bounding box center [278, 155] width 42 height 19
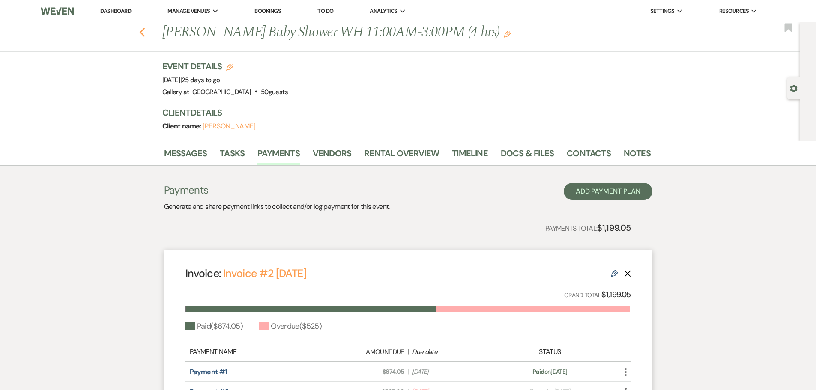
click at [146, 33] on icon "Previous" at bounding box center [142, 32] width 6 height 10
click at [145, 36] on use "button" at bounding box center [142, 32] width 6 height 9
click at [144, 32] on use "button" at bounding box center [142, 32] width 6 height 9
